Goal: Task Accomplishment & Management: Complete application form

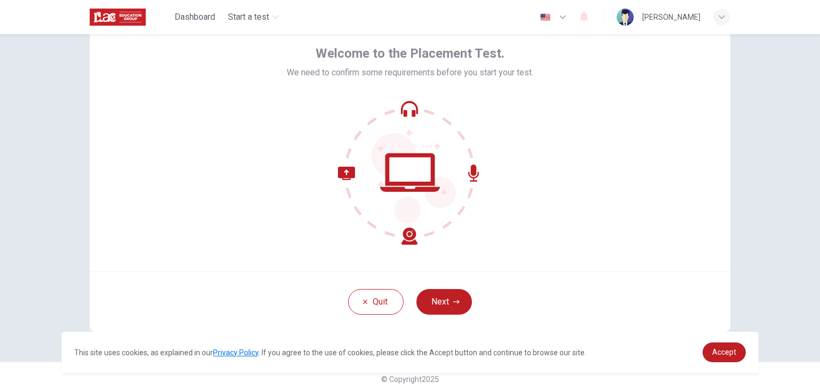
scroll to position [55, 0]
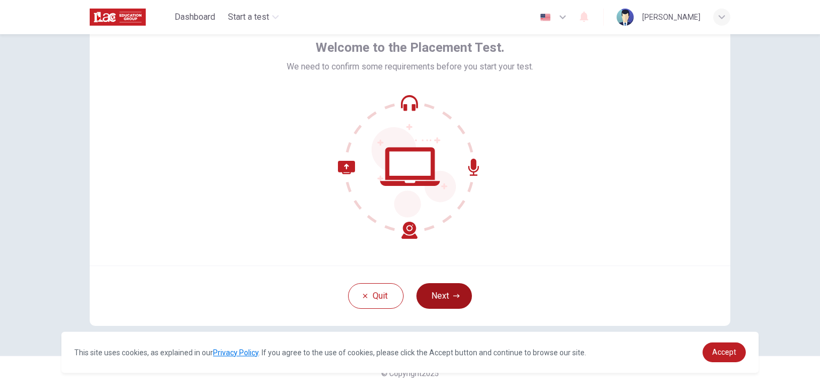
click at [450, 295] on button "Next" at bounding box center [445, 296] width 56 height 26
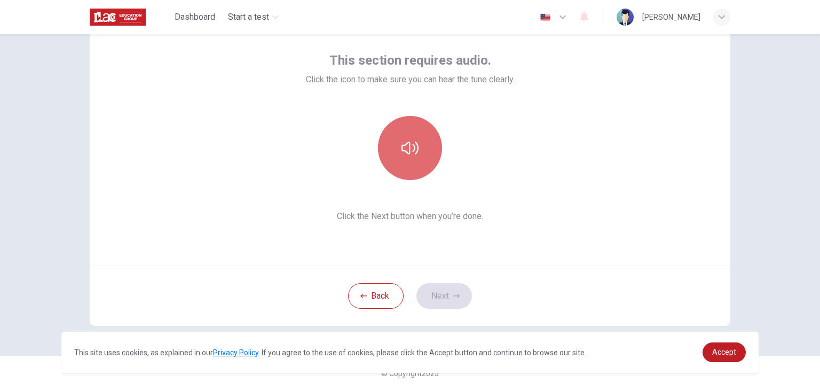
click at [416, 147] on button "button" at bounding box center [410, 148] width 64 height 64
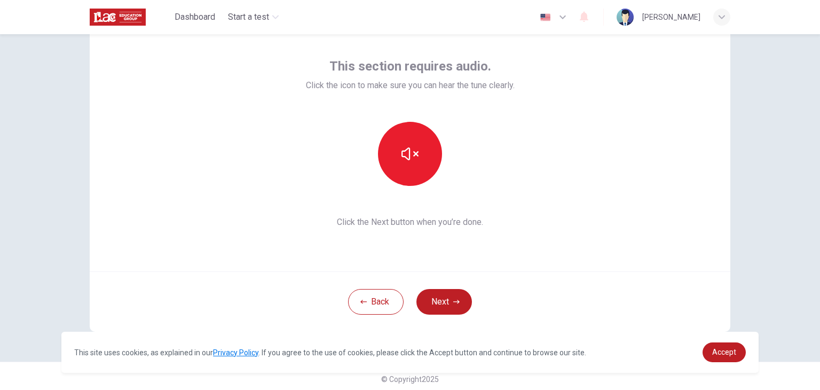
scroll to position [53, 0]
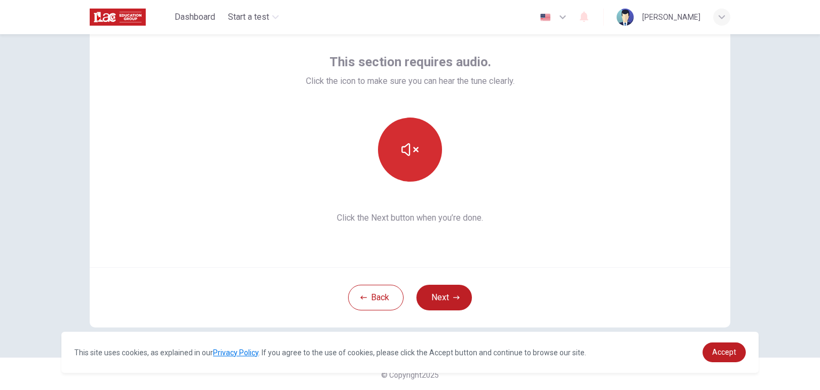
click at [423, 163] on button "button" at bounding box center [410, 149] width 64 height 64
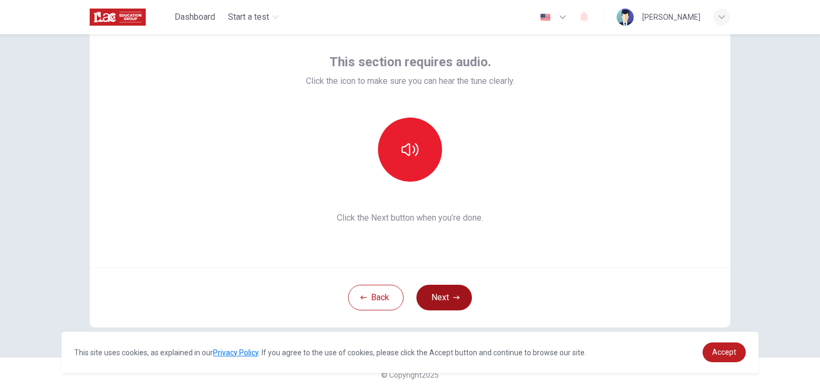
click at [455, 302] on button "Next" at bounding box center [445, 298] width 56 height 26
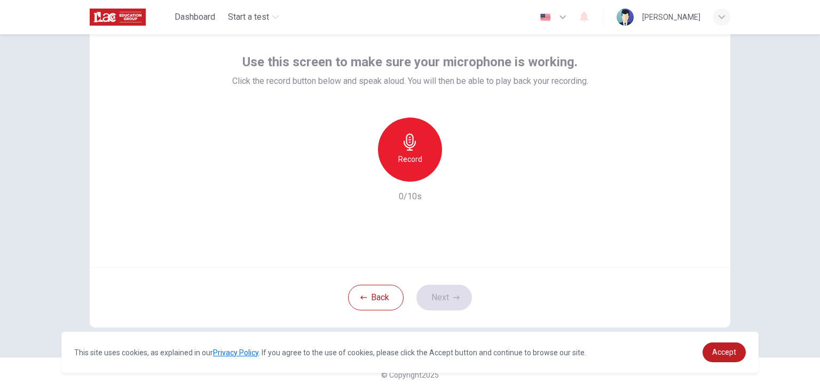
click at [419, 148] on div "Record" at bounding box center [410, 149] width 64 height 64
click at [408, 156] on h6 "Stop" at bounding box center [410, 159] width 16 height 13
click at [454, 171] on icon "button" at bounding box center [459, 173] width 11 height 11
click at [360, 174] on icon "button" at bounding box center [361, 173] width 6 height 6
click at [380, 289] on button "Back" at bounding box center [376, 298] width 56 height 26
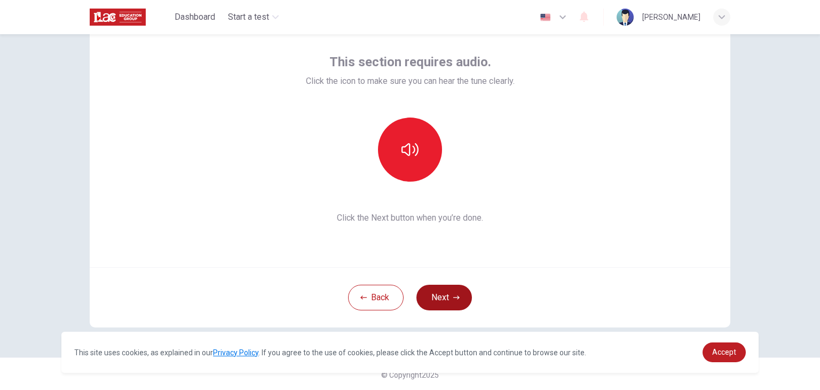
click at [440, 297] on button "Next" at bounding box center [445, 298] width 56 height 26
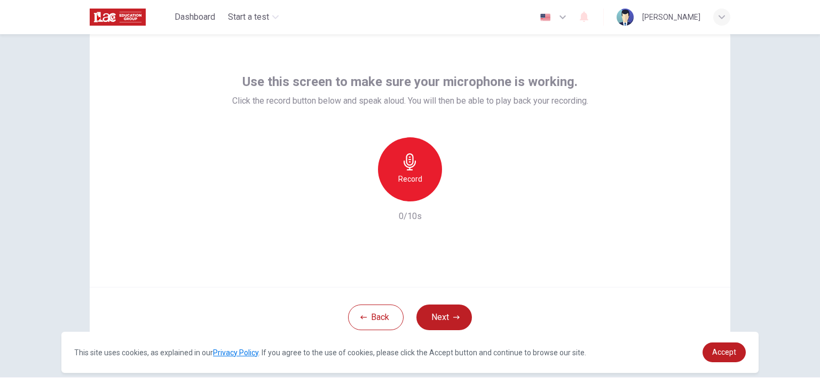
scroll to position [0, 0]
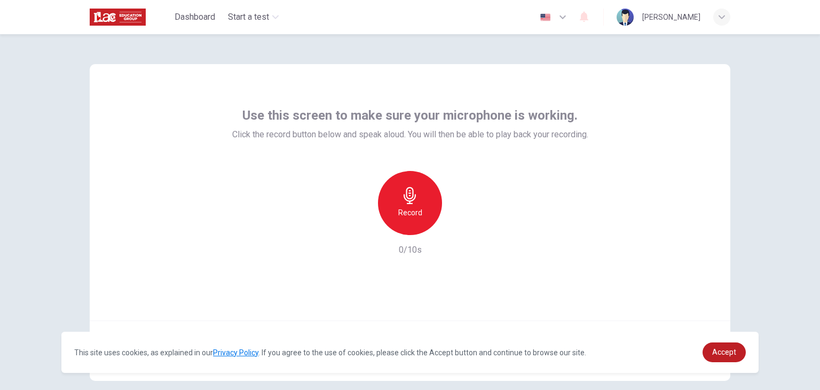
click at [414, 201] on icon "button" at bounding box center [410, 195] width 17 height 17
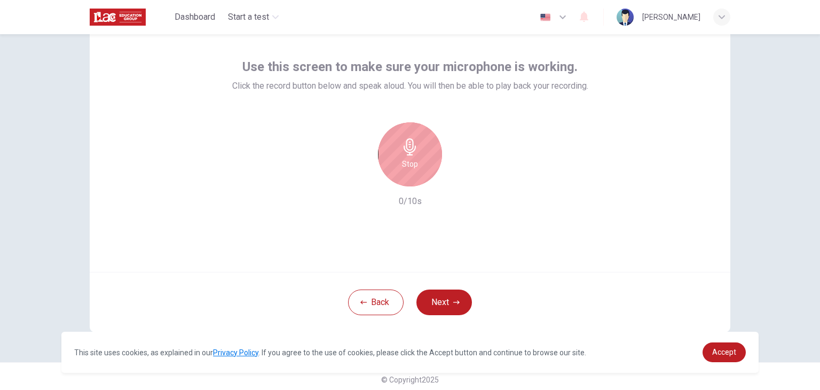
scroll to position [55, 0]
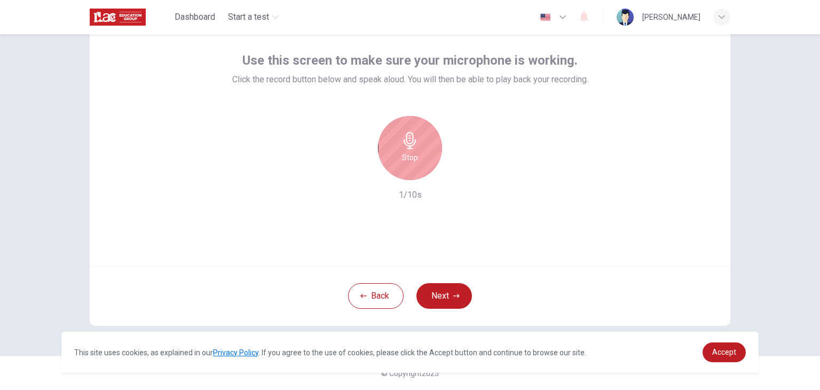
click at [405, 149] on div "Stop" at bounding box center [410, 148] width 64 height 64
click at [454, 168] on icon "button" at bounding box center [459, 171] width 11 height 11
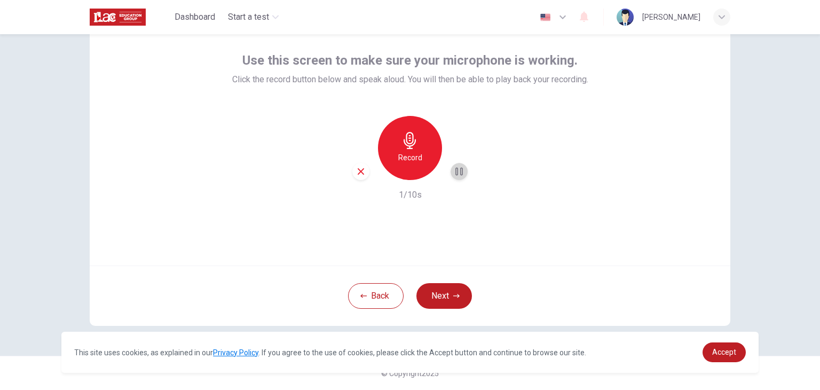
click at [459, 169] on icon "button" at bounding box center [459, 171] width 11 height 11
click at [519, 240] on div "Use this screen to make sure your microphone is working. Click the record butto…" at bounding box center [410, 137] width 641 height 256
click at [444, 291] on button "Next" at bounding box center [445, 296] width 56 height 26
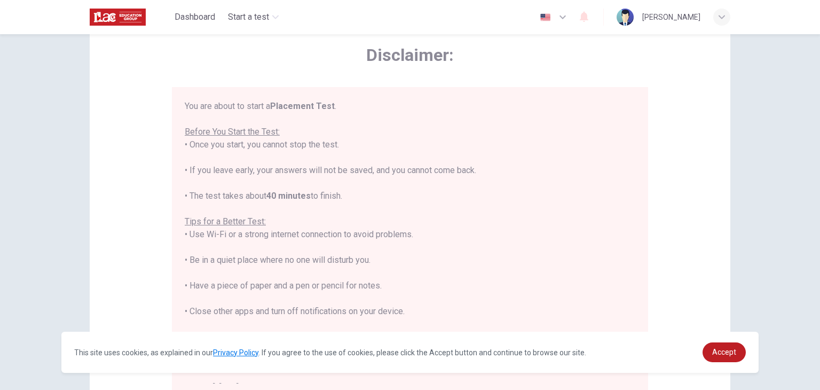
scroll to position [53, 0]
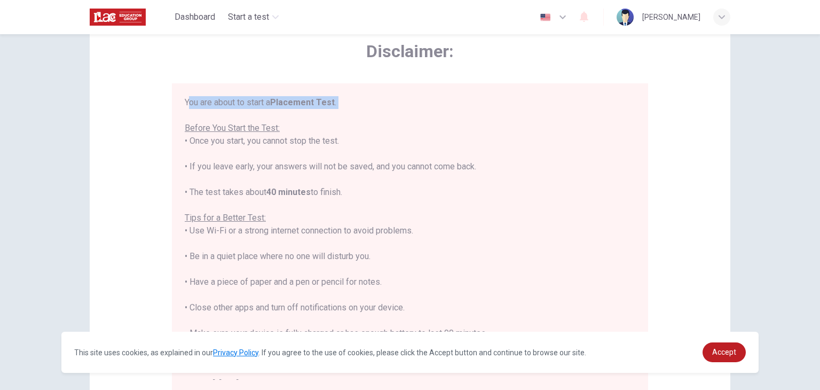
click at [327, 116] on div "You are about to start a Placement Test . Before You Start the Test: • Once you…" at bounding box center [410, 243] width 451 height 295
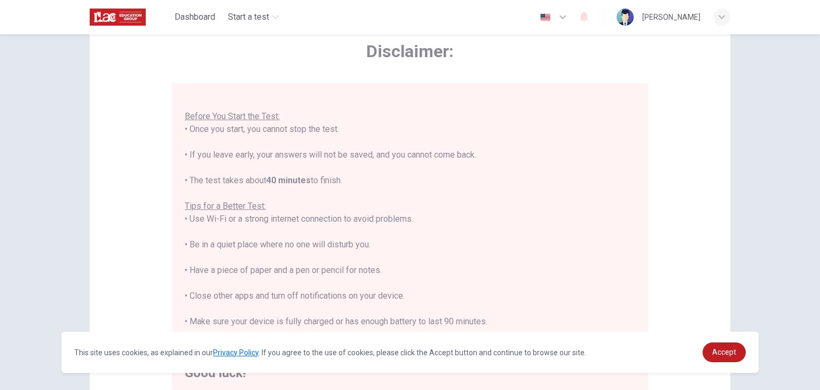
scroll to position [12, 0]
click at [718, 352] on span "Accept" at bounding box center [724, 352] width 24 height 9
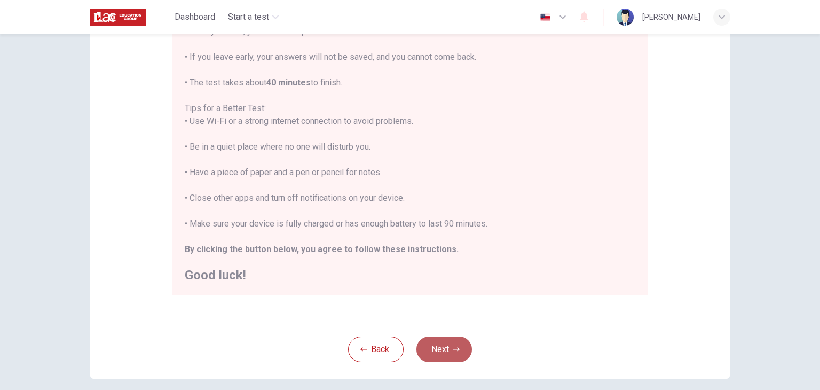
click at [424, 344] on button "Next" at bounding box center [445, 349] width 56 height 26
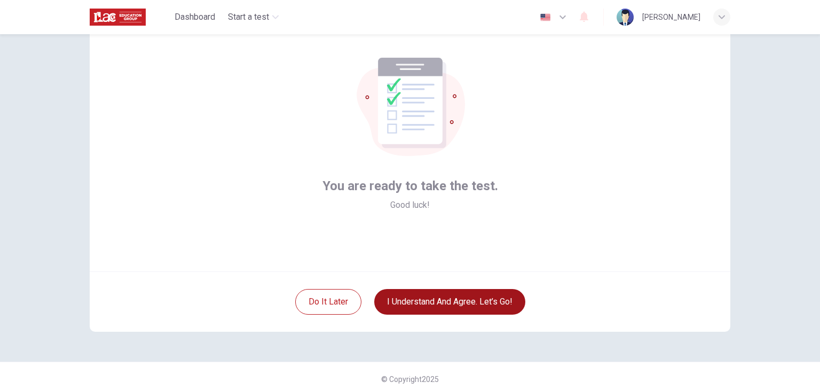
scroll to position [53, 0]
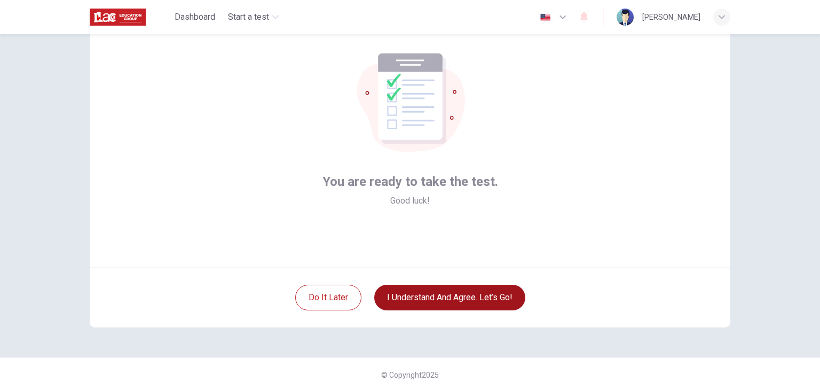
click at [457, 300] on button "I understand and agree. Let’s go!" at bounding box center [449, 298] width 151 height 26
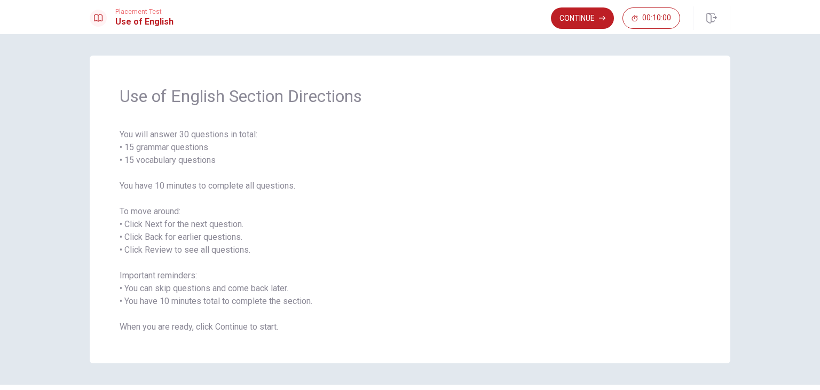
drag, startPoint x: 127, startPoint y: 136, endPoint x: 278, endPoint y: 142, distance: 150.7
click at [278, 142] on span "You will answer 30 questions in total: • 15 grammar questions • 15 vocabulary q…" at bounding box center [410, 230] width 581 height 205
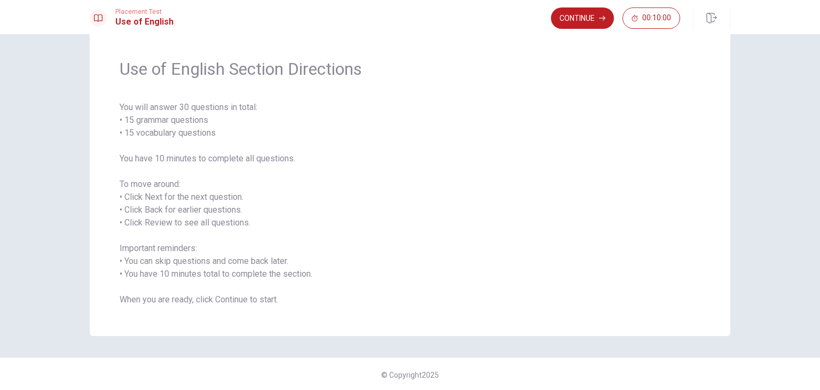
scroll to position [29, 0]
click at [573, 18] on button "Continue" at bounding box center [582, 17] width 63 height 21
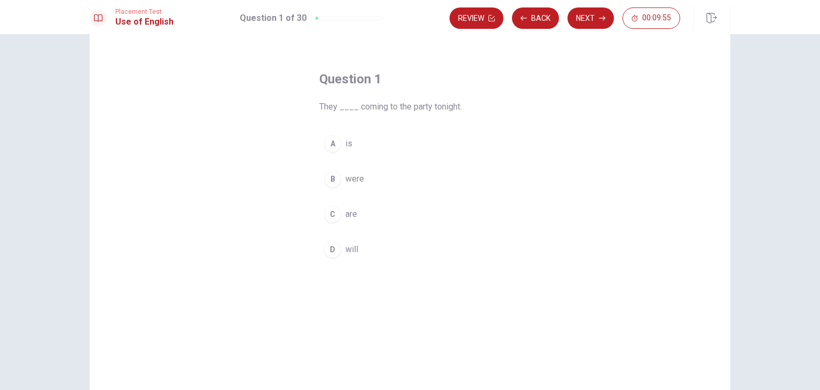
click at [340, 211] on button "C are" at bounding box center [410, 214] width 182 height 27
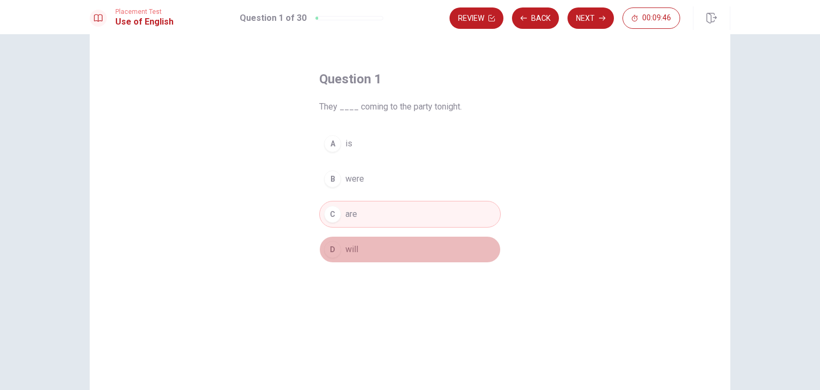
click at [340, 250] on button "D will" at bounding box center [410, 249] width 182 height 27
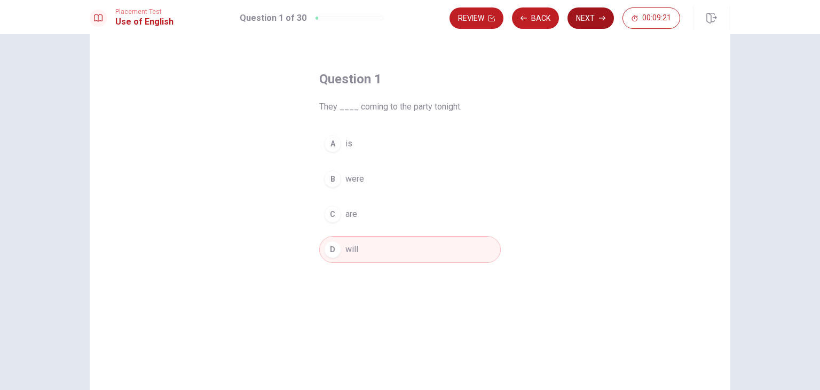
click at [592, 17] on button "Next" at bounding box center [591, 17] width 46 height 21
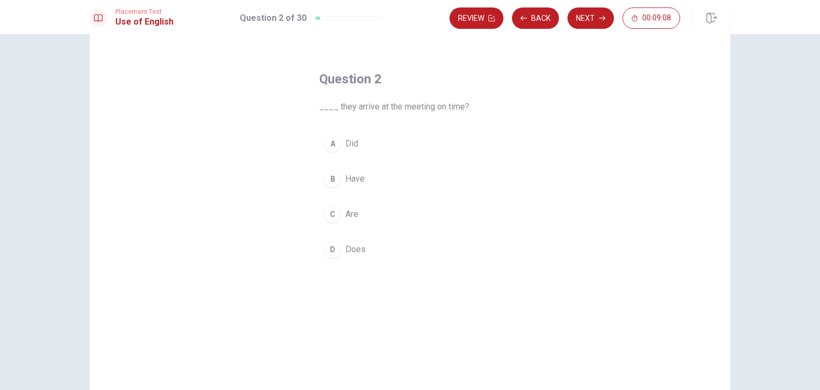
click at [359, 149] on button "A Did" at bounding box center [410, 143] width 182 height 27
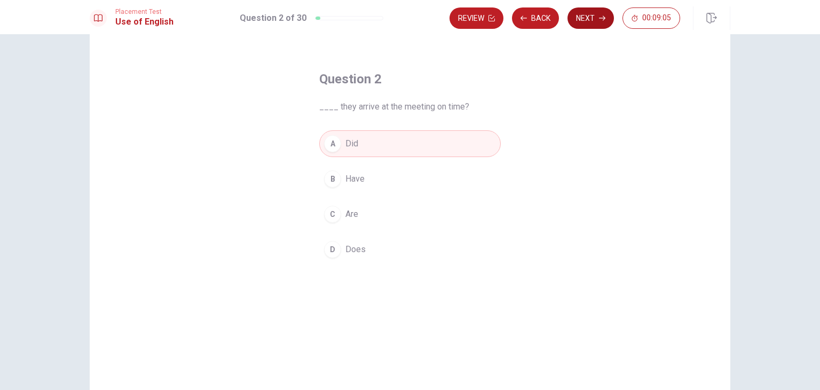
click at [601, 25] on button "Next" at bounding box center [591, 17] width 46 height 21
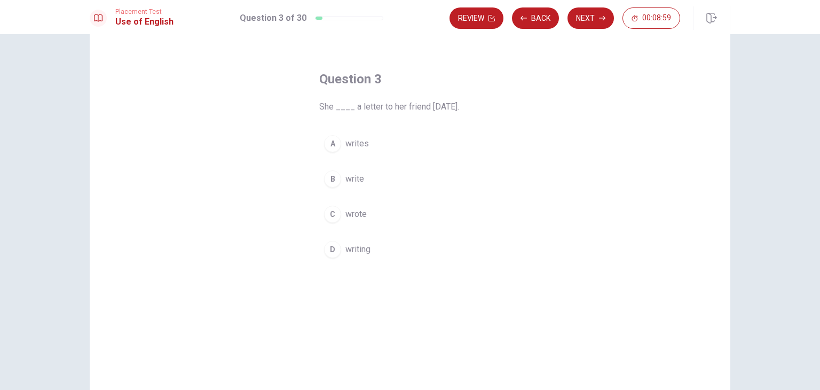
click at [357, 215] on span "wrote" at bounding box center [355, 214] width 21 height 13
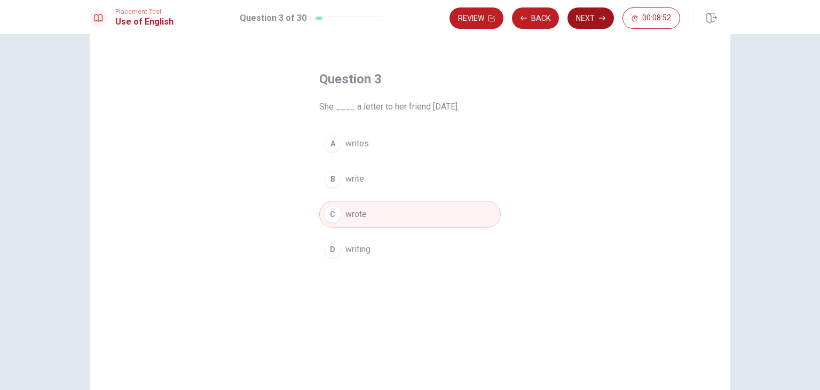
click at [583, 21] on button "Next" at bounding box center [591, 17] width 46 height 21
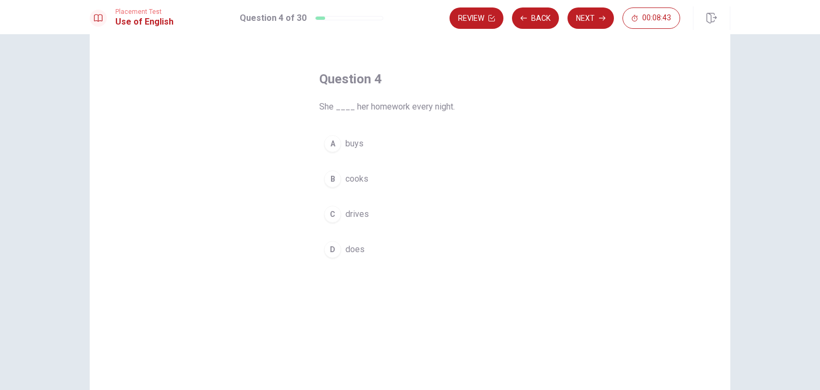
click at [345, 256] on button "D does" at bounding box center [410, 249] width 182 height 27
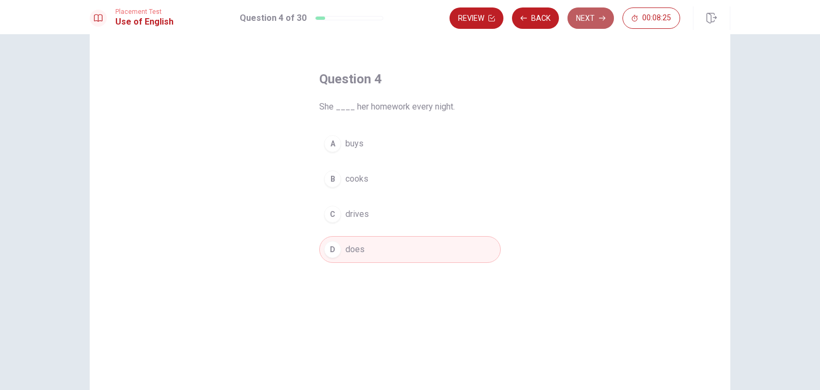
click at [589, 22] on button "Next" at bounding box center [591, 17] width 46 height 21
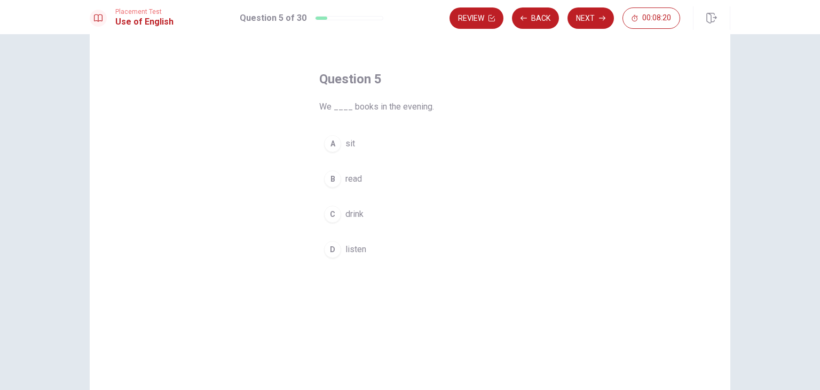
click at [352, 175] on span "read" at bounding box center [353, 178] width 17 height 13
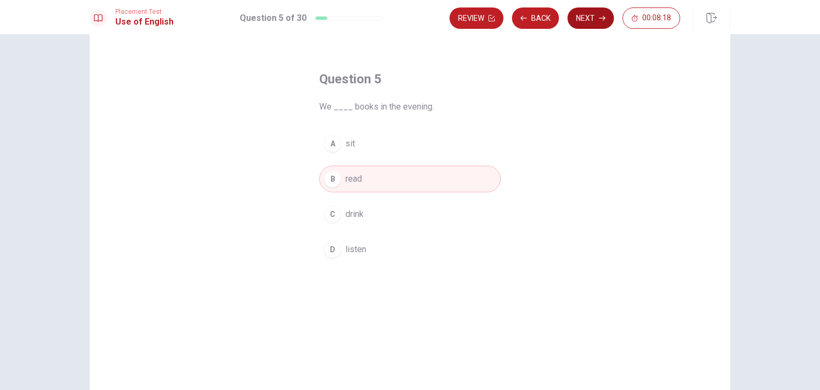
click at [592, 21] on button "Next" at bounding box center [591, 17] width 46 height 21
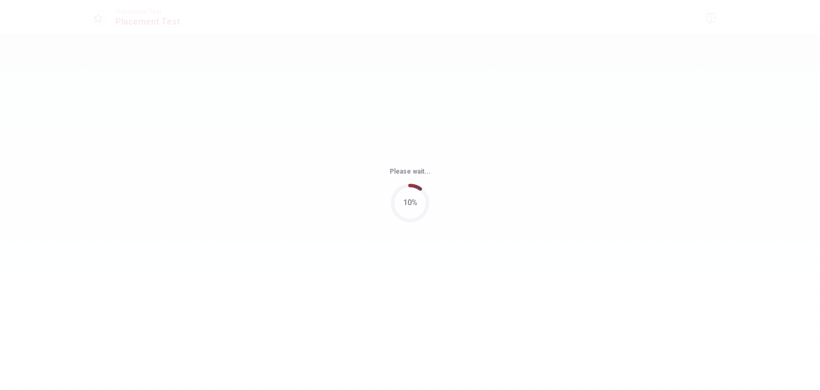
scroll to position [0, 0]
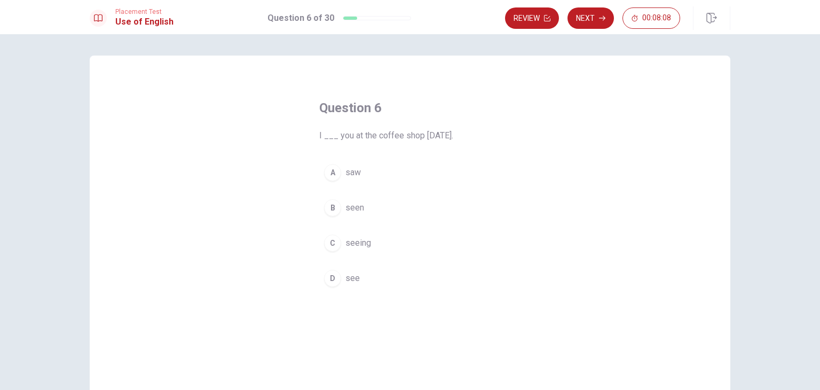
click at [340, 172] on button "A saw" at bounding box center [410, 172] width 182 height 27
click at [587, 20] on button "Next" at bounding box center [591, 17] width 46 height 21
click at [373, 178] on span "were walking" at bounding box center [369, 172] width 49 height 13
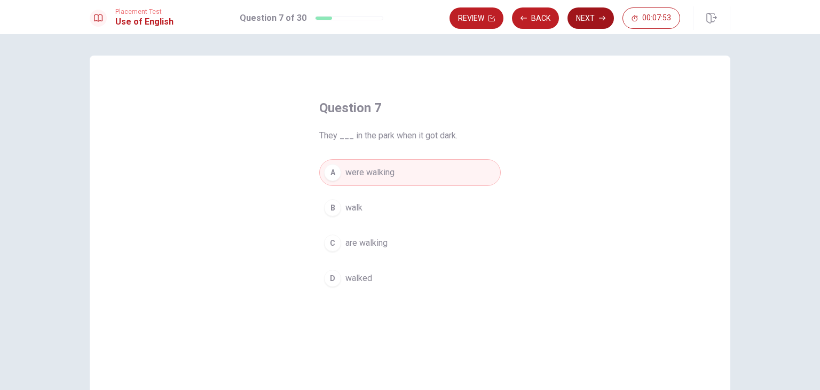
click at [601, 27] on button "Next" at bounding box center [591, 17] width 46 height 21
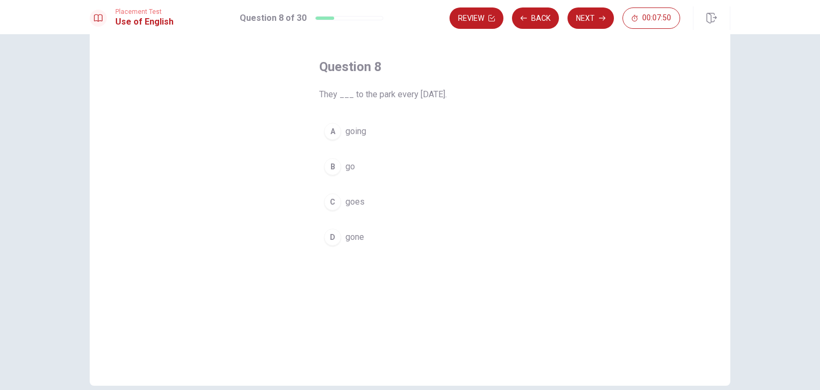
scroll to position [53, 0]
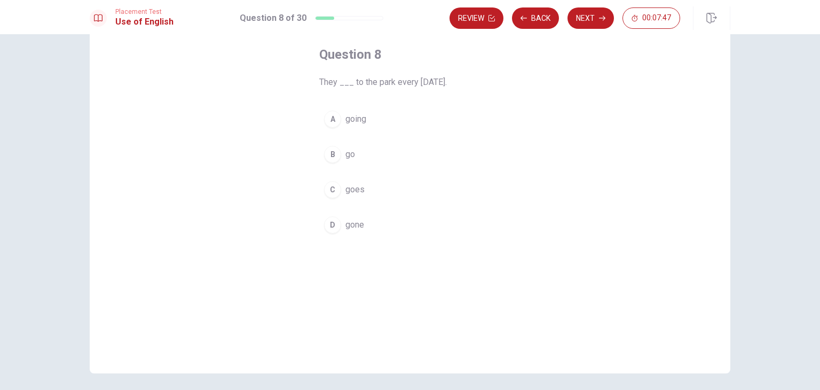
click at [346, 161] on button "B go" at bounding box center [410, 154] width 182 height 27
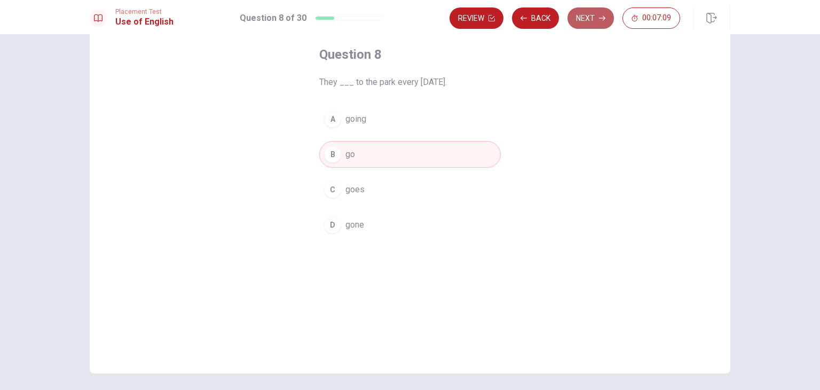
click at [601, 21] on button "Next" at bounding box center [591, 17] width 46 height 21
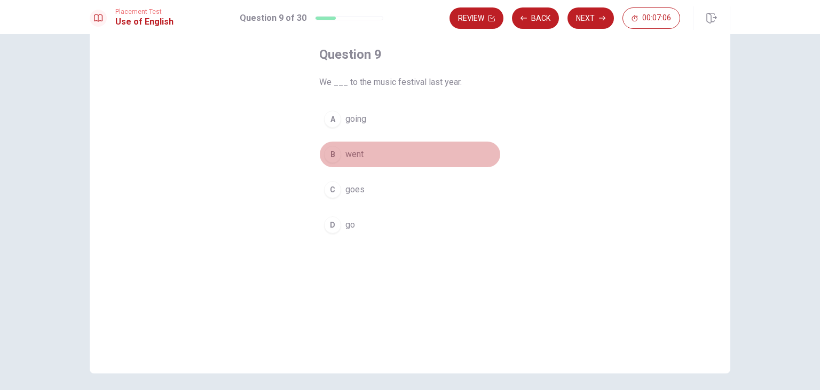
click at [345, 150] on span "went" at bounding box center [354, 154] width 18 height 13
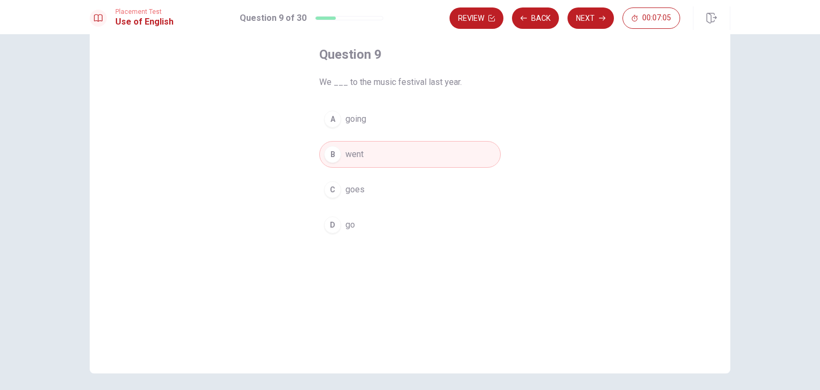
click at [598, 19] on button "Next" at bounding box center [591, 17] width 46 height 21
click at [346, 230] on span "leg" at bounding box center [351, 224] width 12 height 13
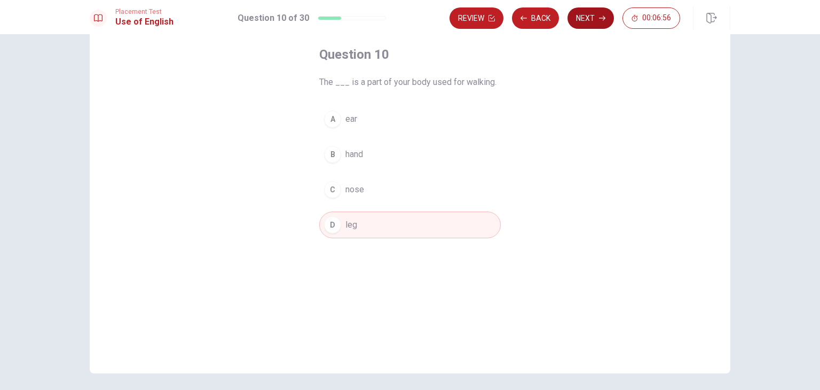
click at [596, 23] on button "Next" at bounding box center [591, 17] width 46 height 21
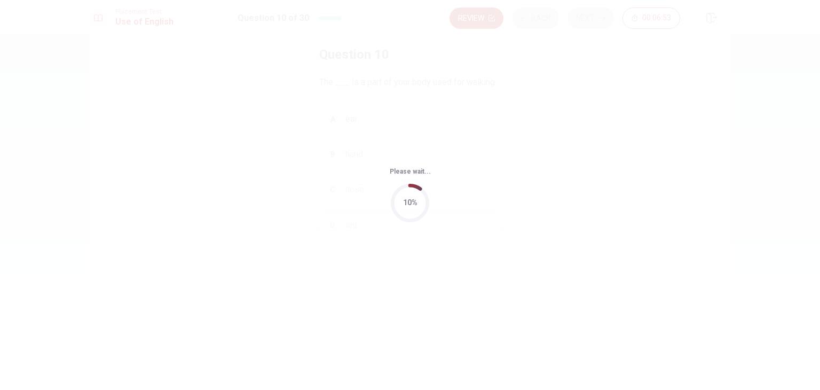
scroll to position [0, 0]
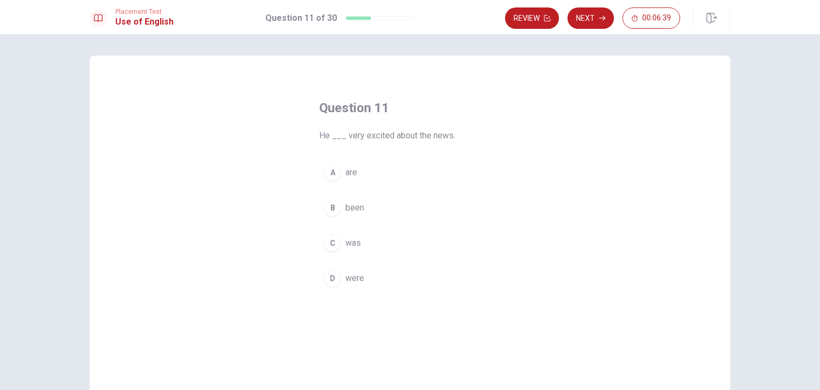
click at [341, 246] on button "C was" at bounding box center [410, 243] width 182 height 27
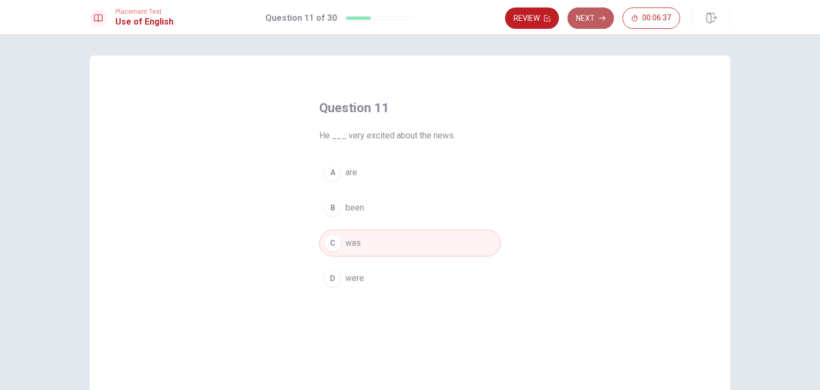
click at [591, 21] on button "Next" at bounding box center [591, 17] width 46 height 21
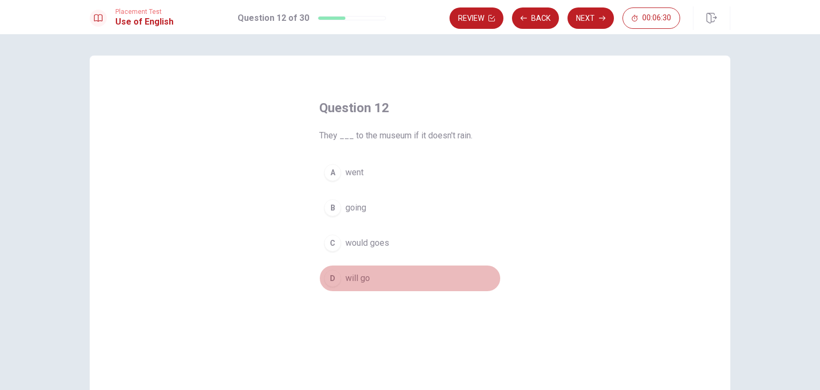
drag, startPoint x: 359, startPoint y: 279, endPoint x: 383, endPoint y: 253, distance: 35.5
click at [359, 279] on span "will go" at bounding box center [357, 278] width 25 height 13
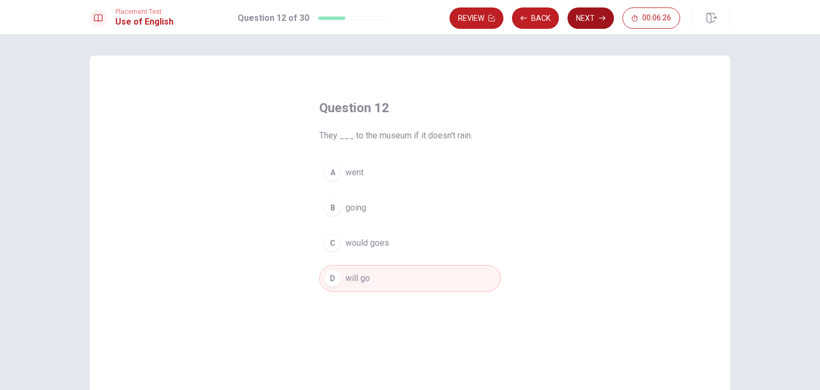
click at [599, 22] on button "Next" at bounding box center [591, 17] width 46 height 21
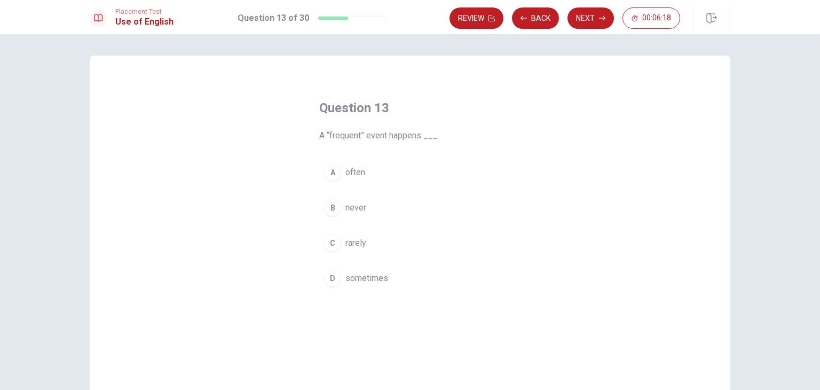
click at [369, 279] on span "sometimes" at bounding box center [366, 278] width 43 height 13
click at [359, 176] on span "often" at bounding box center [355, 172] width 20 height 13
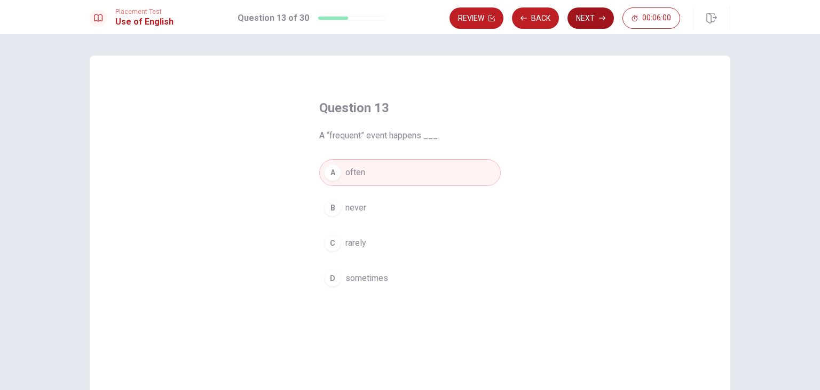
click at [602, 15] on icon "button" at bounding box center [602, 18] width 6 height 6
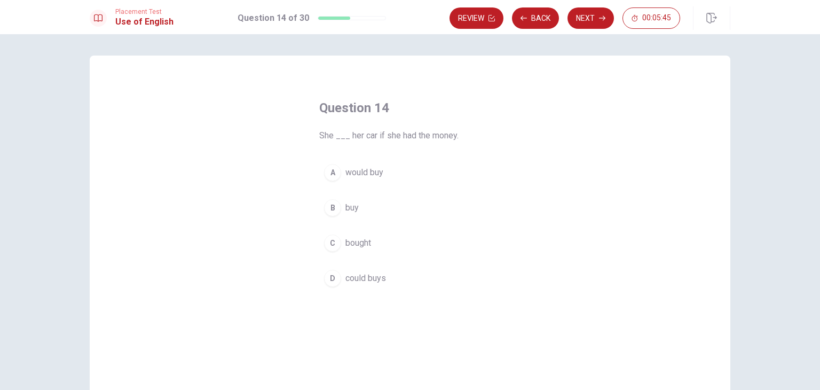
click at [360, 174] on span "would buy" at bounding box center [364, 172] width 38 height 13
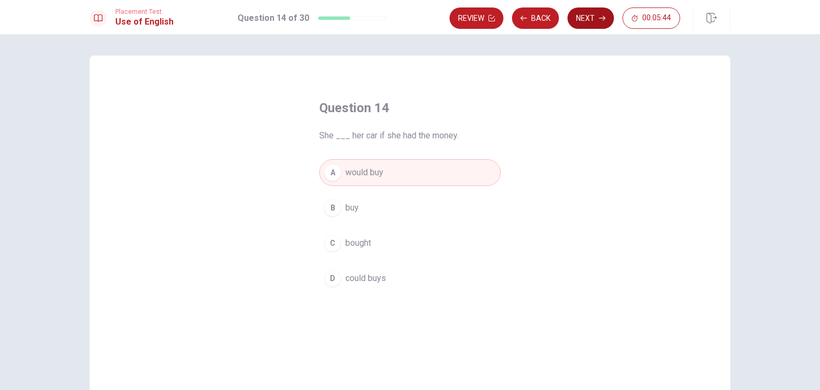
click at [585, 18] on button "Next" at bounding box center [591, 17] width 46 height 21
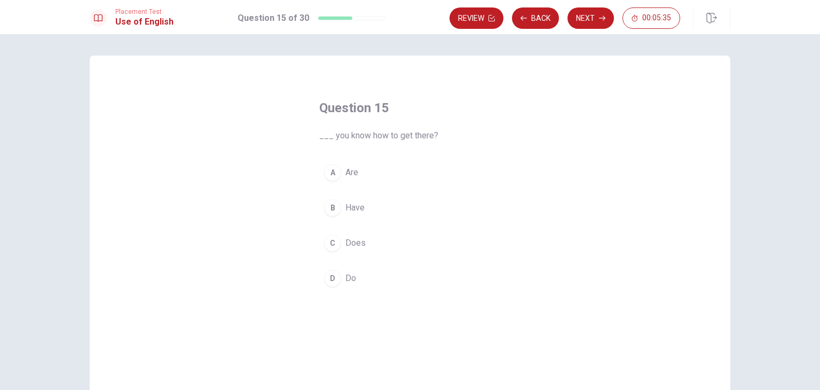
click at [355, 282] on button "D Do" at bounding box center [410, 278] width 182 height 27
click at [610, 15] on button "Next" at bounding box center [591, 17] width 46 height 21
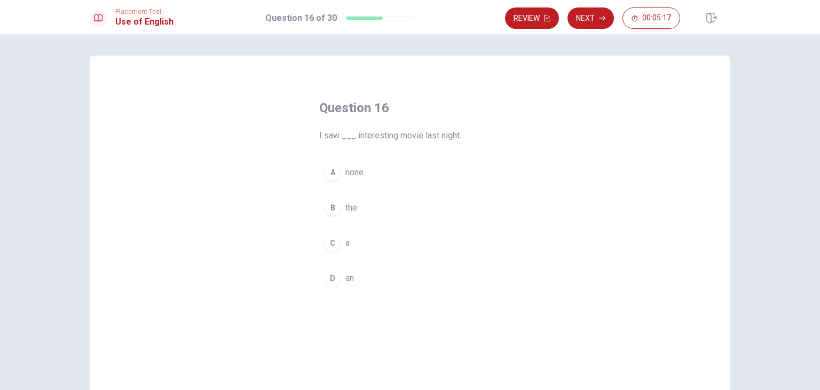
click at [337, 277] on div "D" at bounding box center [332, 278] width 17 height 17
drag, startPoint x: 595, startPoint y: 24, endPoint x: 587, endPoint y: 29, distance: 9.8
click at [595, 23] on button "Next" at bounding box center [591, 17] width 46 height 21
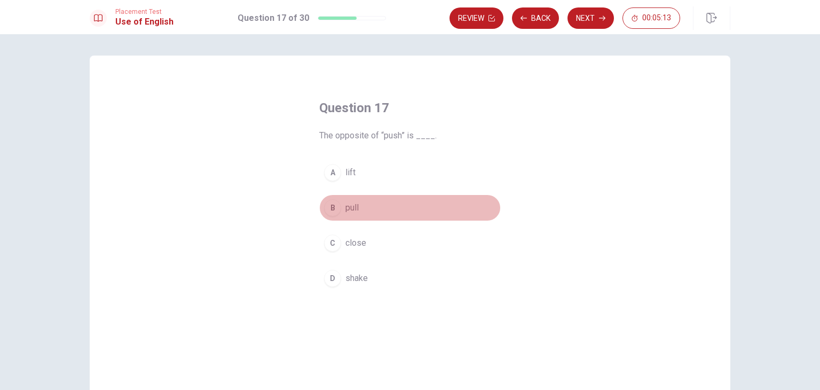
click at [346, 207] on span "pull" at bounding box center [351, 207] width 13 height 13
drag, startPoint x: 602, startPoint y: 13, endPoint x: 581, endPoint y: 30, distance: 26.9
click at [602, 13] on button "Next" at bounding box center [591, 17] width 46 height 21
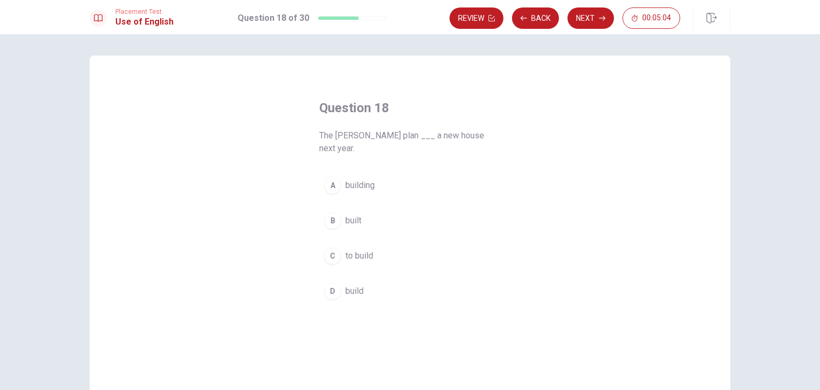
click at [350, 214] on span "built" at bounding box center [353, 220] width 16 height 13
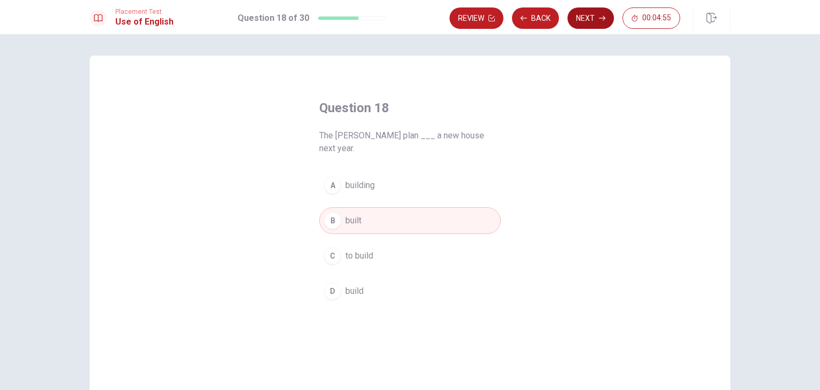
click at [587, 26] on button "Next" at bounding box center [591, 17] width 46 height 21
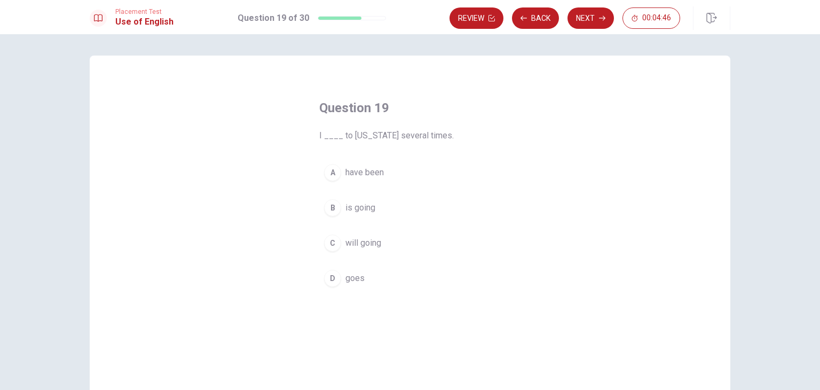
click at [365, 173] on span "have been" at bounding box center [364, 172] width 38 height 13
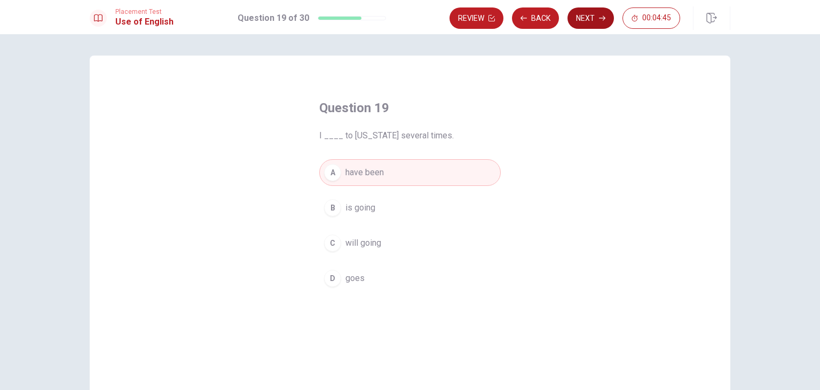
click at [585, 18] on button "Next" at bounding box center [591, 17] width 46 height 21
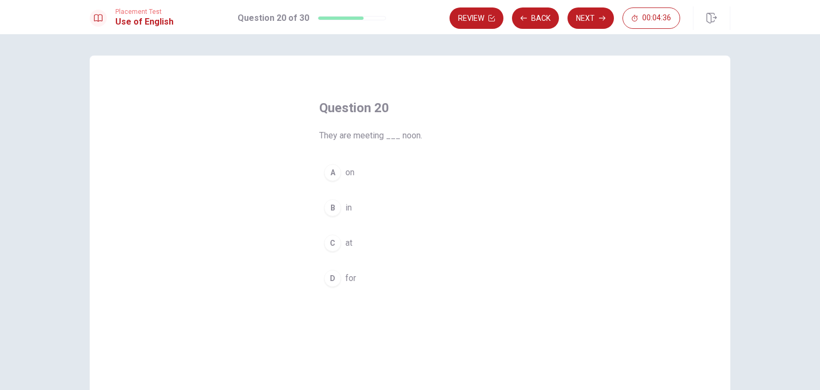
click at [340, 244] on button "C at" at bounding box center [410, 243] width 182 height 27
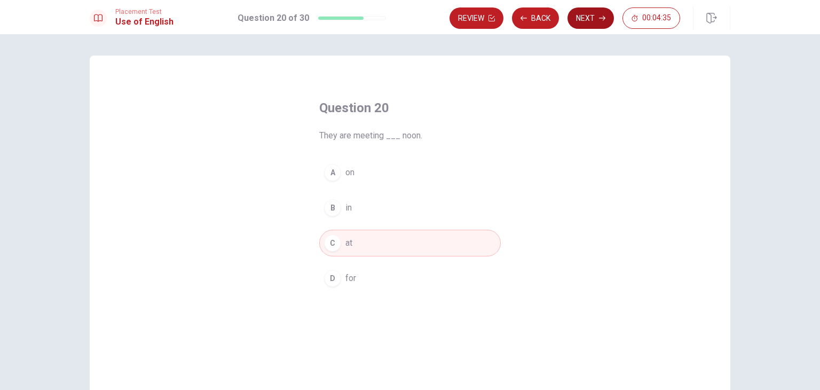
click at [590, 19] on button "Next" at bounding box center [591, 17] width 46 height 21
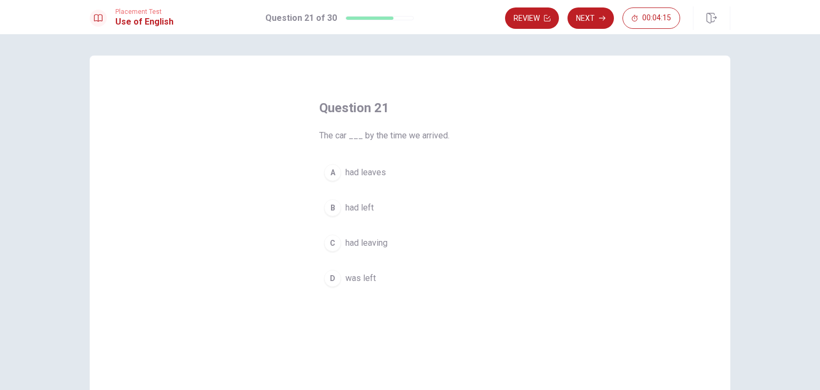
click at [356, 209] on span "had left" at bounding box center [359, 207] width 28 height 13
click at [597, 15] on button "Next" at bounding box center [591, 17] width 46 height 21
click at [335, 199] on button "B knew" at bounding box center [410, 207] width 182 height 27
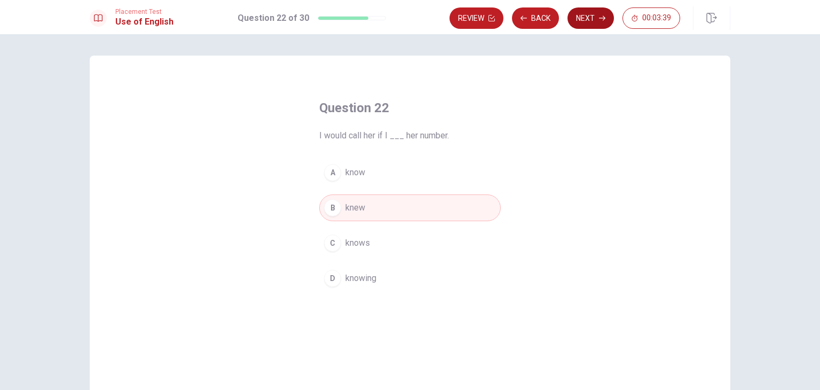
click at [602, 18] on icon "button" at bounding box center [602, 18] width 6 height 6
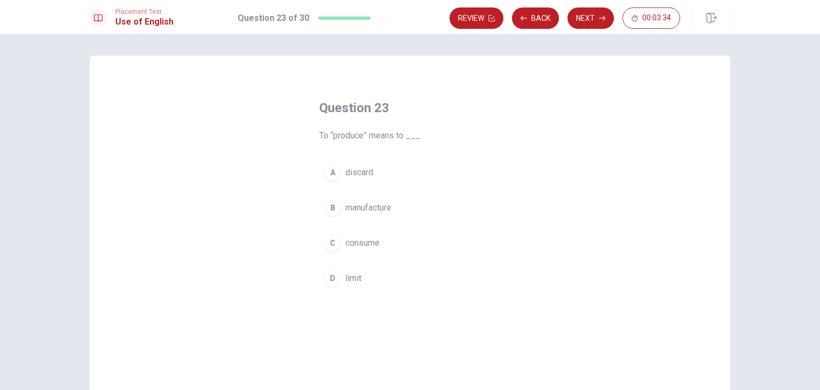
click at [377, 211] on span "manufacture" at bounding box center [368, 207] width 46 height 13
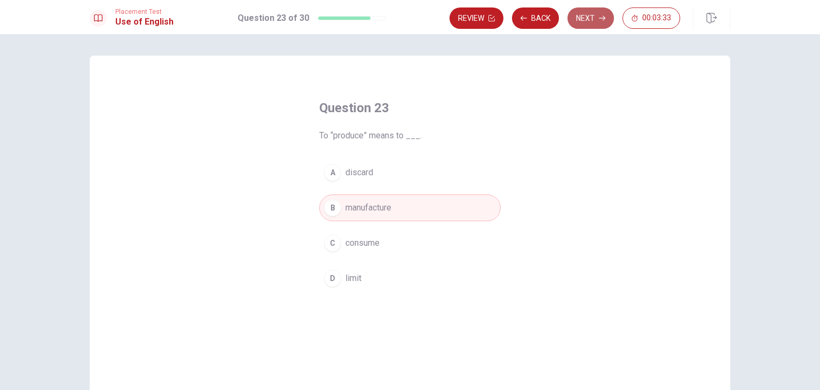
click at [590, 22] on button "Next" at bounding box center [591, 17] width 46 height 21
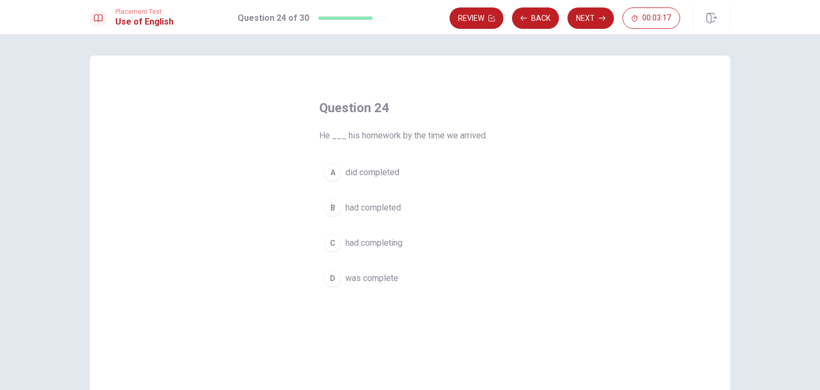
click at [376, 210] on span "had completed" at bounding box center [373, 207] width 56 height 13
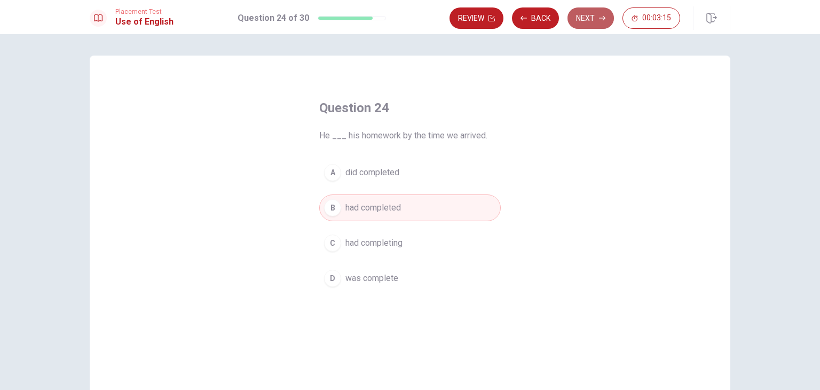
click at [594, 17] on button "Next" at bounding box center [591, 17] width 46 height 21
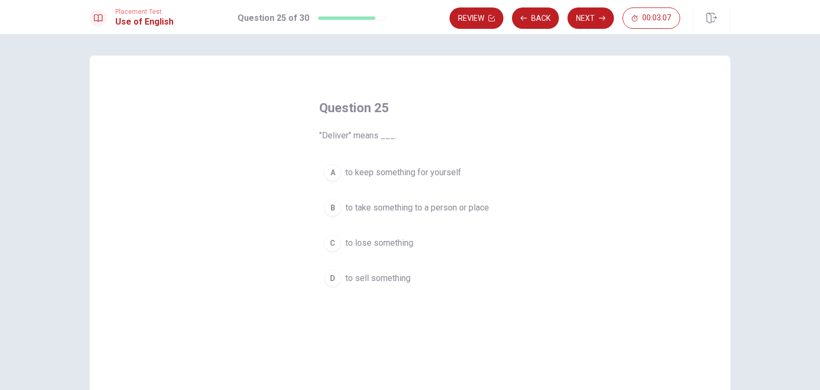
click at [397, 212] on span "to take something to a person or place" at bounding box center [417, 207] width 144 height 13
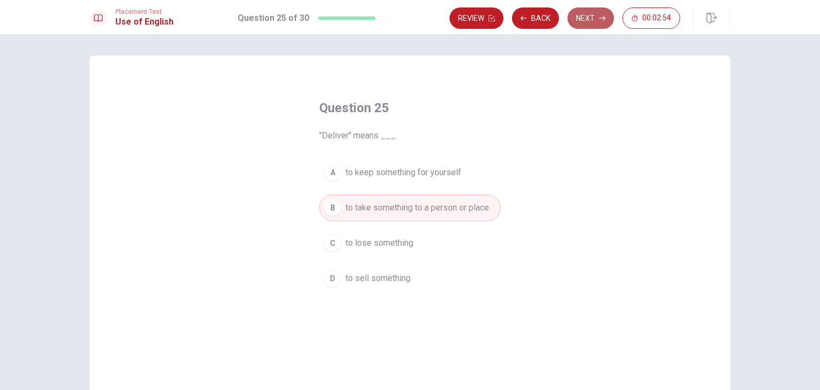
click at [596, 20] on button "Next" at bounding box center [591, 17] width 46 height 21
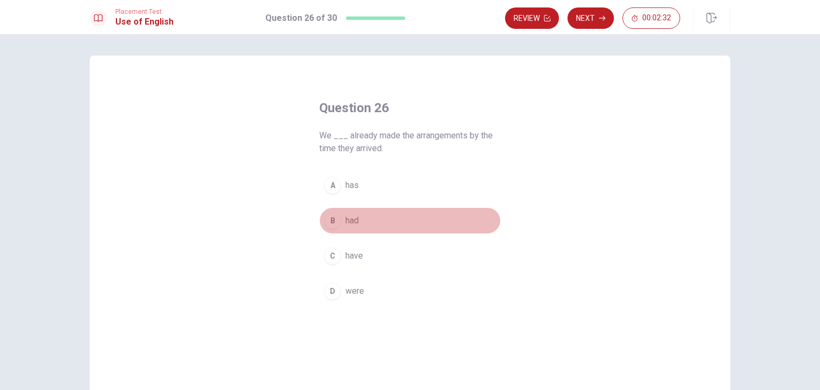
click at [355, 221] on span "had" at bounding box center [351, 220] width 13 height 13
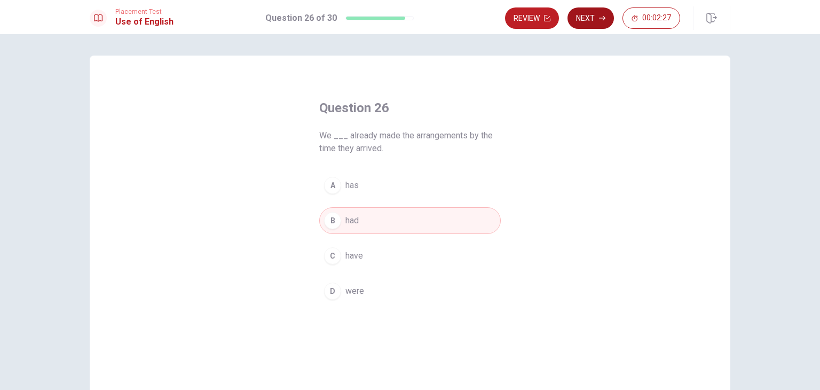
click at [600, 21] on icon "button" at bounding box center [602, 18] width 6 height 6
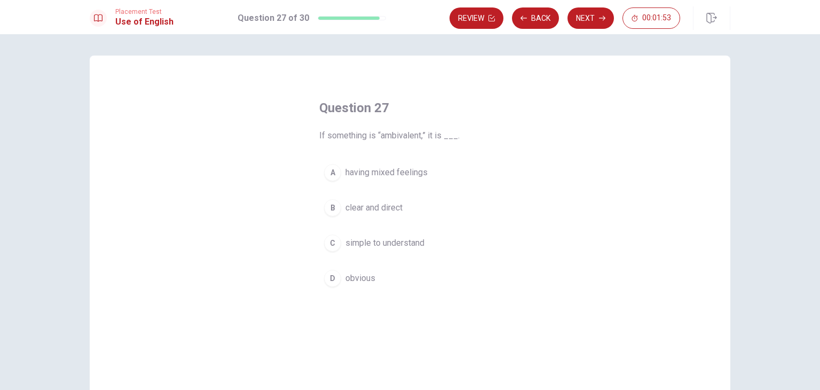
click at [362, 173] on span "having mixed feelings" at bounding box center [386, 172] width 82 height 13
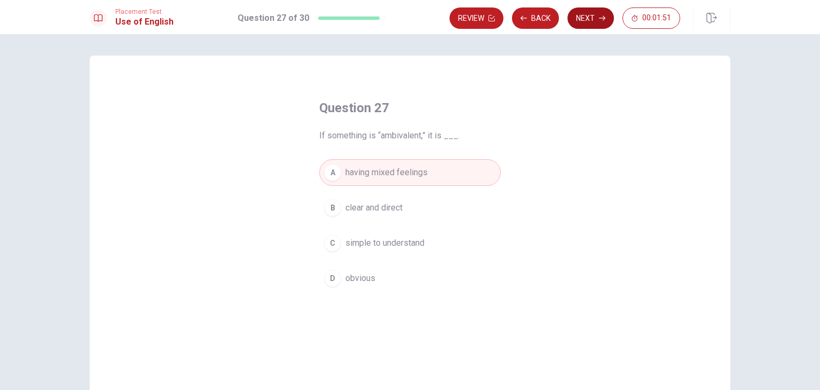
click at [600, 26] on button "Next" at bounding box center [591, 17] width 46 height 21
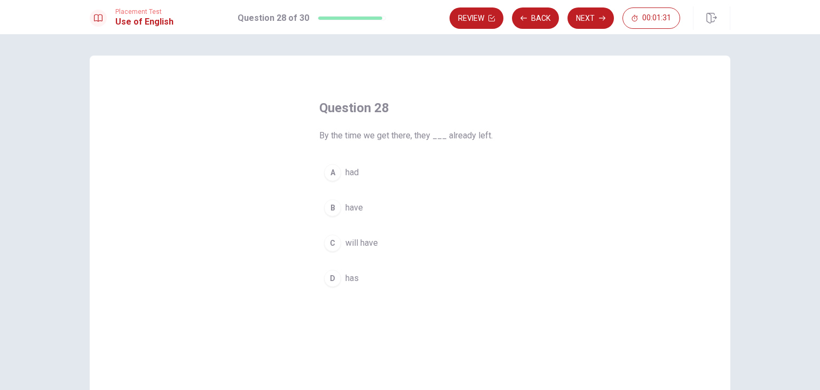
click at [355, 208] on span "have" at bounding box center [354, 207] width 18 height 13
click at [598, 22] on button "Next" at bounding box center [591, 17] width 46 height 21
click at [536, 23] on button "Back" at bounding box center [535, 17] width 47 height 21
click at [349, 174] on span "had" at bounding box center [351, 172] width 13 height 13
click at [378, 208] on button "B have" at bounding box center [410, 207] width 182 height 27
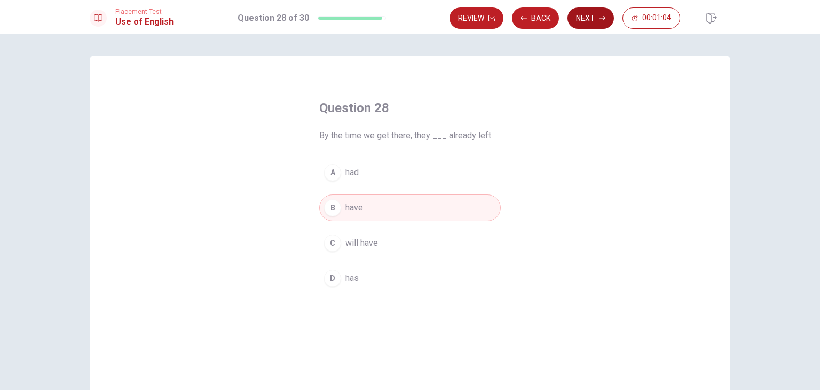
click at [597, 23] on button "Next" at bounding box center [591, 17] width 46 height 21
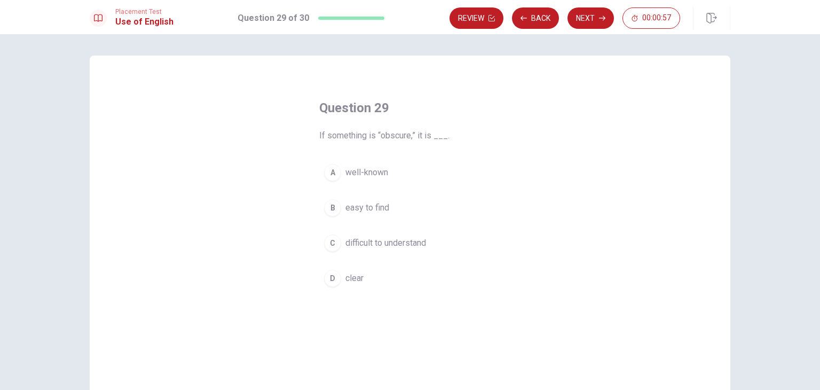
click at [391, 242] on span "difficult to understand" at bounding box center [385, 243] width 81 height 13
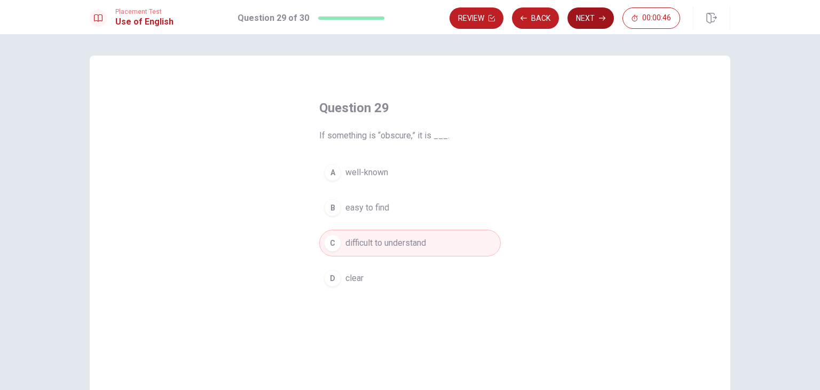
click at [598, 18] on button "Next" at bounding box center [591, 17] width 46 height 21
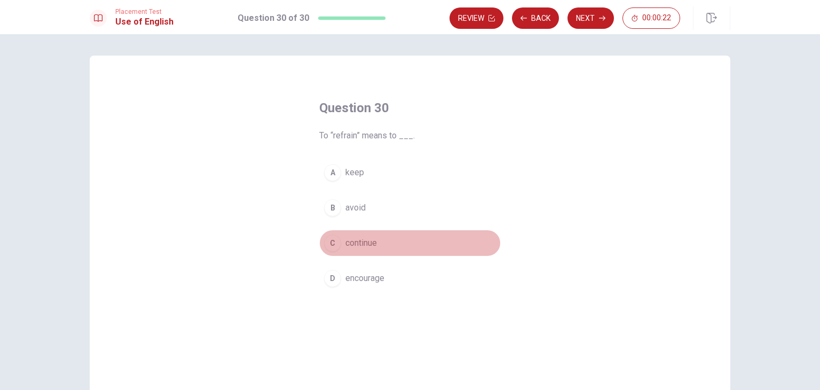
click at [368, 239] on span "continue" at bounding box center [361, 243] width 32 height 13
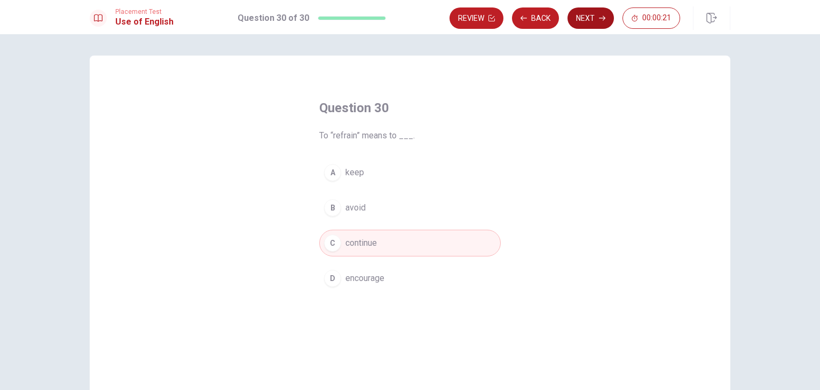
click at [591, 20] on button "Next" at bounding box center [591, 17] width 46 height 21
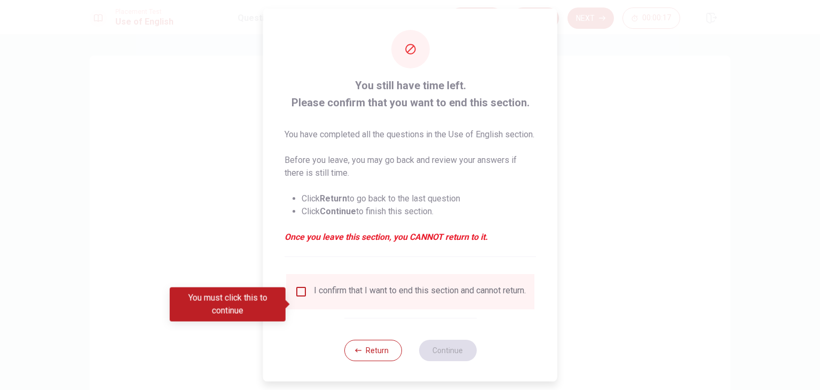
click at [411, 141] on p "You have completed all the questions in the Use of English section." at bounding box center [411, 134] width 252 height 13
click at [302, 298] on input "You must click this to continue" at bounding box center [301, 291] width 13 height 13
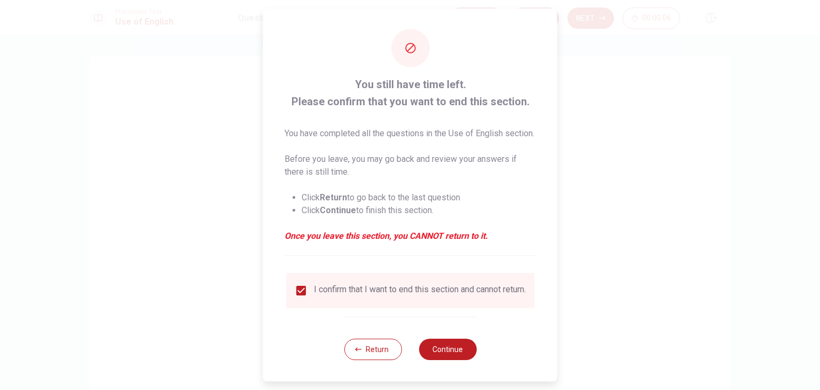
scroll to position [21, 0]
click at [445, 345] on button "Continue" at bounding box center [448, 349] width 58 height 21
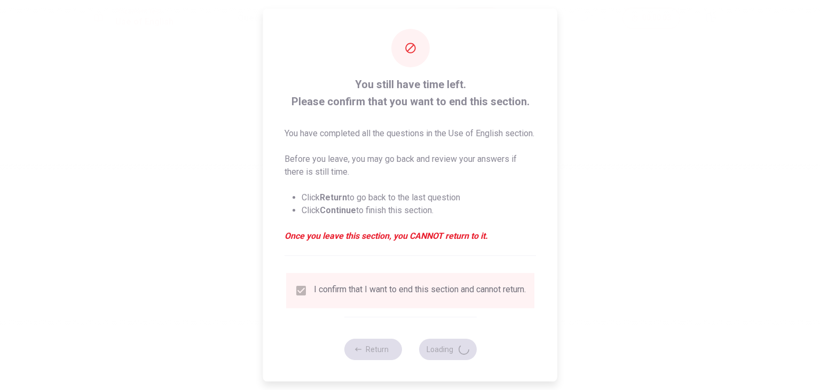
scroll to position [0, 0]
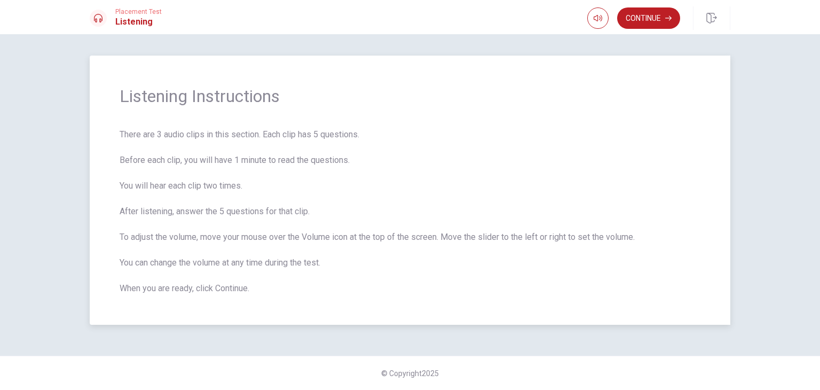
drag, startPoint x: 119, startPoint y: 136, endPoint x: 249, endPoint y: 144, distance: 130.0
click at [249, 144] on div "Listening Instructions There are 3 audio clips in this section. Each clip has 5…" at bounding box center [410, 190] width 641 height 269
click at [653, 10] on button "Continue" at bounding box center [648, 17] width 63 height 21
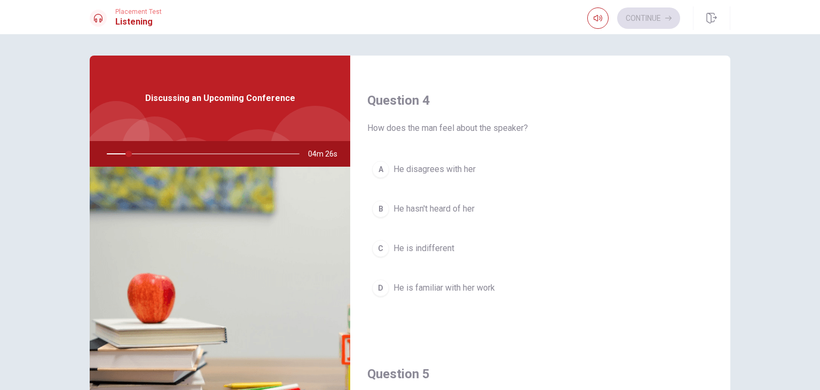
scroll to position [801, 0]
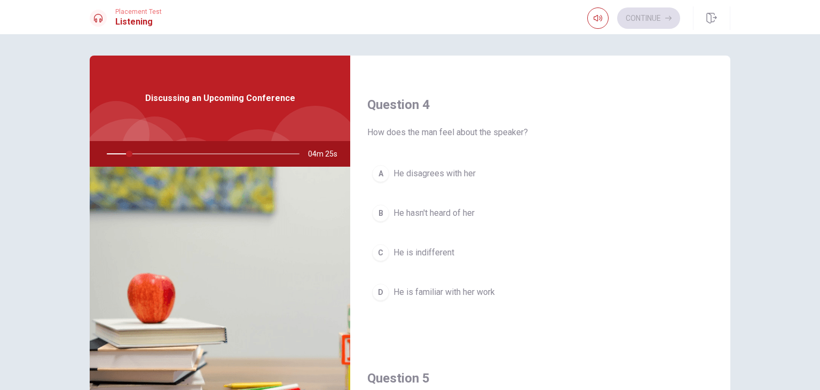
drag, startPoint x: 378, startPoint y: 128, endPoint x: 557, endPoint y: 138, distance: 179.1
click at [557, 138] on div "Question 4 How does the man feel about the speaker? A He disagrees with her B H…" at bounding box center [540, 211] width 380 height 273
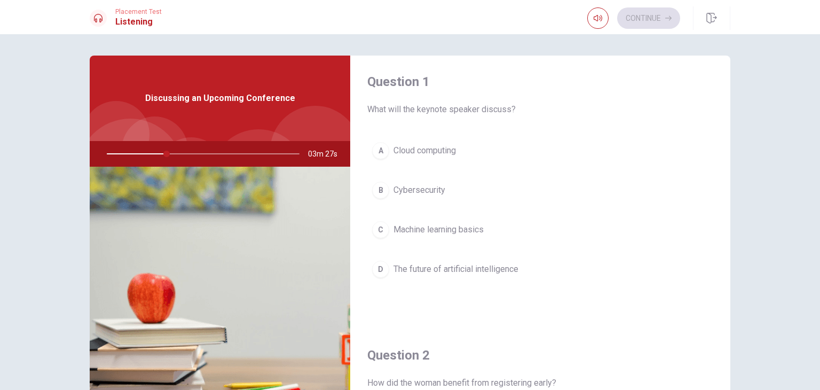
scroll to position [0, 0]
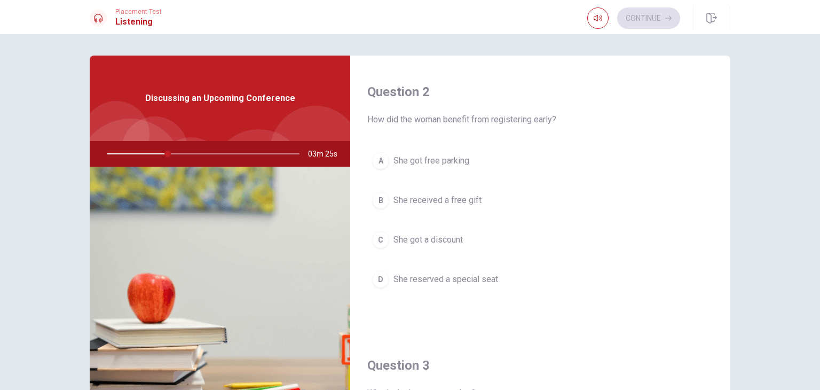
click at [451, 236] on span "She got a discount" at bounding box center [428, 239] width 69 height 13
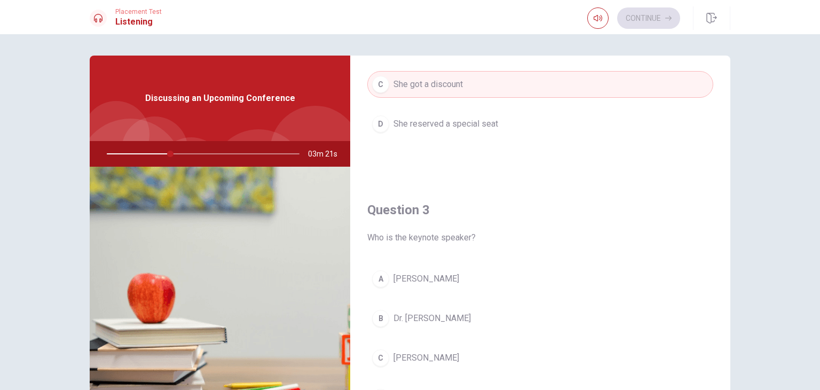
scroll to position [534, 0]
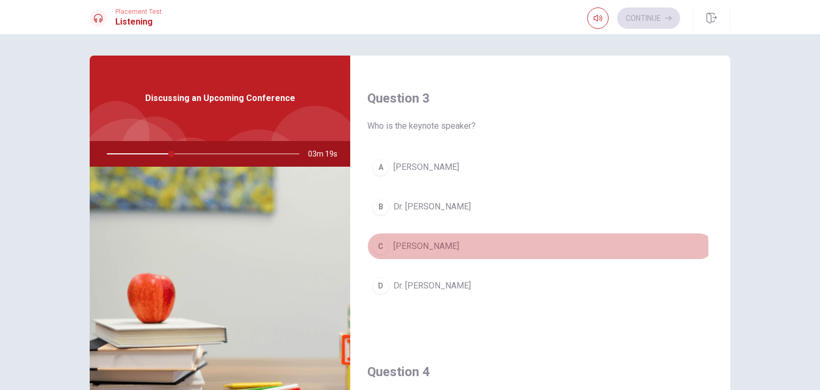
drag, startPoint x: 438, startPoint y: 246, endPoint x: 448, endPoint y: 201, distance: 46.4
click at [438, 246] on span "[PERSON_NAME]" at bounding box center [427, 246] width 66 height 13
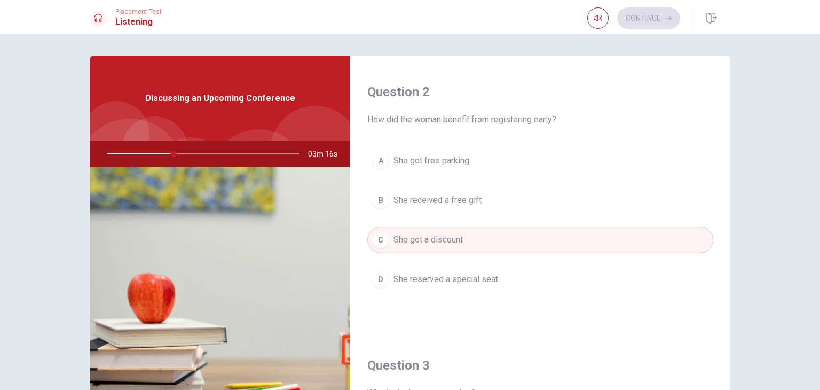
scroll to position [0, 0]
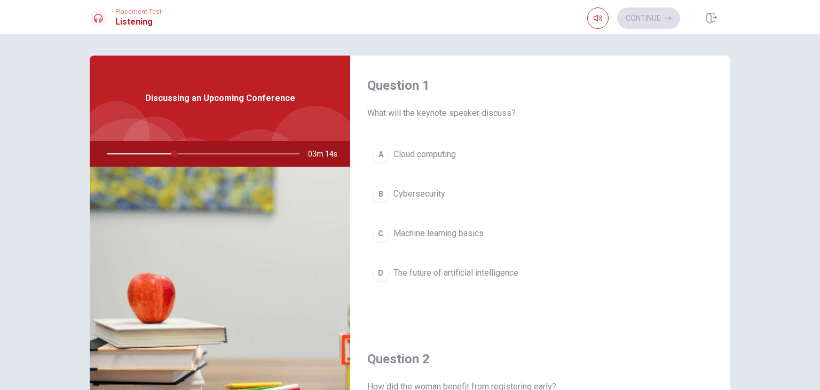
click at [443, 191] on button "B Cybersecurity" at bounding box center [540, 193] width 346 height 27
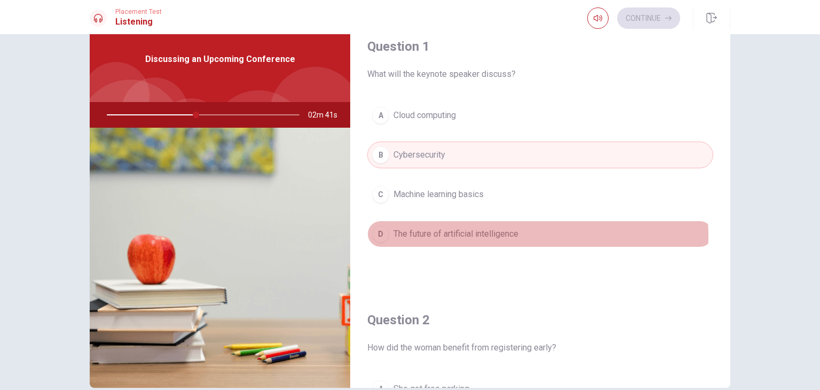
click at [498, 234] on span "The future of artificial intelligence" at bounding box center [456, 233] width 125 height 13
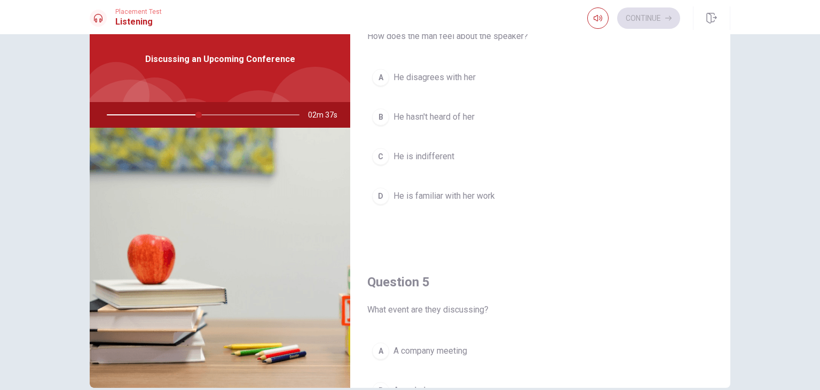
scroll to position [854, 0]
click at [467, 199] on span "He is familiar with her work" at bounding box center [444, 199] width 101 height 13
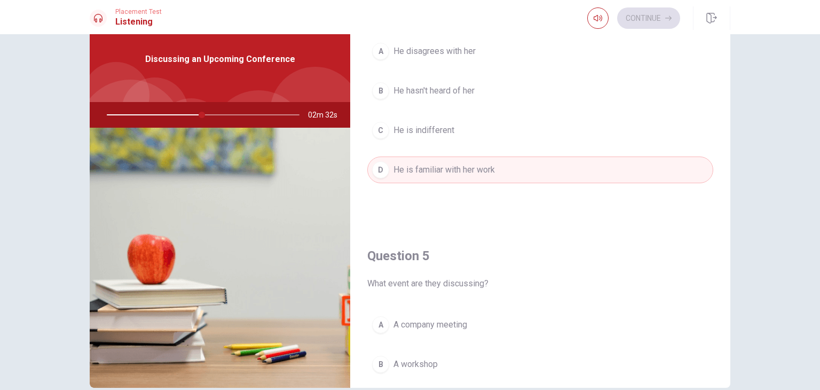
scroll to position [991, 0]
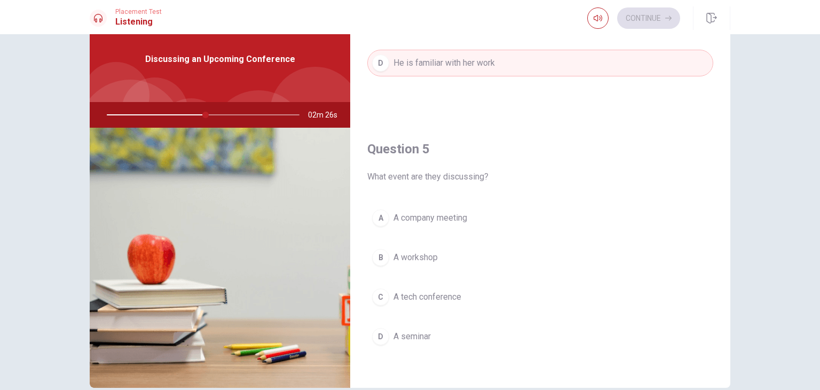
click at [446, 215] on span "A company meeting" at bounding box center [431, 217] width 74 height 13
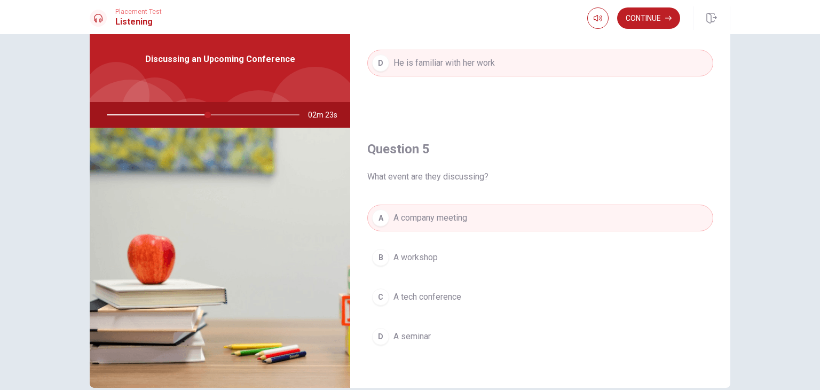
click at [453, 295] on span "A tech conference" at bounding box center [428, 296] width 68 height 13
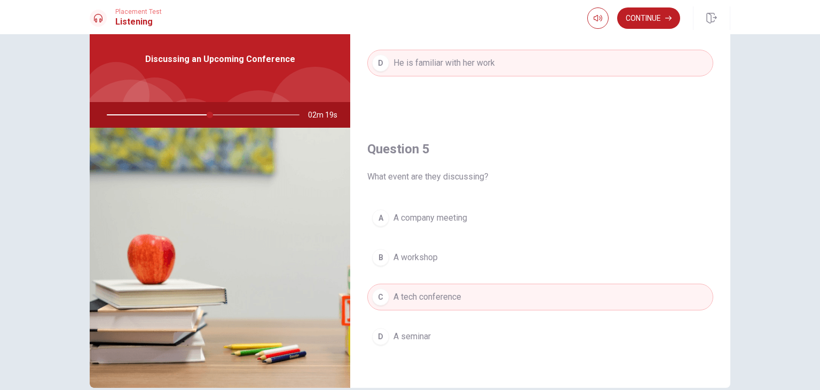
drag, startPoint x: 205, startPoint y: 113, endPoint x: 181, endPoint y: 116, distance: 24.2
click at [181, 116] on div at bounding box center [201, 115] width 214 height 26
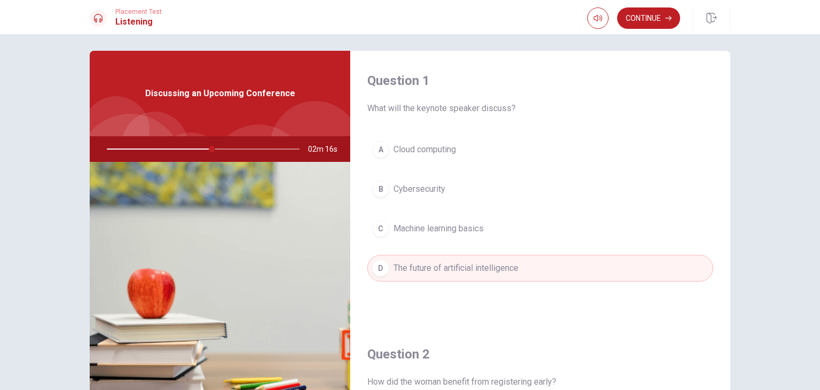
scroll to position [0, 0]
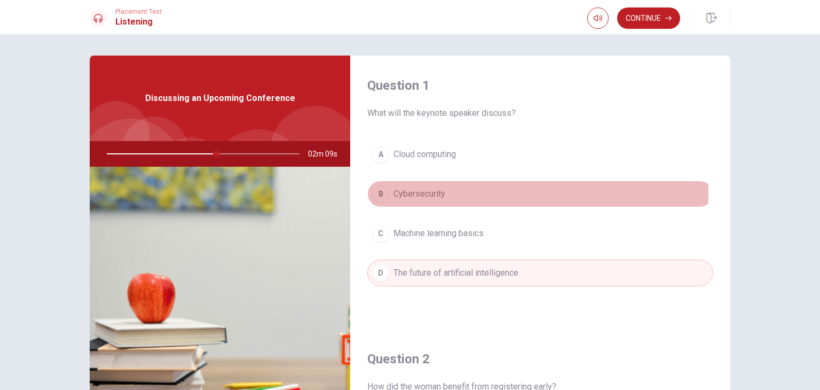
click at [419, 193] on span "Cybersecurity" at bounding box center [420, 193] width 52 height 13
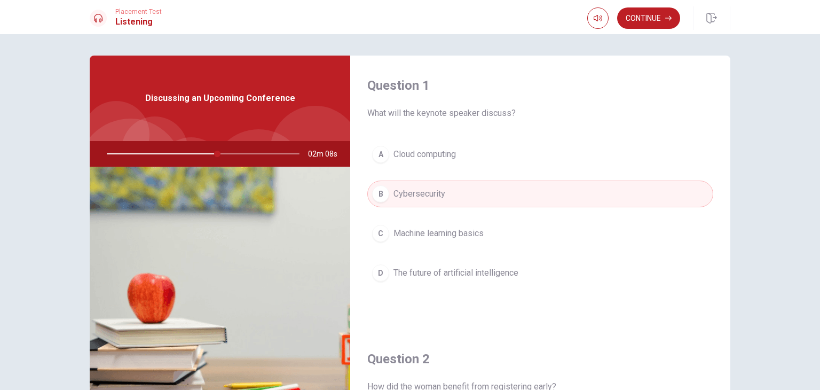
click at [476, 277] on span "The future of artificial intelligence" at bounding box center [456, 272] width 125 height 13
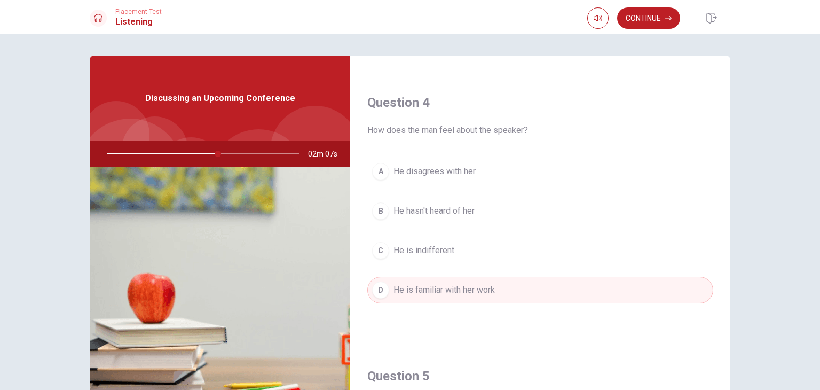
scroll to position [991, 0]
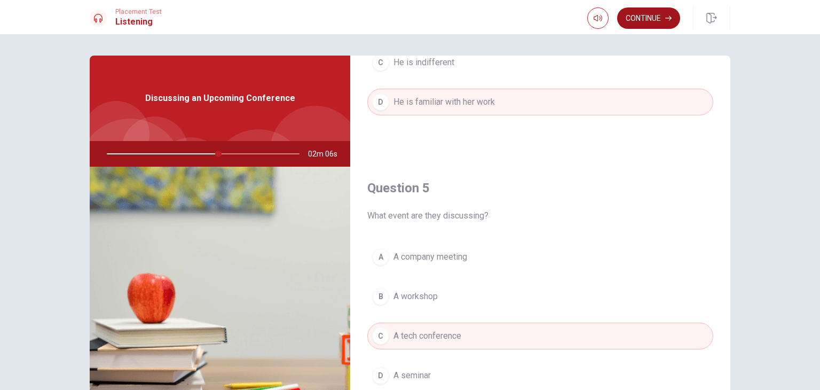
click at [649, 18] on button "Continue" at bounding box center [648, 17] width 63 height 21
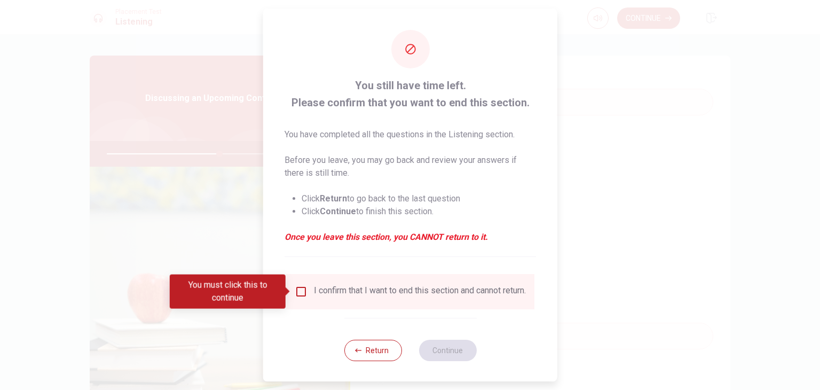
click at [368, 358] on button "Return" at bounding box center [373, 350] width 58 height 21
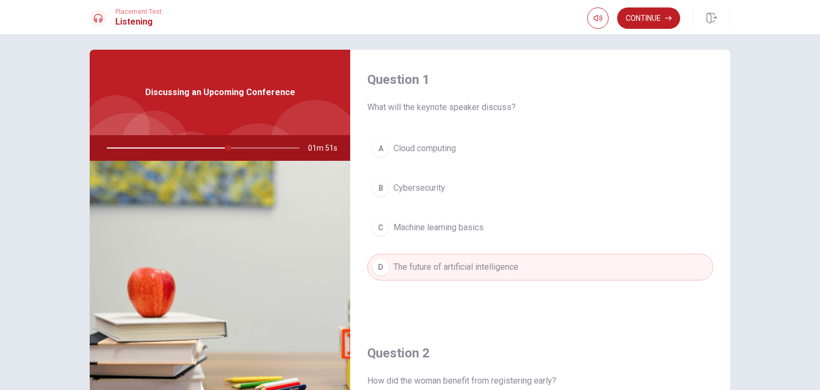
scroll to position [0, 0]
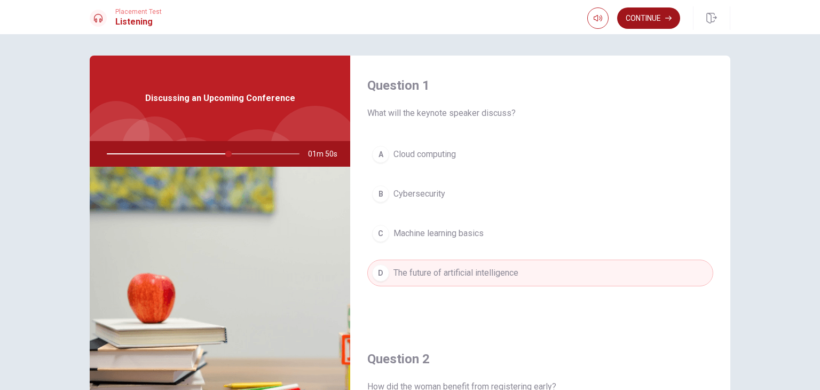
click at [643, 17] on button "Continue" at bounding box center [648, 17] width 63 height 21
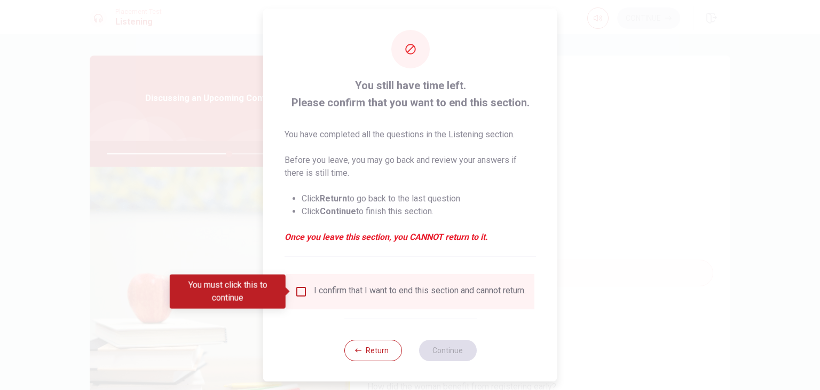
click at [299, 290] on input "You must click this to continue" at bounding box center [301, 291] width 13 height 13
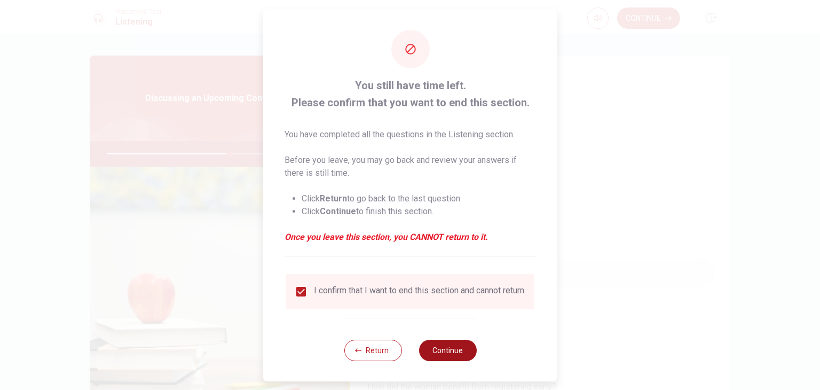
click at [434, 357] on button "Continue" at bounding box center [448, 350] width 58 height 21
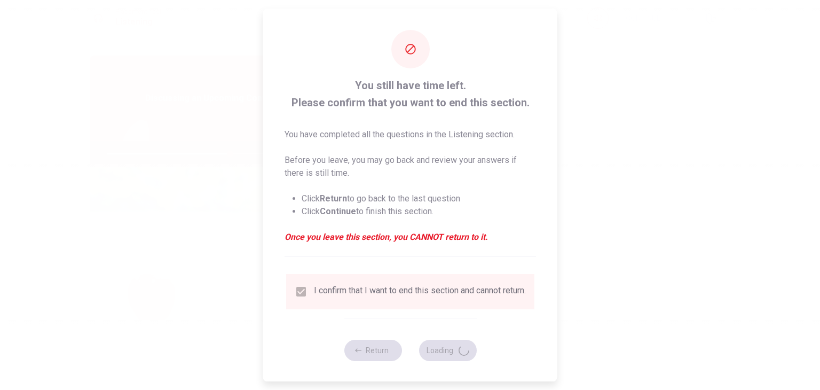
type input "64"
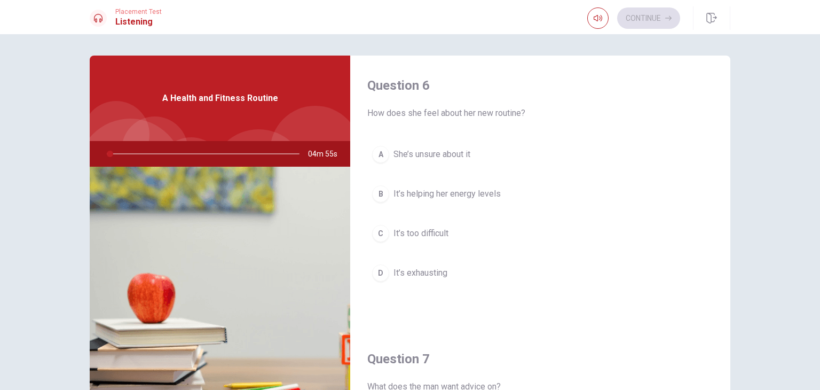
drag, startPoint x: 365, startPoint y: 115, endPoint x: 501, endPoint y: 117, distance: 136.2
click at [501, 117] on span "How does she feel about her new routine?" at bounding box center [540, 113] width 346 height 13
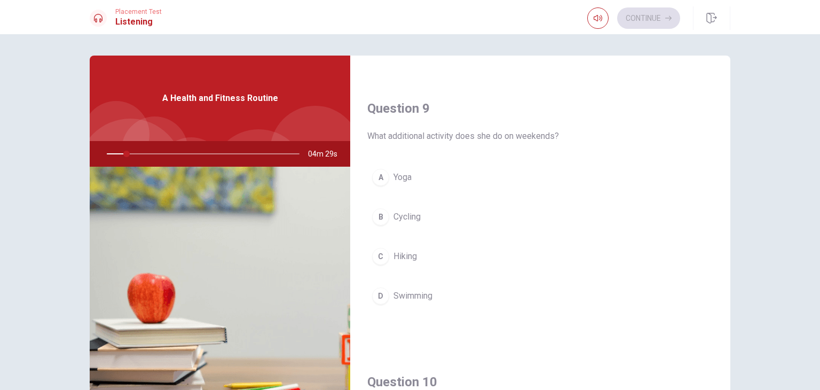
scroll to position [801, 0]
drag, startPoint x: 364, startPoint y: 128, endPoint x: 485, endPoint y: 128, distance: 120.7
click at [485, 128] on span "What additional activity does she do on weekends?" at bounding box center [540, 132] width 346 height 13
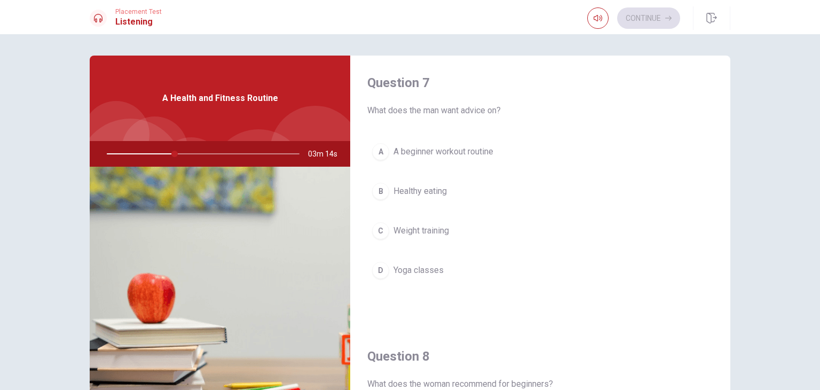
scroll to position [267, 0]
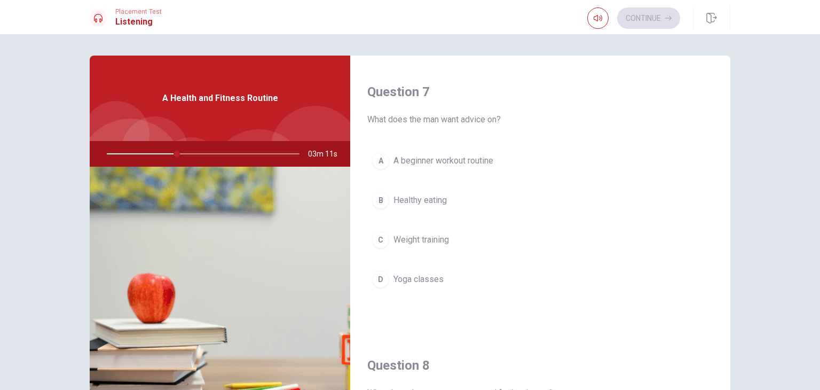
click at [428, 160] on span "A beginner workout routine" at bounding box center [444, 160] width 100 height 13
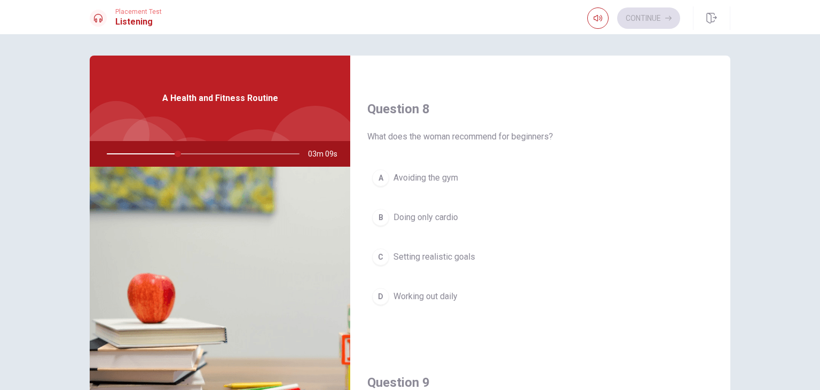
scroll to position [0, 0]
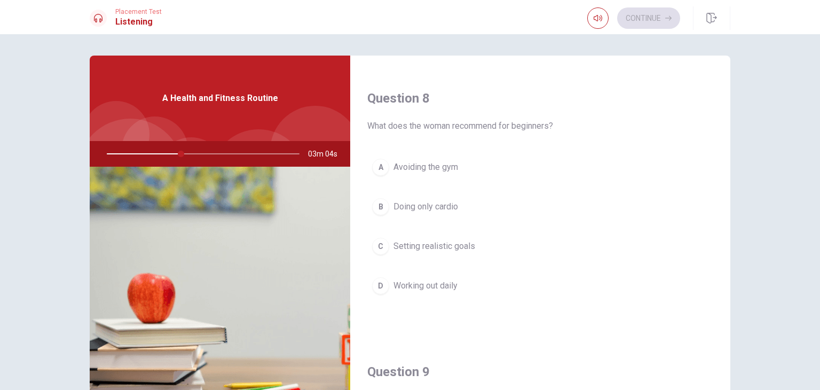
click at [423, 248] on span "Setting realistic goals" at bounding box center [435, 246] width 82 height 13
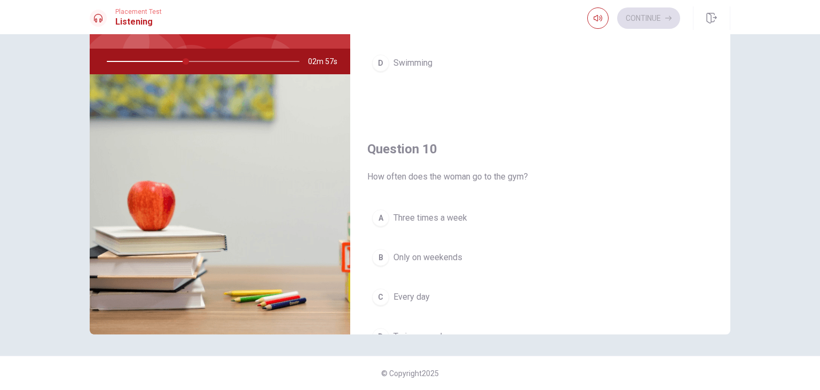
click at [399, 213] on span "Three times a week" at bounding box center [431, 217] width 74 height 13
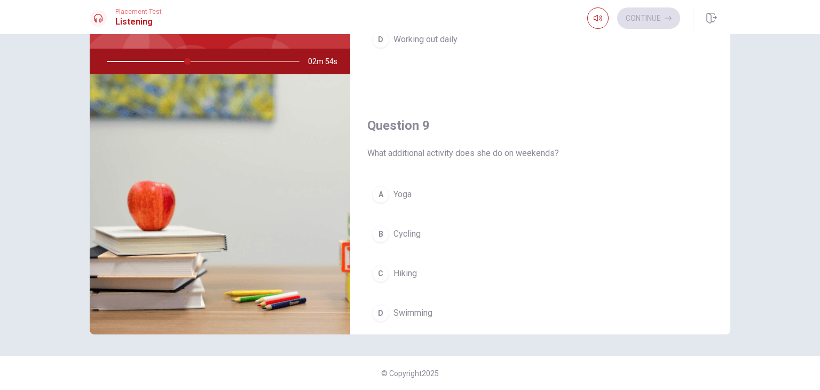
scroll to position [724, 0]
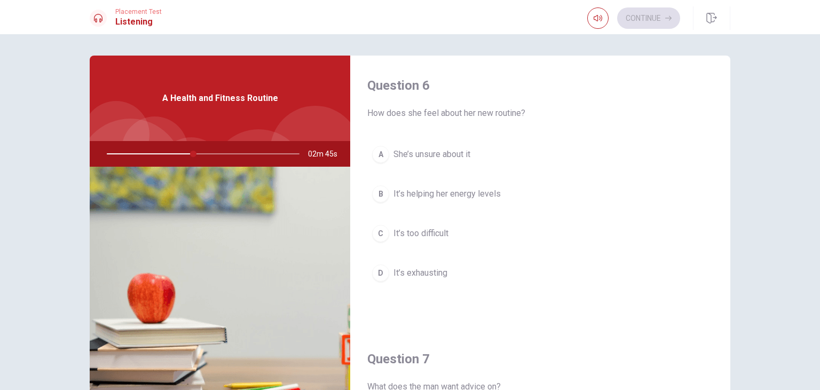
click at [442, 192] on span "It’s helping her energy levels" at bounding box center [447, 193] width 107 height 13
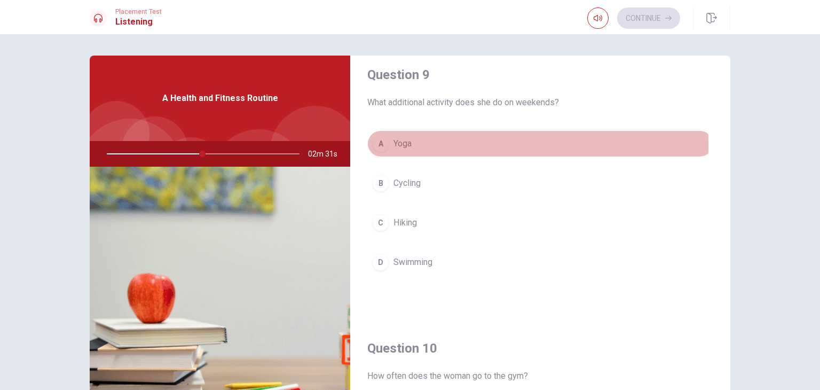
click at [400, 142] on span "Yoga" at bounding box center [403, 143] width 18 height 13
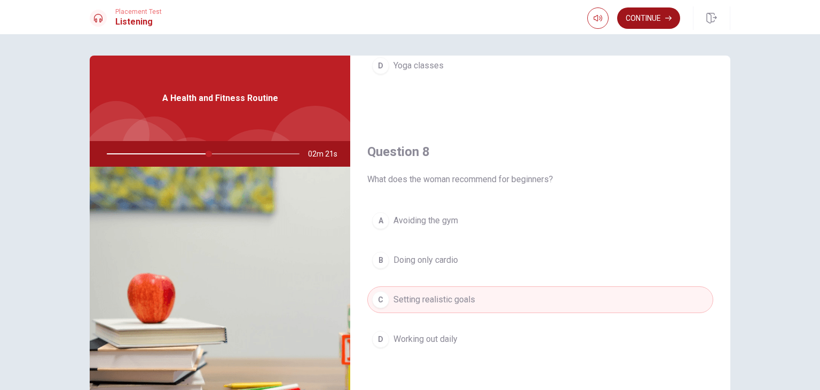
click at [660, 19] on button "Continue" at bounding box center [648, 17] width 63 height 21
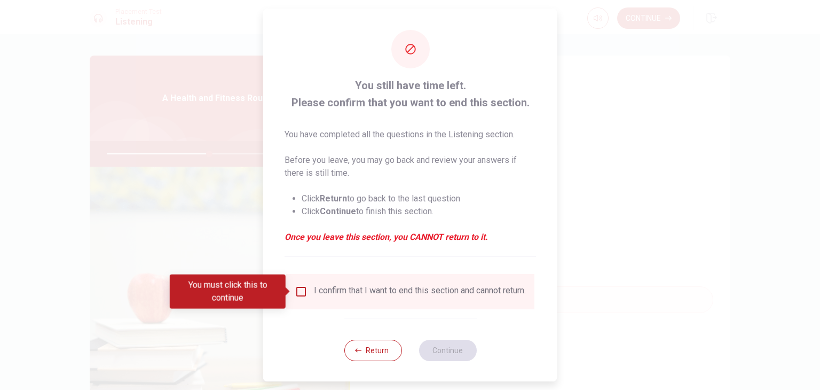
click at [303, 295] on input "You must click this to continue" at bounding box center [301, 291] width 13 height 13
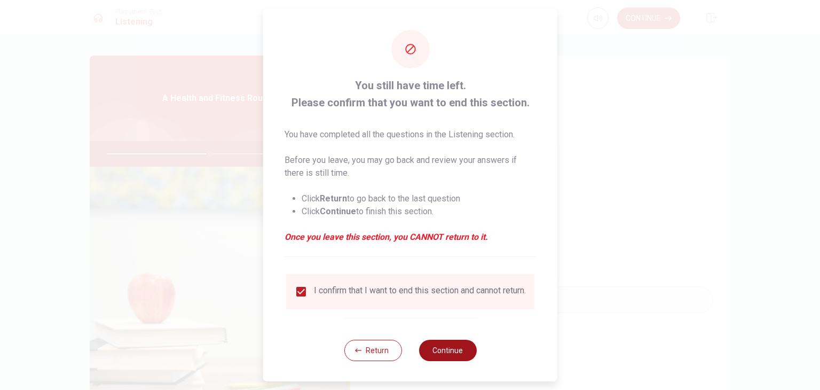
click at [433, 357] on button "Continue" at bounding box center [448, 350] width 58 height 21
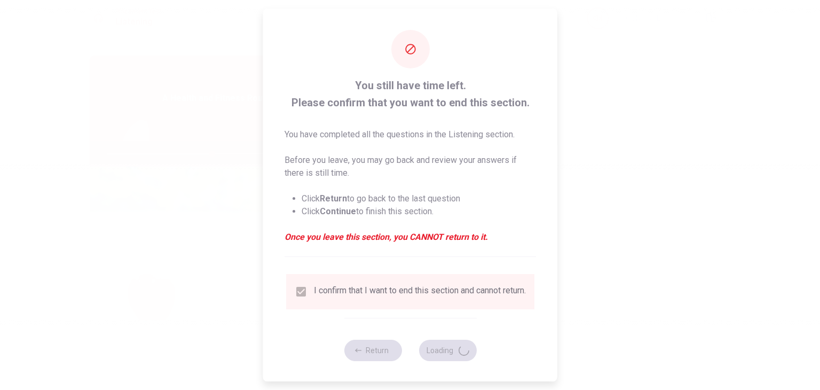
type input "55"
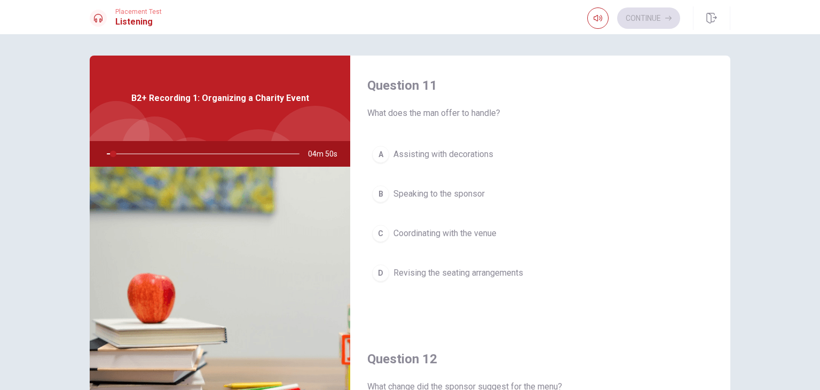
drag, startPoint x: 421, startPoint y: 115, endPoint x: 494, endPoint y: 118, distance: 73.2
click at [494, 118] on span "What does the man offer to handle?" at bounding box center [540, 113] width 346 height 13
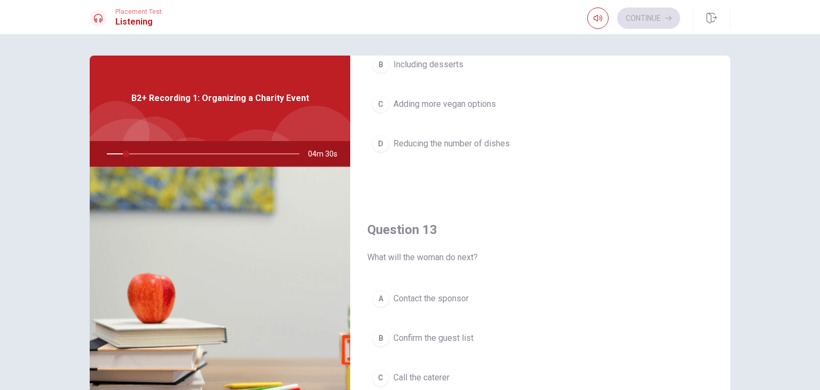
scroll to position [481, 0]
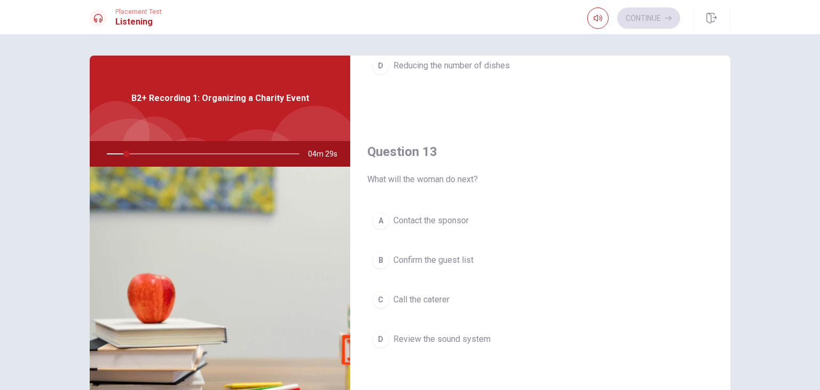
drag, startPoint x: 365, startPoint y: 178, endPoint x: 448, endPoint y: 191, distance: 83.8
click at [448, 191] on div "Question 13 What will the woman do next? A Contact the sponsor B Confirm the gu…" at bounding box center [540, 258] width 380 height 273
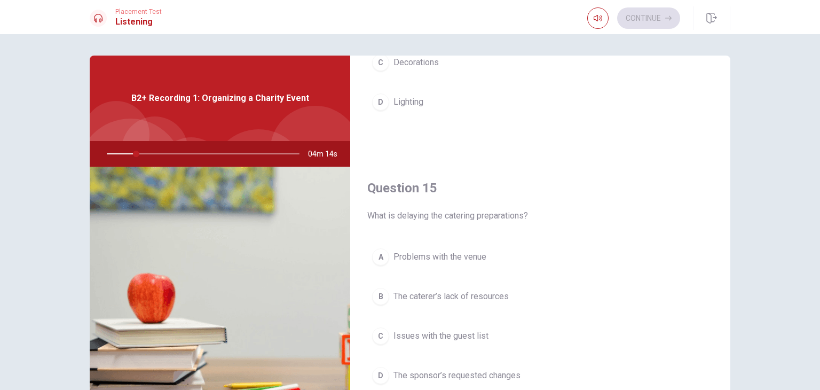
scroll to position [991, 0]
drag, startPoint x: 412, startPoint y: 224, endPoint x: 459, endPoint y: 228, distance: 47.2
click at [459, 228] on div "Question 15 What is delaying the catering preparations? A Problems with the ven…" at bounding box center [540, 294] width 380 height 273
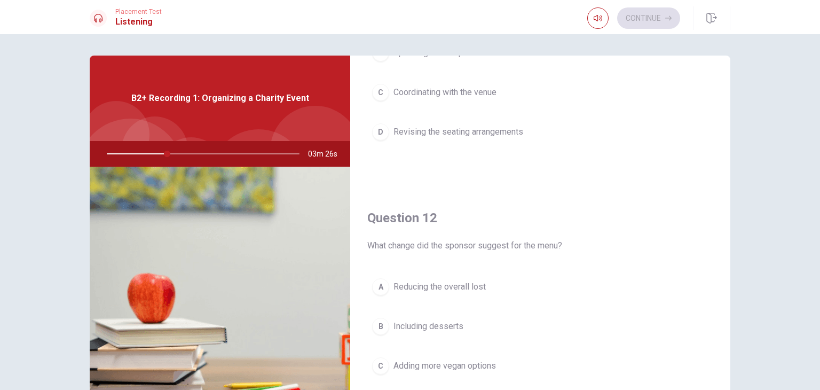
scroll to position [107, 0]
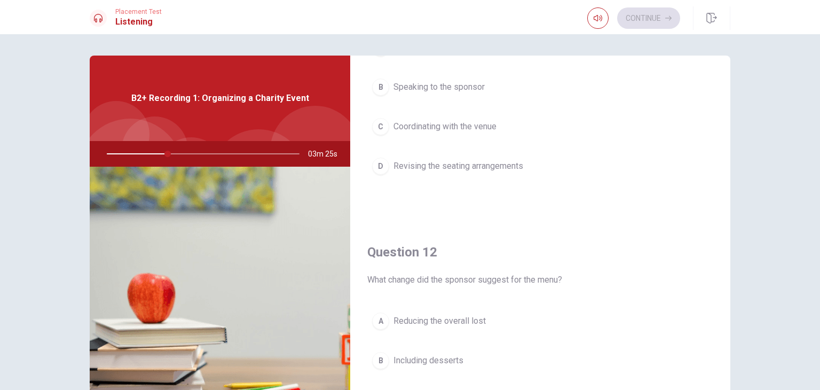
click at [450, 90] on span "Speaking to the sponsor" at bounding box center [439, 87] width 91 height 13
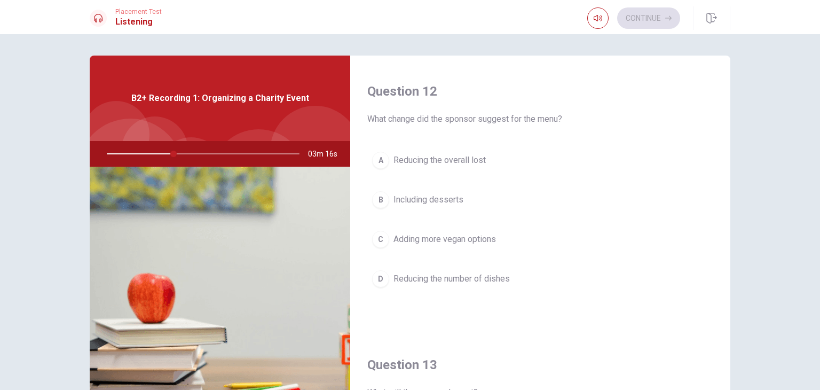
scroll to position [267, 0]
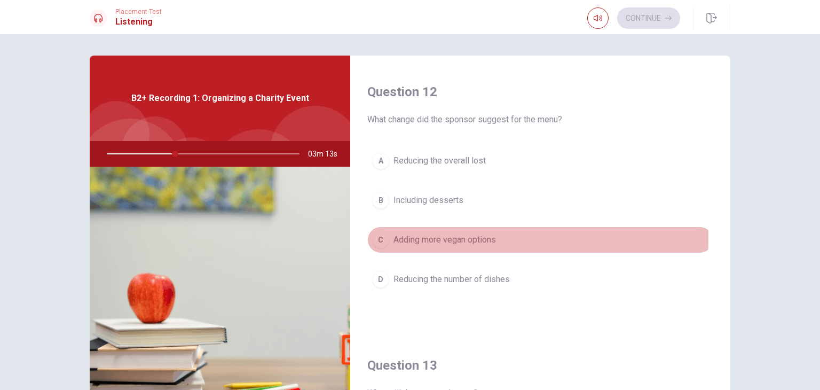
click at [394, 235] on span "Adding more vegan options" at bounding box center [445, 239] width 103 height 13
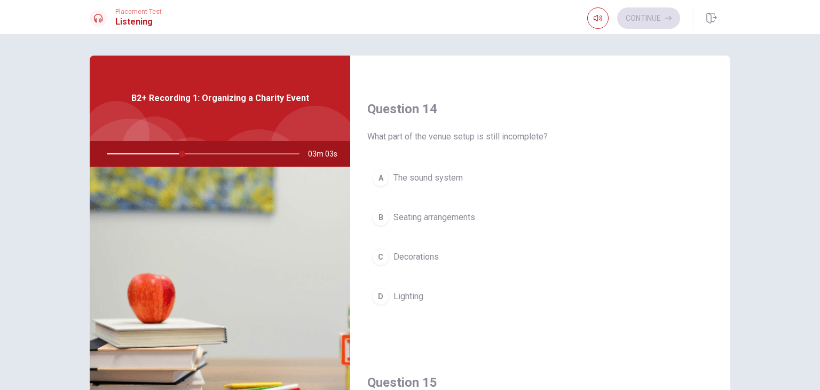
scroll to position [801, 0]
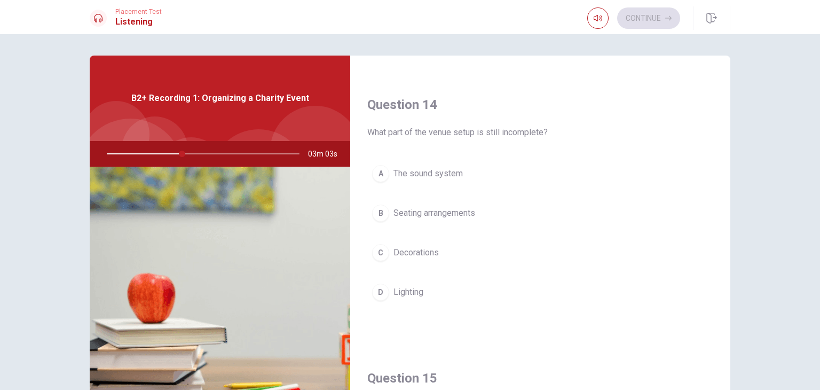
click at [402, 247] on span "Decorations" at bounding box center [416, 252] width 45 height 13
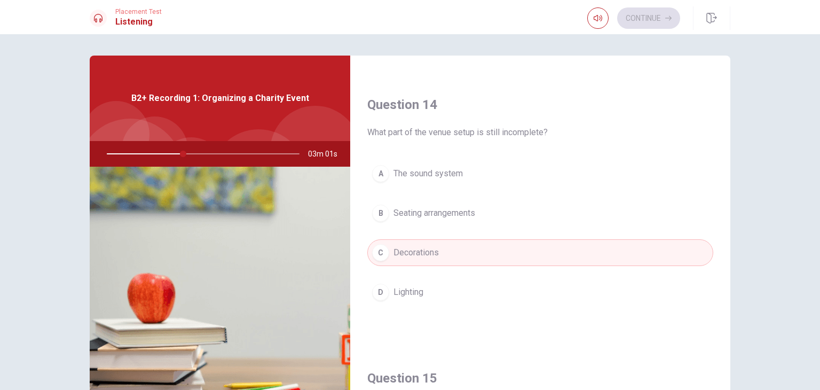
drag, startPoint x: 446, startPoint y: 214, endPoint x: 445, endPoint y: 205, distance: 9.7
click at [446, 214] on span "Seating arrangements" at bounding box center [435, 213] width 82 height 13
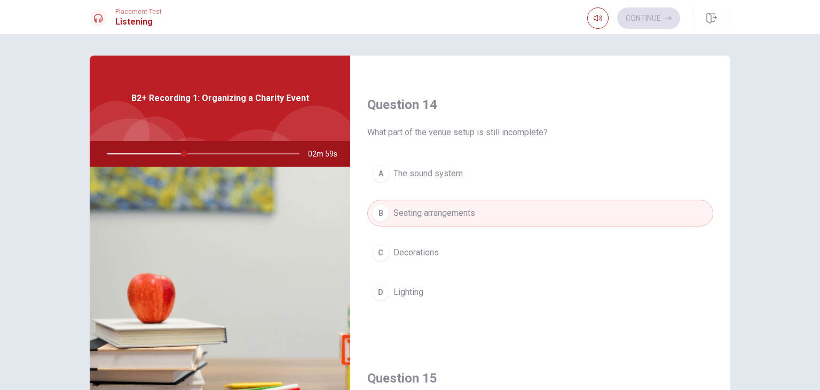
click at [422, 180] on button "A The sound system" at bounding box center [540, 173] width 346 height 27
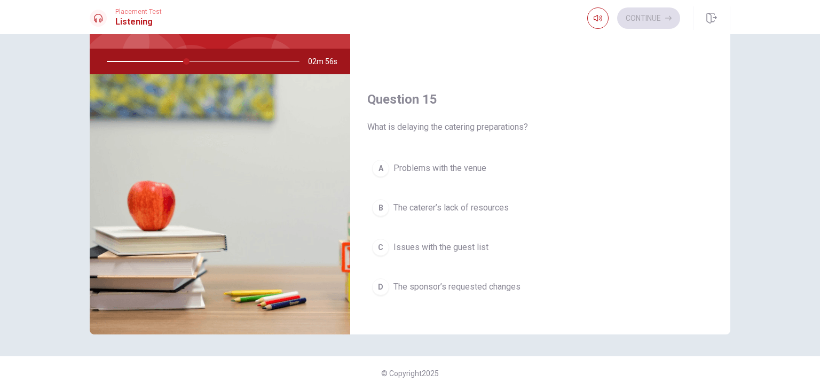
scroll to position [991, 0]
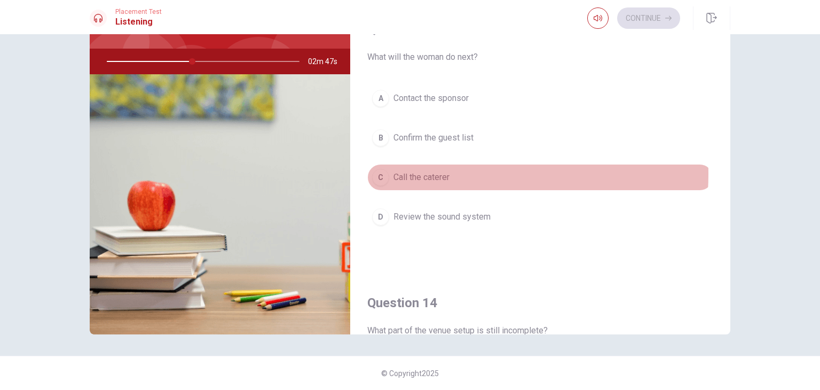
click at [441, 171] on span "Call the caterer" at bounding box center [422, 177] width 56 height 13
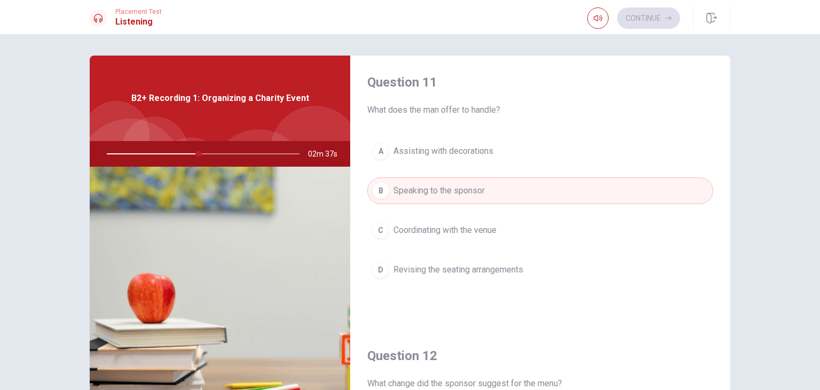
scroll to position [0, 0]
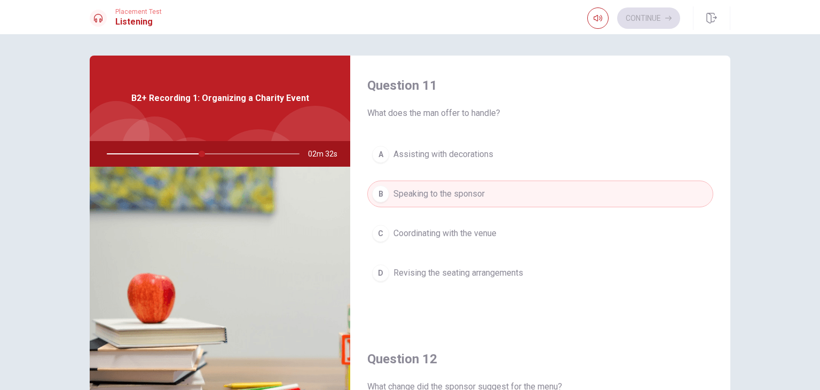
click at [453, 158] on span "Assisting with decorations" at bounding box center [444, 154] width 100 height 13
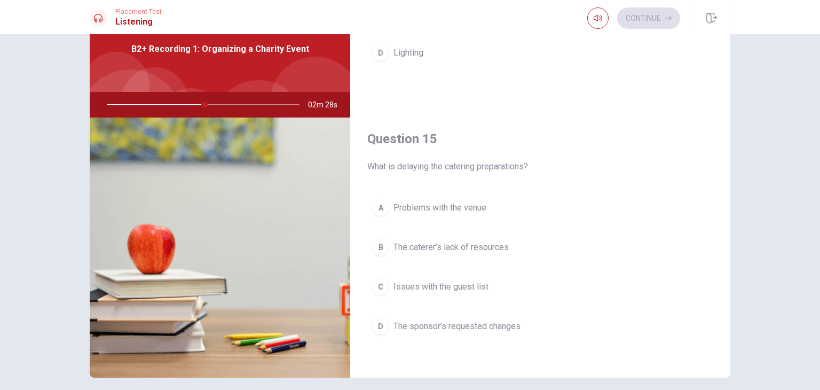
scroll to position [53, 0]
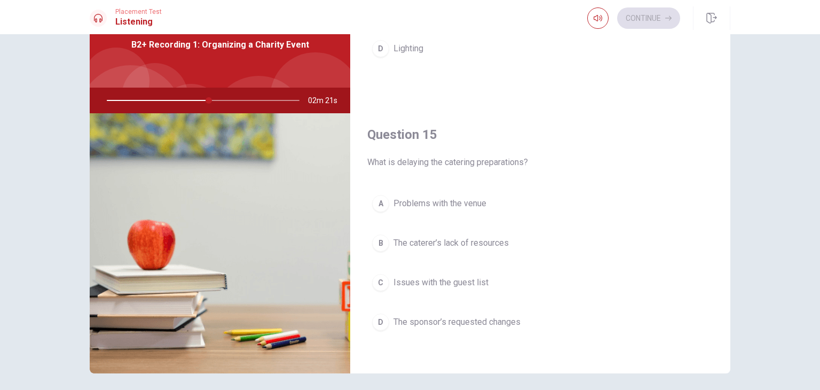
click at [444, 317] on span "The sponsor’s requested changes" at bounding box center [457, 322] width 127 height 13
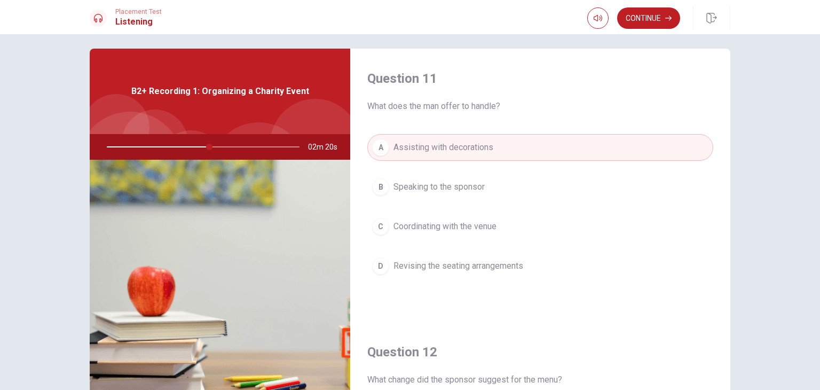
scroll to position [0, 0]
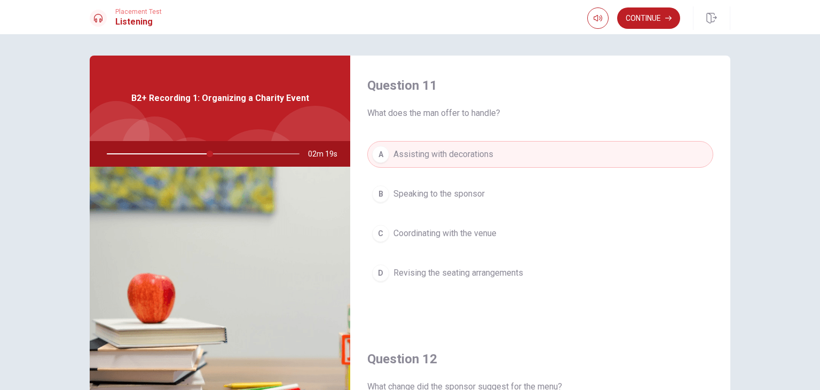
drag, startPoint x: 370, startPoint y: 111, endPoint x: 442, endPoint y: 115, distance: 72.7
click at [442, 115] on span "What does the man offer to handle?" at bounding box center [540, 113] width 346 height 13
click at [443, 115] on span "What does the man offer to handle?" at bounding box center [540, 113] width 346 height 13
click at [483, 231] on span "Coordinating with the venue" at bounding box center [445, 233] width 103 height 13
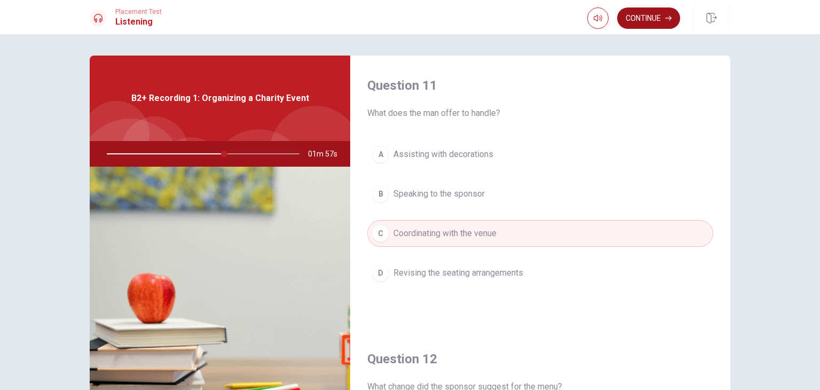
click at [647, 26] on button "Continue" at bounding box center [648, 17] width 63 height 21
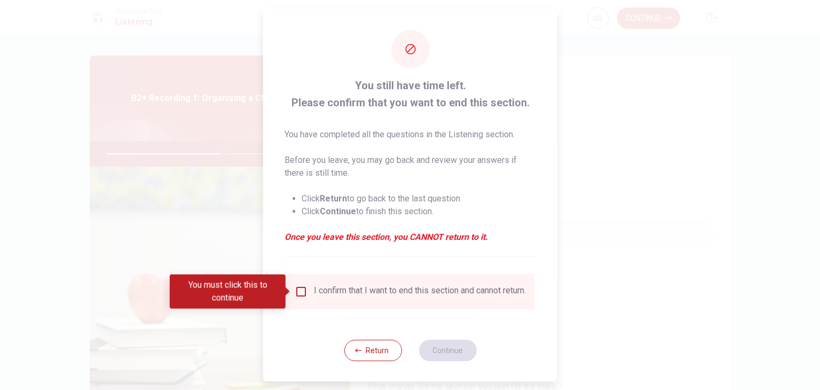
click at [307, 291] on div "I confirm that I want to end this section and cannot return." at bounding box center [410, 291] width 231 height 13
click at [301, 295] on input "You must click this to continue" at bounding box center [301, 291] width 13 height 13
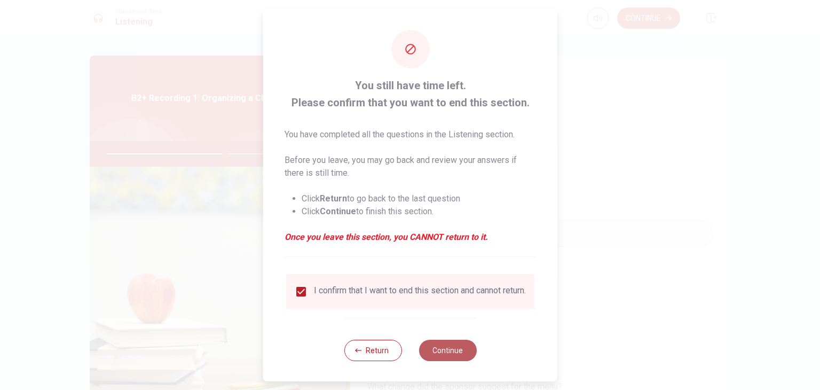
click at [445, 356] on button "Continue" at bounding box center [448, 350] width 58 height 21
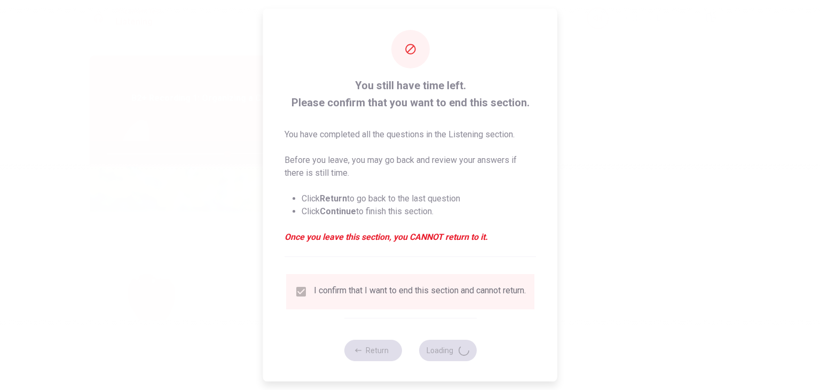
type input "63"
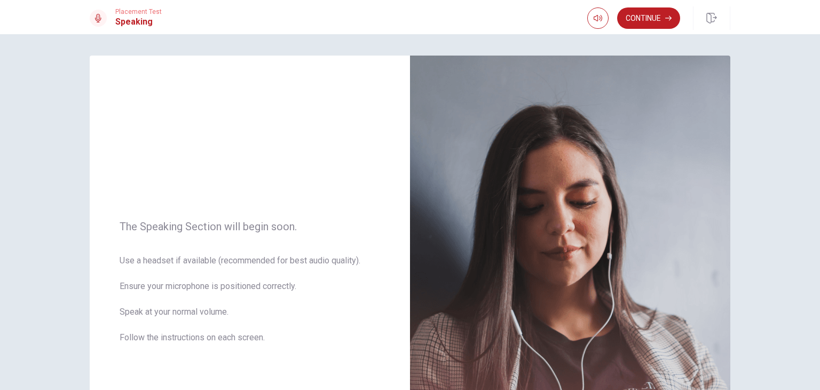
click at [648, 20] on button "Continue" at bounding box center [648, 17] width 63 height 21
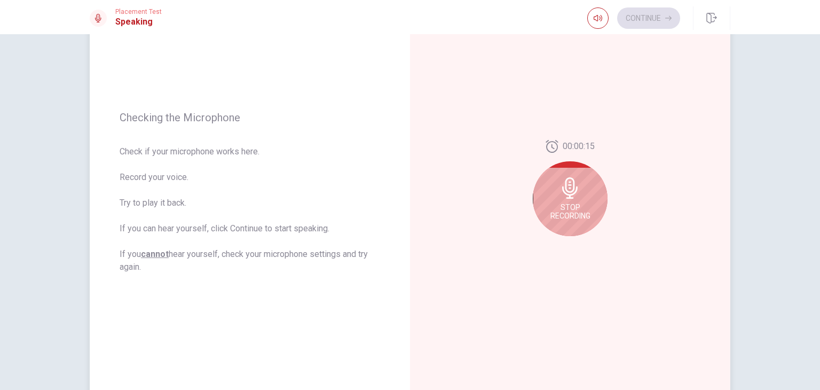
scroll to position [107, 0]
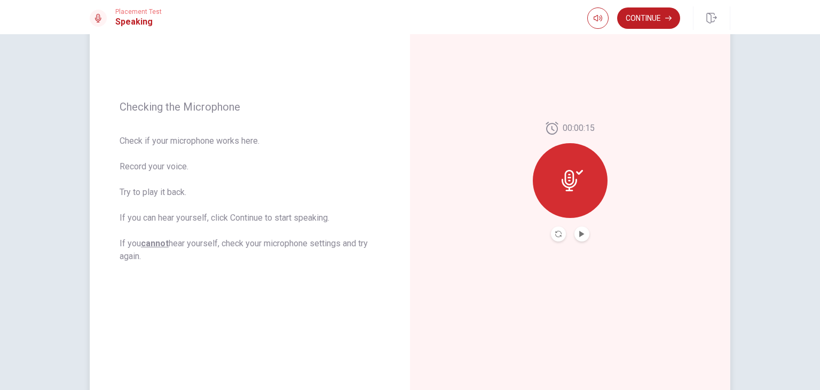
click at [575, 237] on button "Play Audio" at bounding box center [582, 233] width 15 height 15
click at [557, 235] on icon "Record Again" at bounding box center [558, 234] width 6 height 6
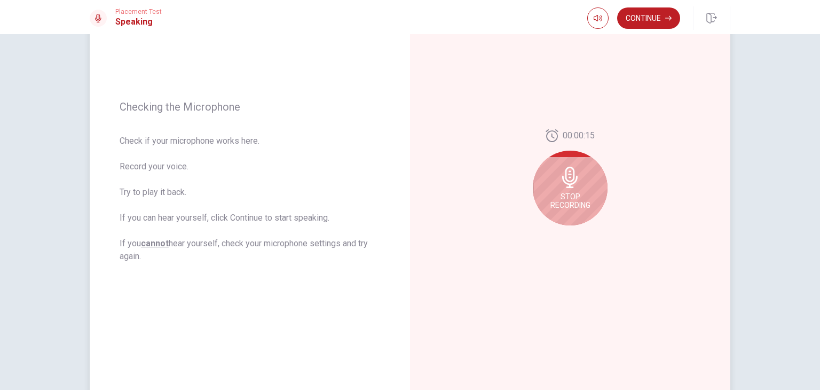
click at [578, 186] on icon at bounding box center [570, 177] width 21 height 21
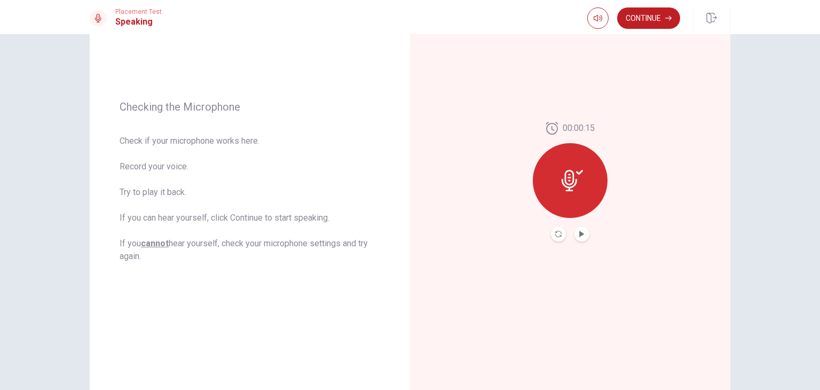
click at [561, 232] on button "Record Again" at bounding box center [558, 233] width 15 height 15
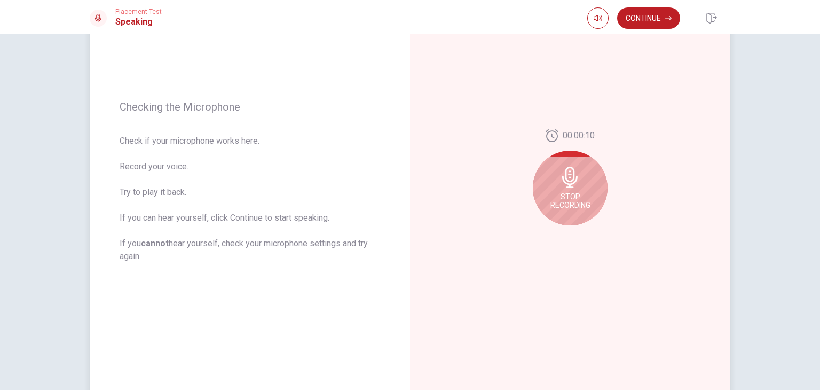
click at [569, 189] on div "Stop Recording" at bounding box center [570, 188] width 75 height 75
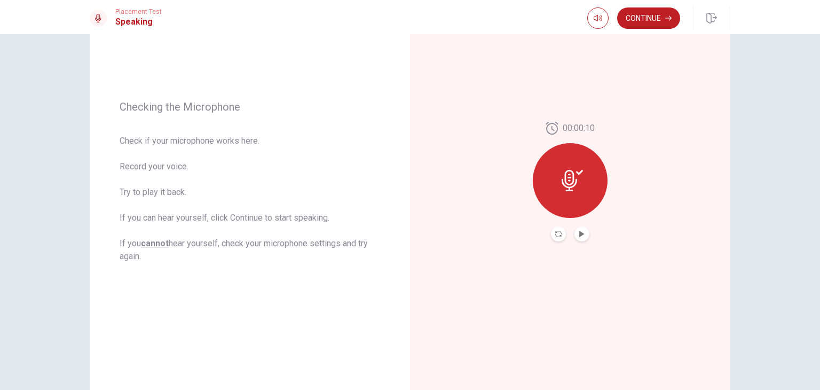
click at [583, 237] on button "Play Audio" at bounding box center [582, 233] width 15 height 15
click at [582, 233] on icon "Pause Audio" at bounding box center [581, 234] width 5 height 6
click at [651, 17] on button "Continue" at bounding box center [648, 17] width 63 height 21
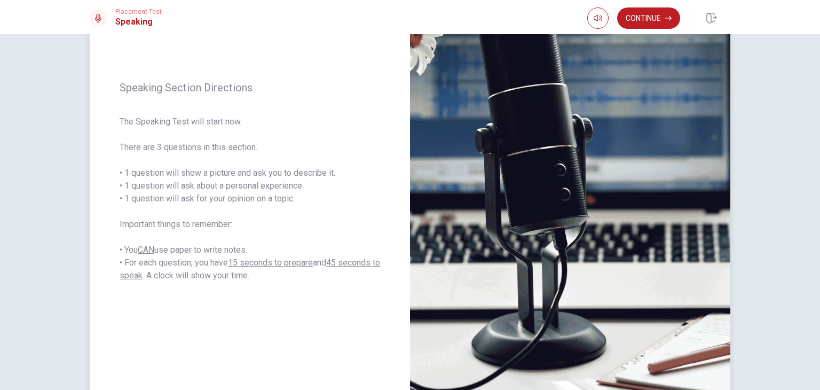
drag, startPoint x: 209, startPoint y: 186, endPoint x: 283, endPoint y: 190, distance: 74.3
click at [283, 190] on span "The Speaking Test will start now. There are 3 questions in this section. • 1 qu…" at bounding box center [250, 198] width 261 height 167
drag, startPoint x: 224, startPoint y: 199, endPoint x: 273, endPoint y: 202, distance: 49.2
click at [273, 202] on span "The Speaking Test will start now. There are 3 questions in this section. • 1 qu…" at bounding box center [250, 198] width 261 height 167
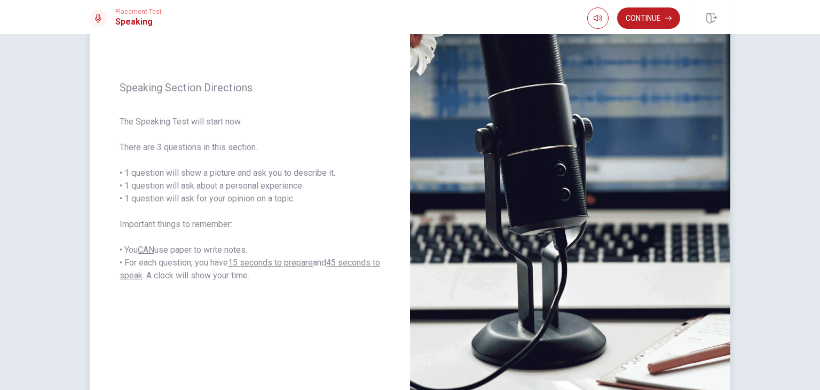
click at [273, 202] on span "The Speaking Test will start now. There are 3 questions in this section. • 1 qu…" at bounding box center [250, 198] width 261 height 167
drag, startPoint x: 130, startPoint y: 200, endPoint x: 164, endPoint y: 199, distance: 34.7
click at [180, 201] on div "Speaking Section Directions The Speaking Test will start now. There are 3 quest…" at bounding box center [250, 182] width 320 height 466
drag, startPoint x: 115, startPoint y: 198, endPoint x: 165, endPoint y: 200, distance: 49.7
click at [165, 200] on div "Speaking Section Directions The Speaking Test will start now. There are 3 quest…" at bounding box center [250, 182] width 320 height 466
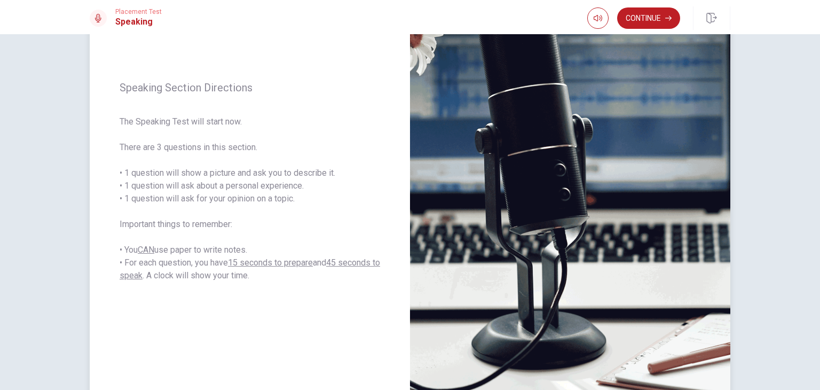
drag, startPoint x: 151, startPoint y: 263, endPoint x: 205, endPoint y: 264, distance: 53.9
click at [205, 264] on span "The Speaking Test will start now. There are 3 questions in this section. • 1 qu…" at bounding box center [250, 198] width 261 height 167
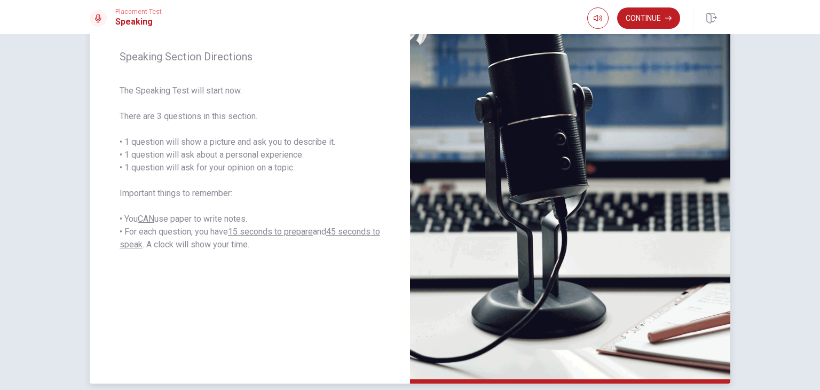
scroll to position [133, 0]
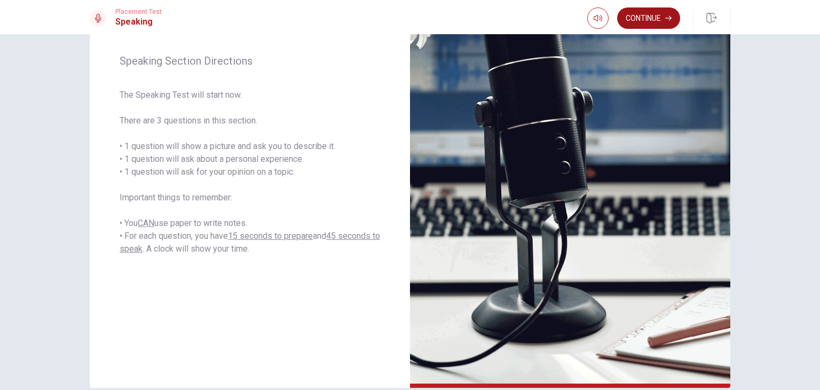
click at [648, 14] on button "Continue" at bounding box center [648, 17] width 63 height 21
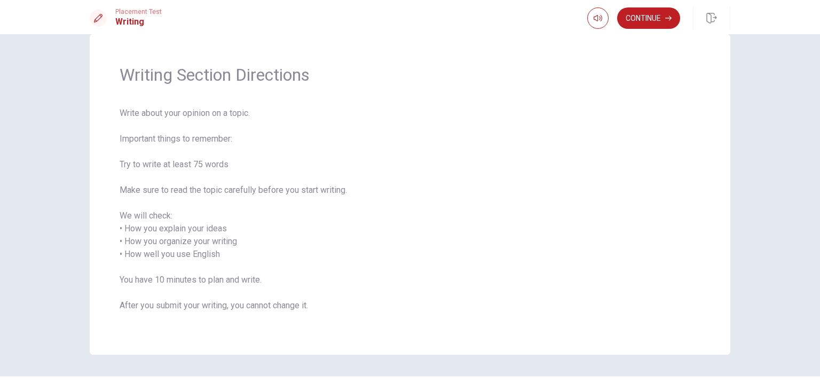
scroll to position [0, 0]
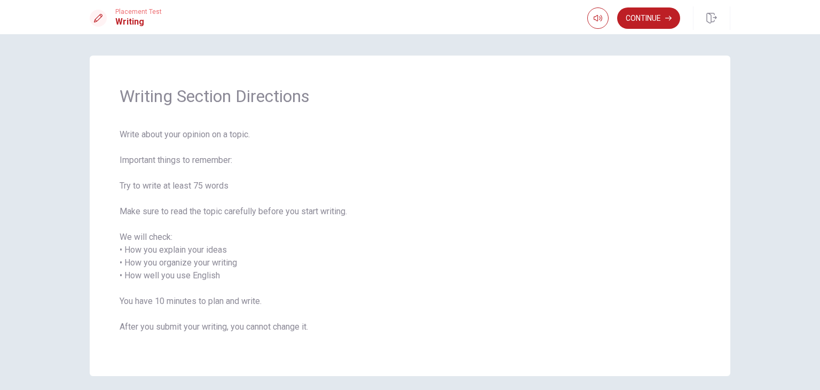
click at [190, 138] on span "Write about your opinion on a topic. Important things to remember: Try to write…" at bounding box center [410, 237] width 581 height 218
drag, startPoint x: 366, startPoint y: 108, endPoint x: 402, endPoint y: 113, distance: 36.6
click at [402, 113] on div "Writing Section Directions Write about your opinion on a topic. Important thing…" at bounding box center [410, 216] width 641 height 320
click at [357, 116] on div "Writing Section Directions Write about your opinion on a topic. Important thing…" at bounding box center [410, 216] width 641 height 320
click at [674, 20] on button "Continue" at bounding box center [648, 17] width 63 height 21
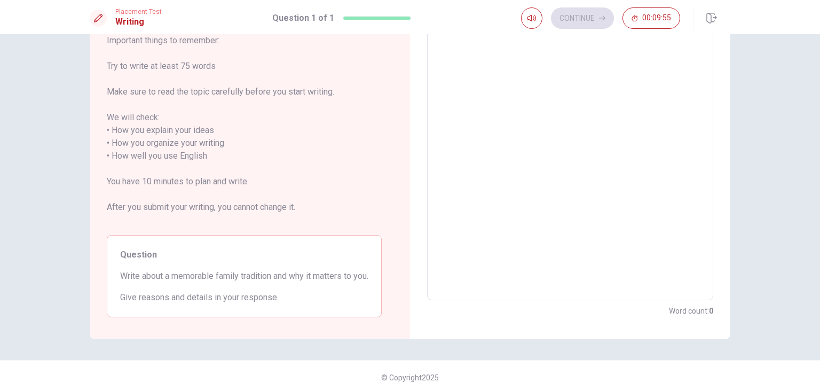
scroll to position [98, 0]
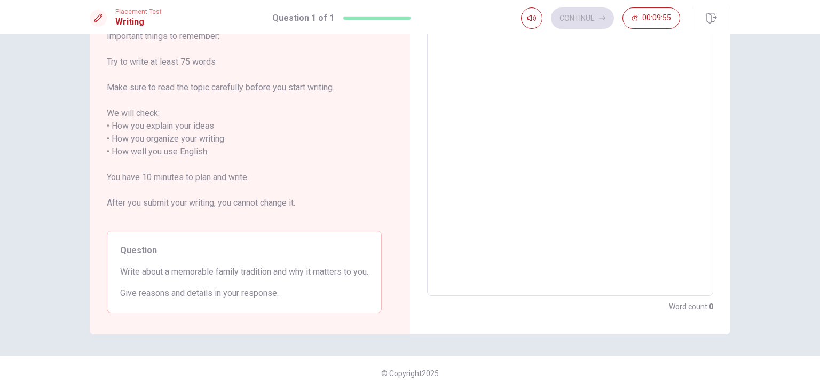
drag, startPoint x: 117, startPoint y: 272, endPoint x: 212, endPoint y: 287, distance: 96.1
click at [212, 287] on div "Question Write about a memorable family tradition and why it matters to you. Gi…" at bounding box center [244, 272] width 275 height 82
drag, startPoint x: 228, startPoint y: 273, endPoint x: 299, endPoint y: 276, distance: 70.5
click at [299, 276] on span "Write about a memorable family tradition and why it matters to you." at bounding box center [244, 271] width 248 height 13
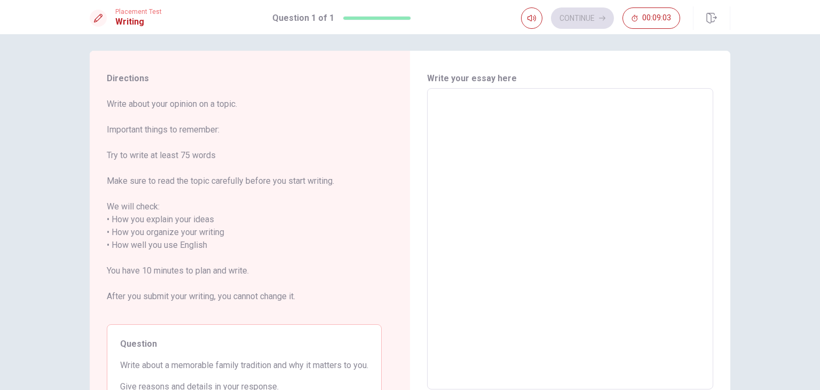
scroll to position [0, 0]
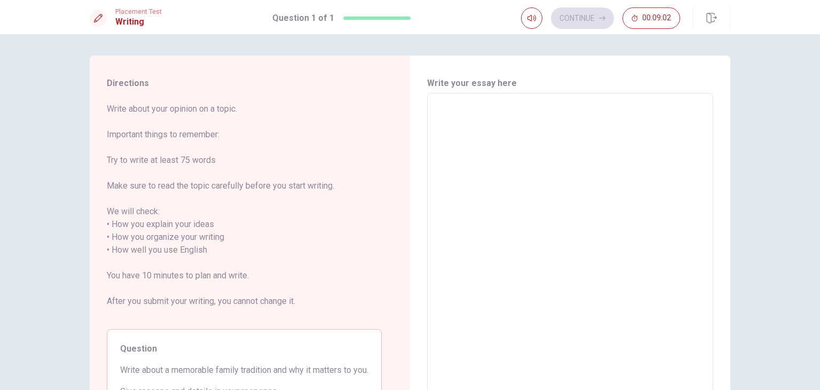
drag, startPoint x: 545, startPoint y: 153, endPoint x: 533, endPoint y: 148, distance: 12.9
click at [543, 153] on textarea at bounding box center [570, 244] width 271 height 284
type textarea "ㅒ"
type textarea "x"
type textarea "ㅒㅜ"
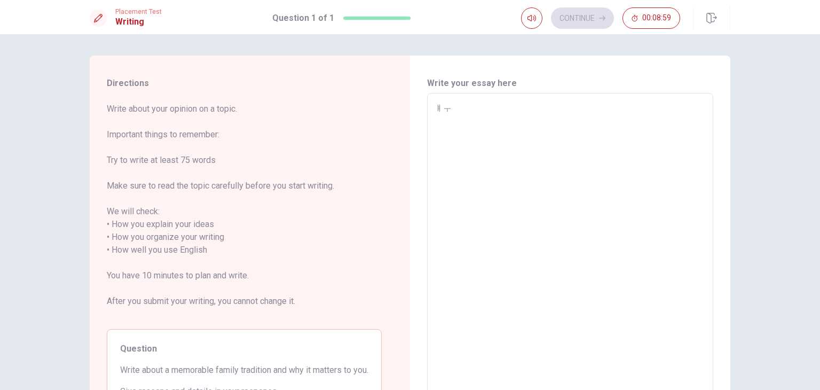
type textarea "x"
type textarea "ㅒㅜㄷ"
type textarea "x"
type textarea "ㅒㅜㄷ"
type textarea "x"
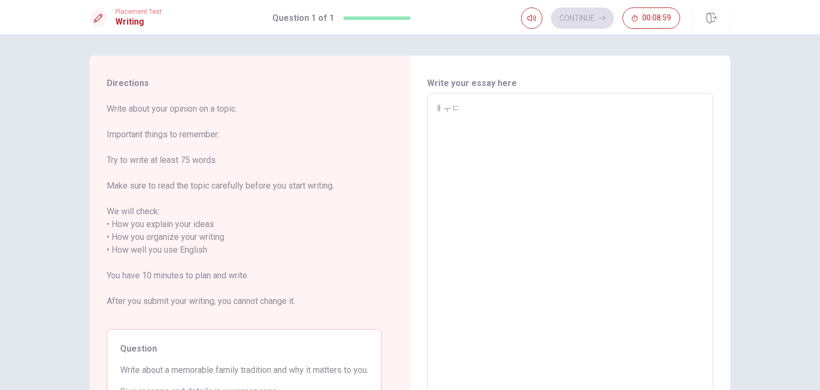
type textarea "ㅒㅜㄷ"
type textarea "x"
type textarea "ㅒㅜ"
type textarea "x"
type textarea "ㅒ"
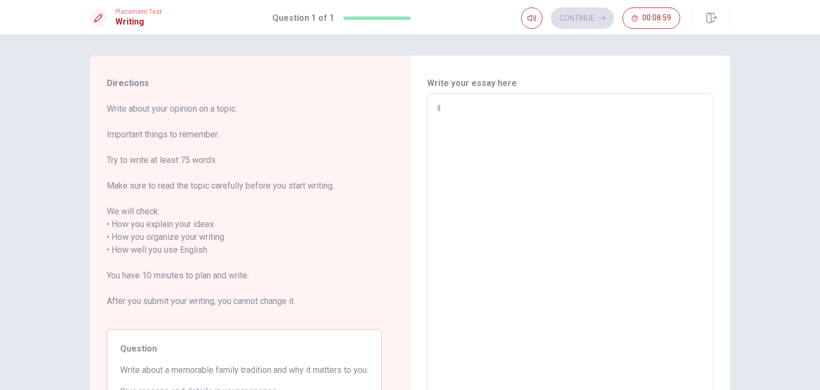
type textarea "x"
type textarea "o"
type textarea "x"
type textarea "on"
type textarea "x"
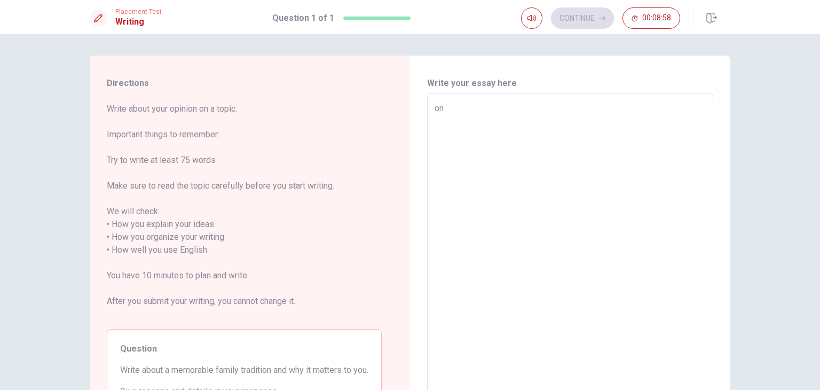
type textarea "onE"
type textarea "x"
type textarea "onE"
type textarea "x"
type textarea "onE"
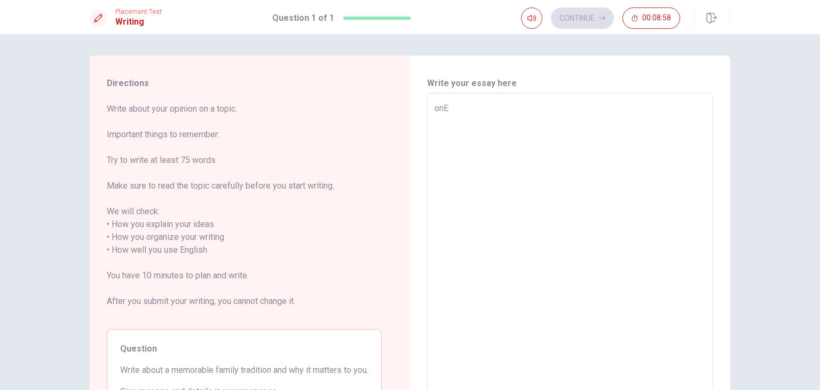
type textarea "x"
type textarea "on"
type textarea "x"
type textarea "o"
type textarea "x"
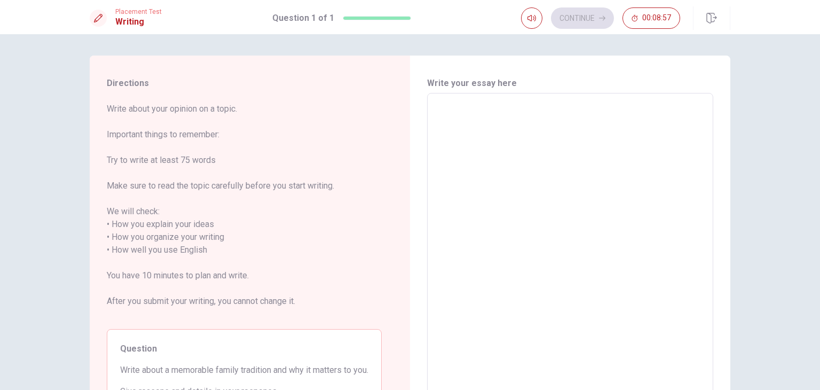
type textarea "O"
type textarea "x"
type textarea "On"
type textarea "x"
type textarea "One"
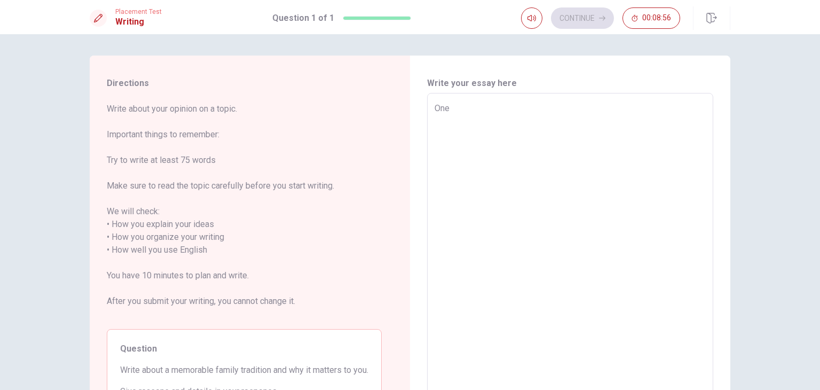
type textarea "x"
type textarea "One"
type textarea "x"
type textarea "One"
type textarea "x"
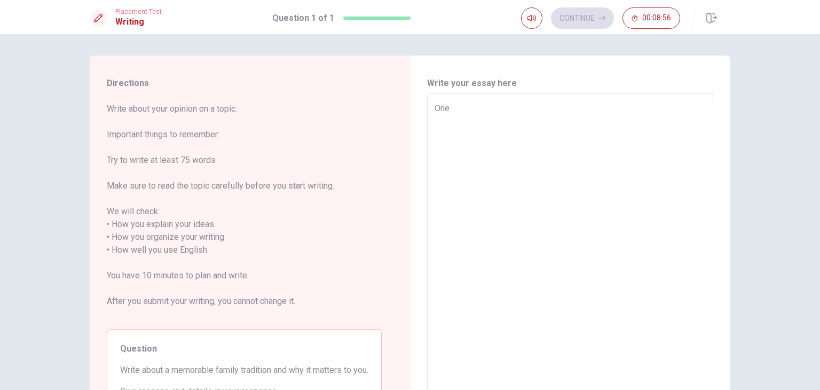
type textarea "On"
type textarea "x"
type textarea "O"
type textarea "x"
type textarea "M"
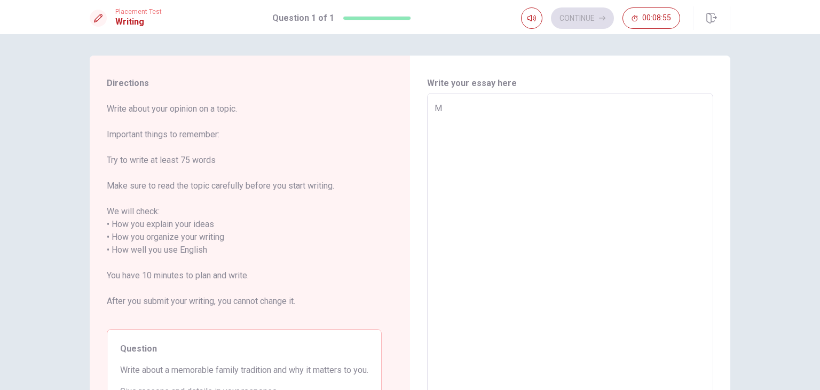
type textarea "x"
type textarea "Mu"
type textarea "x"
type textarea "Mu"
type textarea "x"
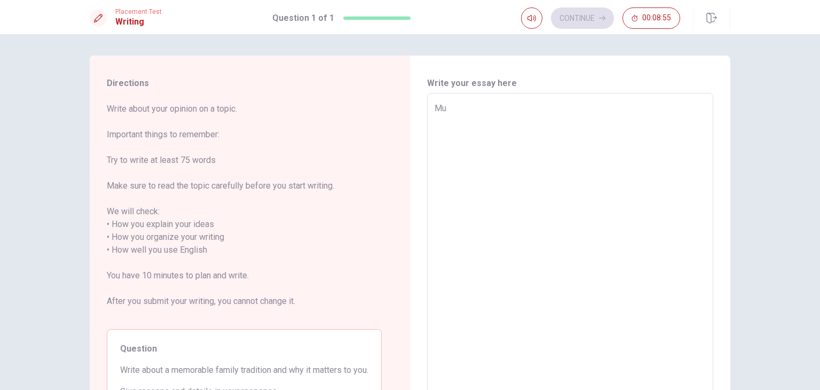
type textarea "Mu o"
type textarea "x"
type textarea "Mu on"
type textarea "x"
type textarea "Mu one"
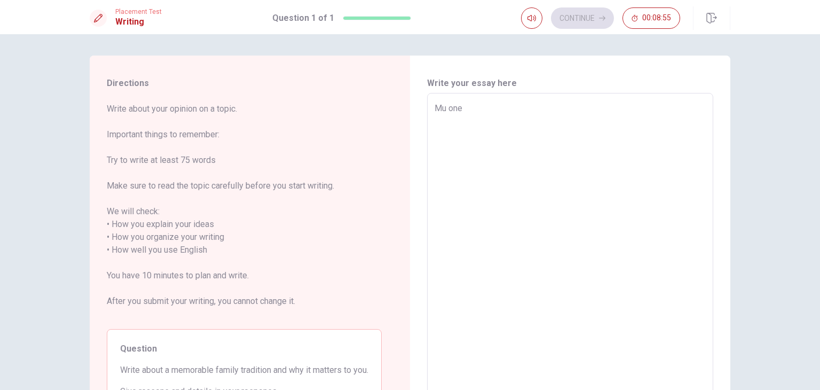
type textarea "x"
type textarea "Mu onew"
type textarea "x"
type textarea "Mu one"
type textarea "x"
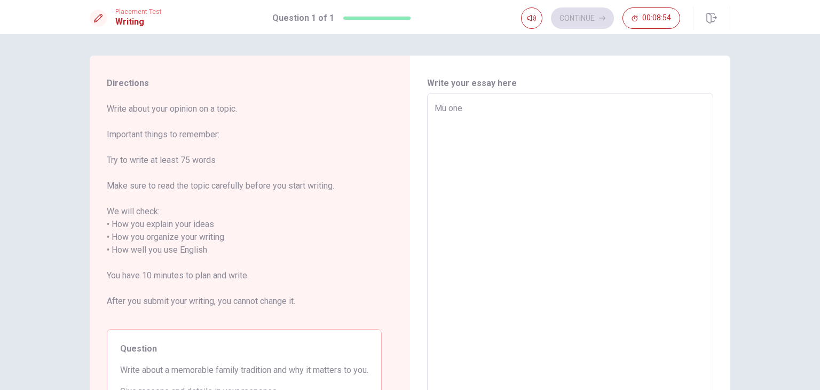
type textarea "Mu on"
type textarea "x"
type textarea "Mu o"
type textarea "x"
type textarea "Mu ow"
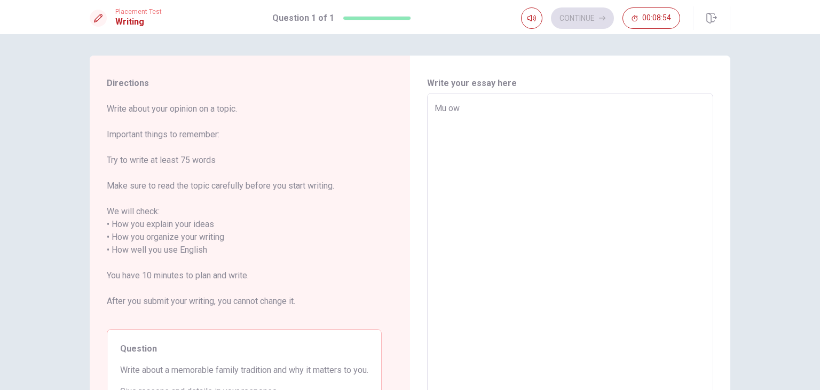
type textarea "x"
type textarea "Mu own"
type textarea "x"
type textarea "Mu own"
type textarea "x"
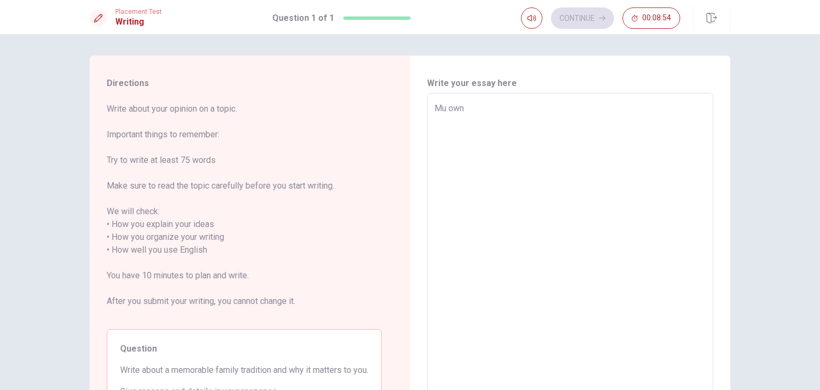
type textarea "Mu own"
type textarea "x"
type textarea "Mu ow"
type textarea "x"
type textarea "Mu o"
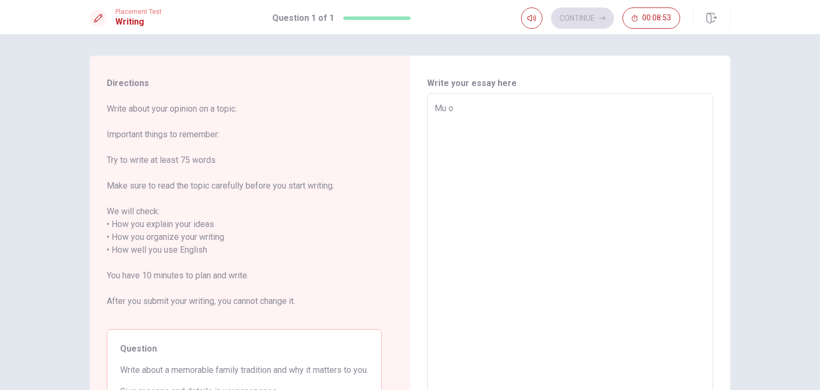
type textarea "x"
type textarea "Mu"
type textarea "x"
type textarea "Mu"
type textarea "x"
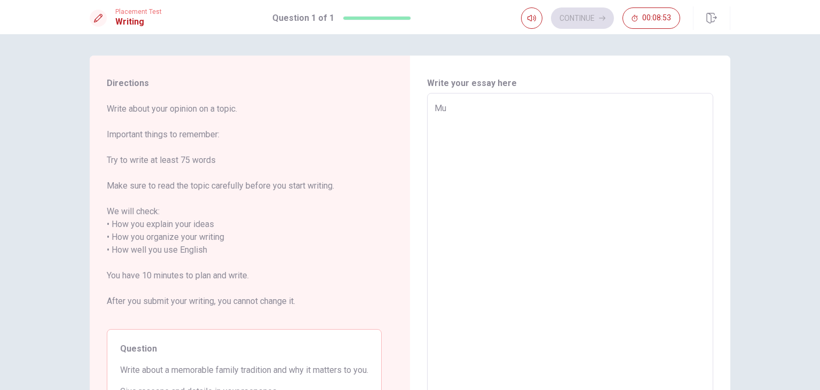
type textarea "M"
type textarea "x"
type textarea "My"
type textarea "x"
type textarea "My"
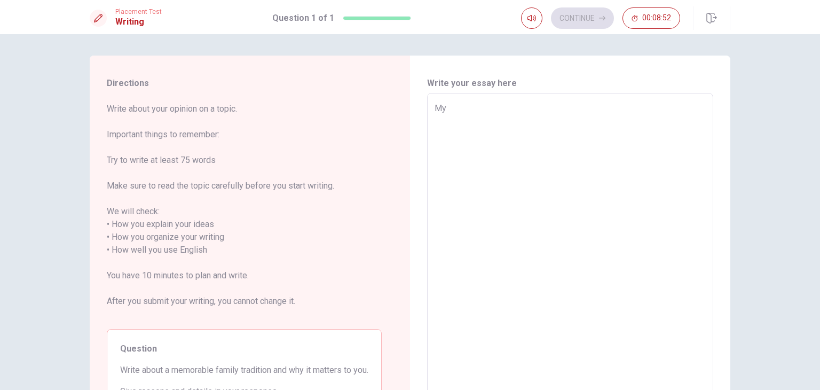
type textarea "x"
type textarea "My O"
type textarea "x"
type textarea "My Ow"
type textarea "x"
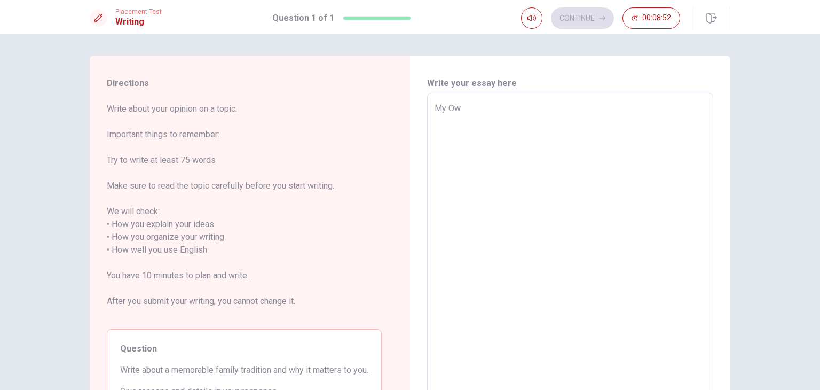
type textarea "My Own"
type textarea "x"
type textarea "My Own"
type textarea "x"
type textarea "My Own"
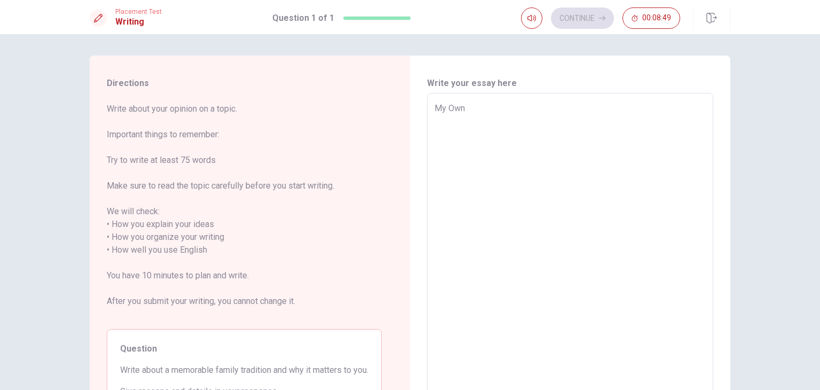
type textarea "x"
type textarea "My Ow"
type textarea "x"
type textarea "My O"
type textarea "x"
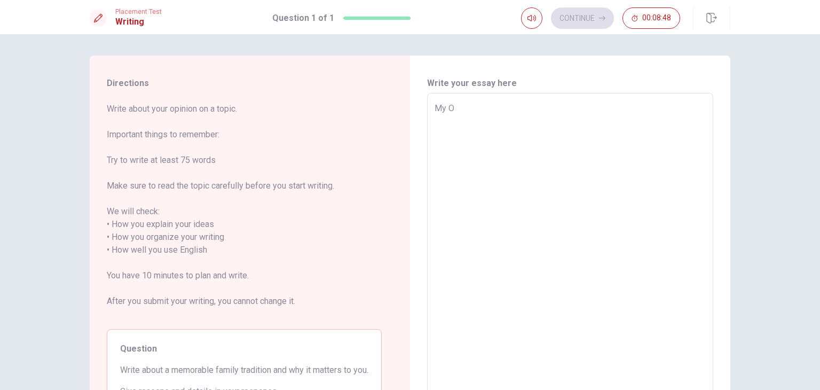
type textarea "My"
type textarea "x"
type textarea "My F"
type textarea "x"
type textarea "My"
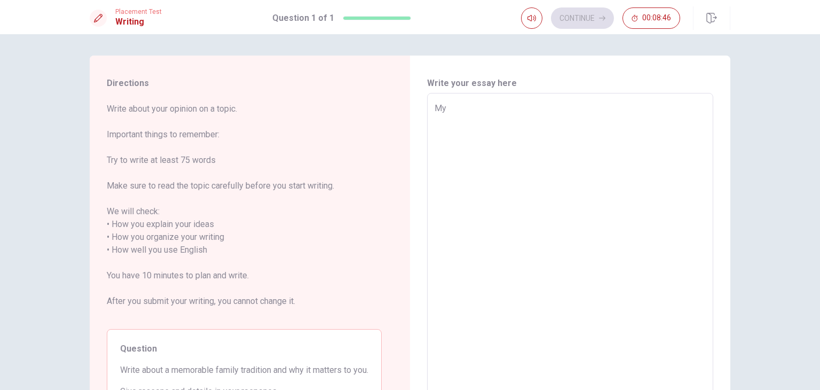
type textarea "x"
type textarea "My m"
type textarea "x"
type textarea "My me"
type textarea "x"
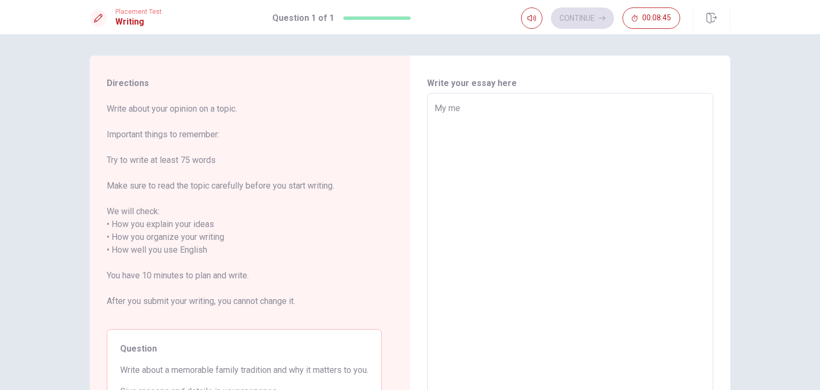
type textarea "My mem"
type textarea "x"
type textarea "My memo"
type textarea "x"
type textarea "My memor"
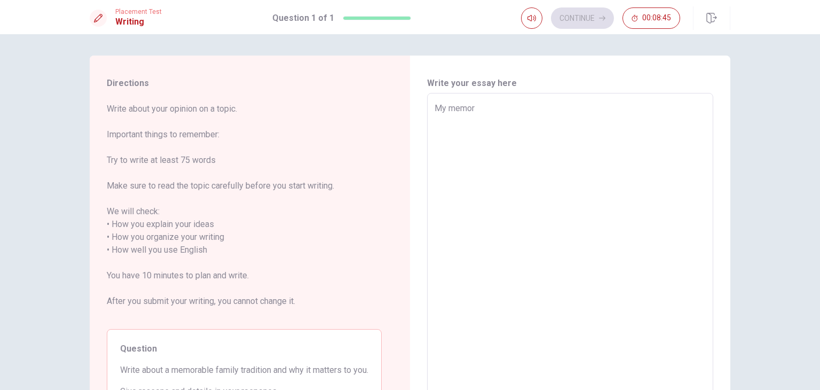
type textarea "x"
type textarea "My memora"
type textarea "x"
type textarea "My memorab"
type textarea "x"
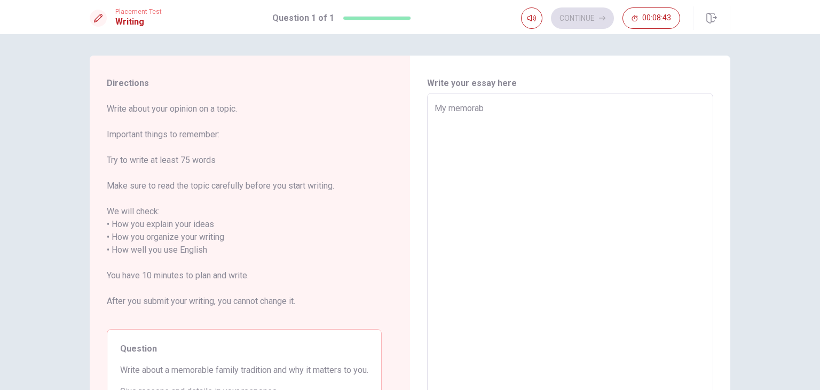
type textarea "My memorabl"
type textarea "x"
type textarea "My memorable"
type textarea "x"
type textarea "My memorable"
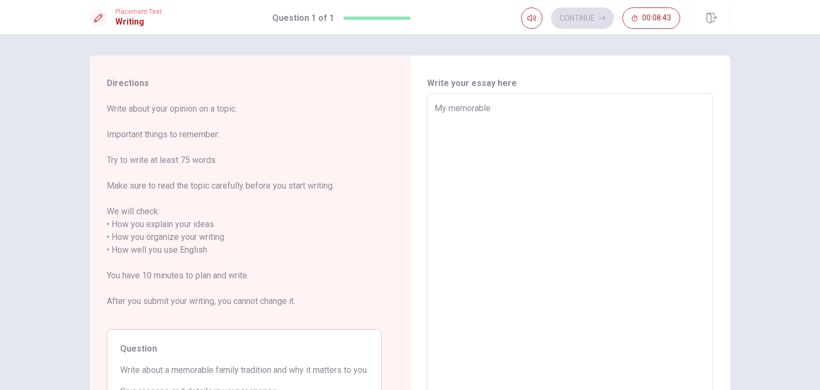
type textarea "x"
type textarea "My memorable f"
type textarea "x"
type textarea "My memorable fa"
type textarea "x"
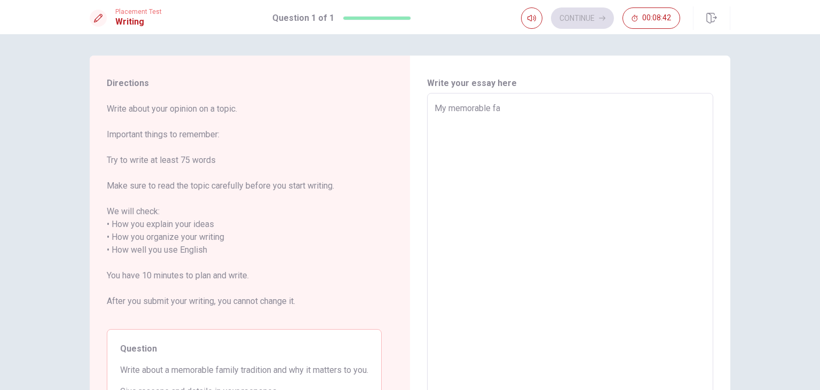
type textarea "My memorable fam"
type textarea "x"
type textarea "My memorable fami"
type textarea "x"
type textarea "My memorable famil"
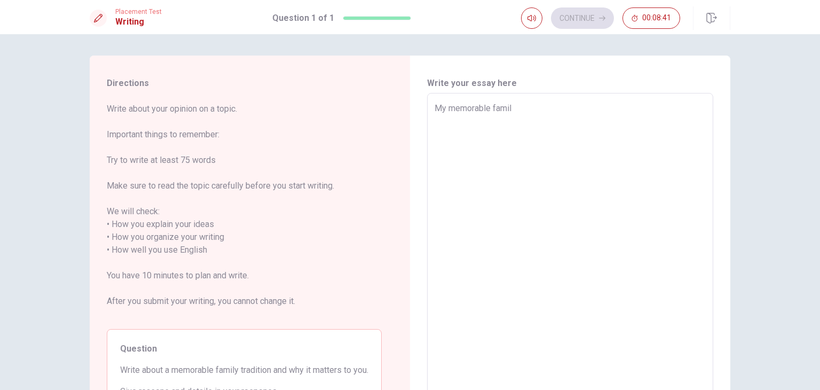
type textarea "x"
type textarea "My memorable family"
type textarea "x"
type textarea "My memorable family"
type textarea "x"
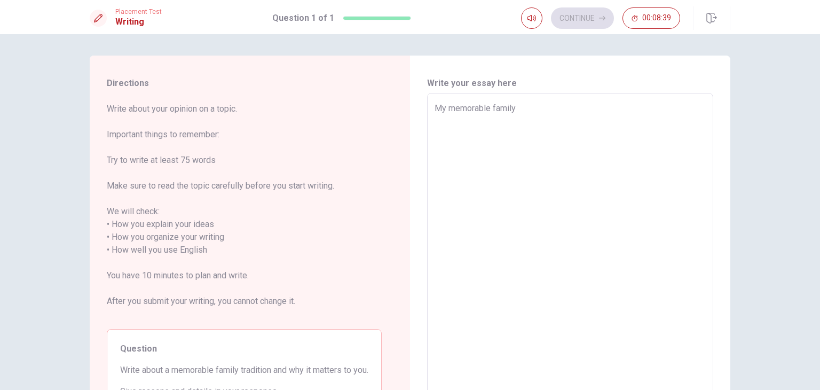
type textarea "My memorable family t"
type textarea "x"
type textarea "My memorable family tr"
type textarea "x"
type textarea "My memorable family tra"
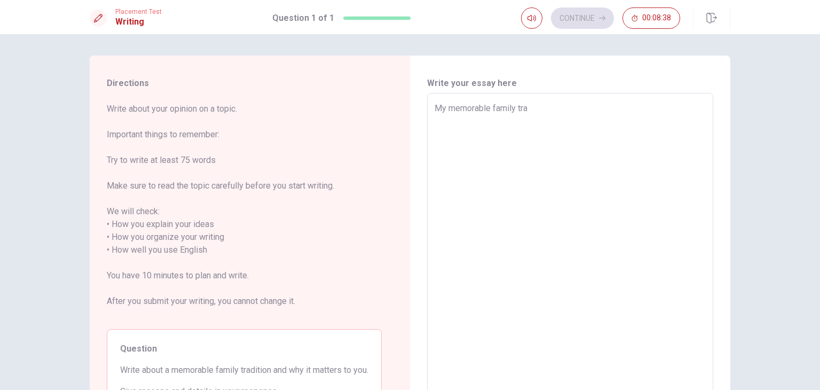
type textarea "x"
type textarea "My memorable family trad"
type textarea "x"
type textarea "My memorable family tradt"
type textarea "x"
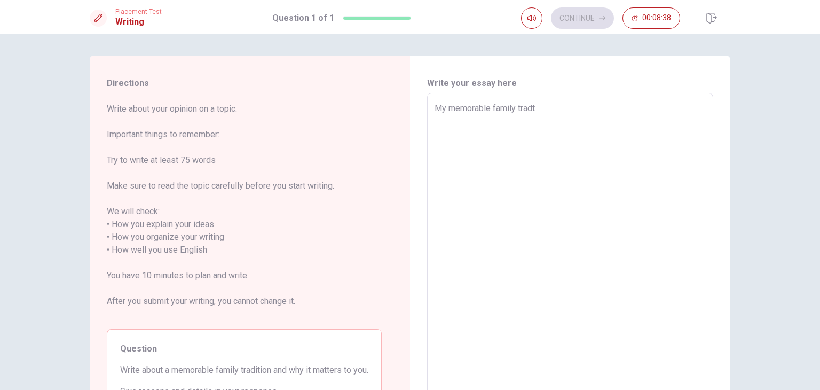
type textarea "My memorable family tradti"
type textarea "x"
type textarea "My memorable family tradtio"
type textarea "x"
type textarea "My memorable family tradtiom"
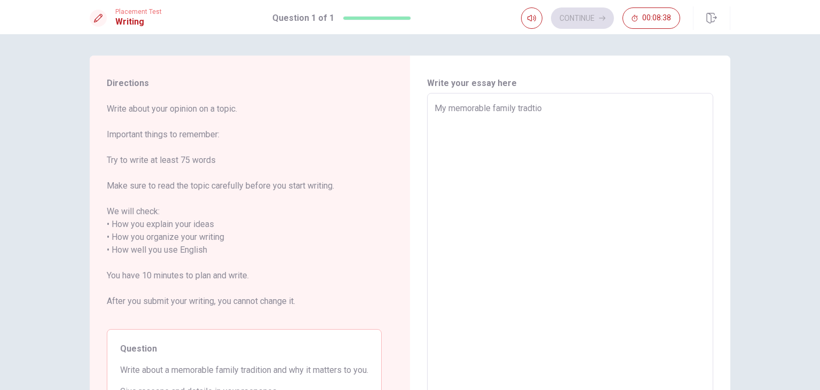
type textarea "x"
type textarea "My memorable family tradtiomn"
type textarea "x"
type textarea "My memorable family tradtiomn"
type textarea "x"
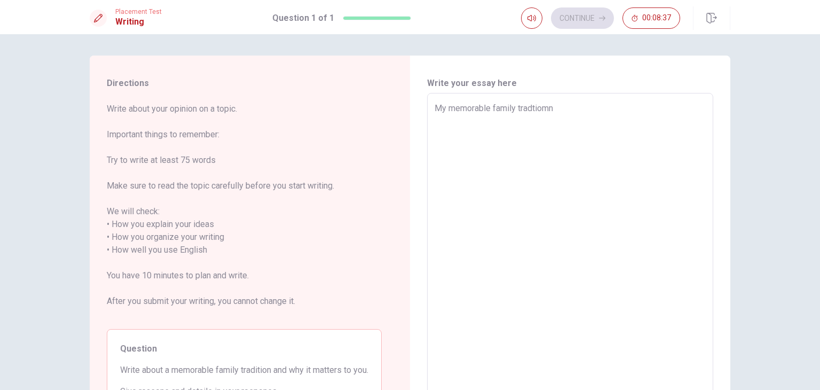
type textarea "My memorable family tradtiomn"
type textarea "x"
type textarea "My memorable family tradtiom"
type textarea "x"
type textarea "My memorable family tradtio"
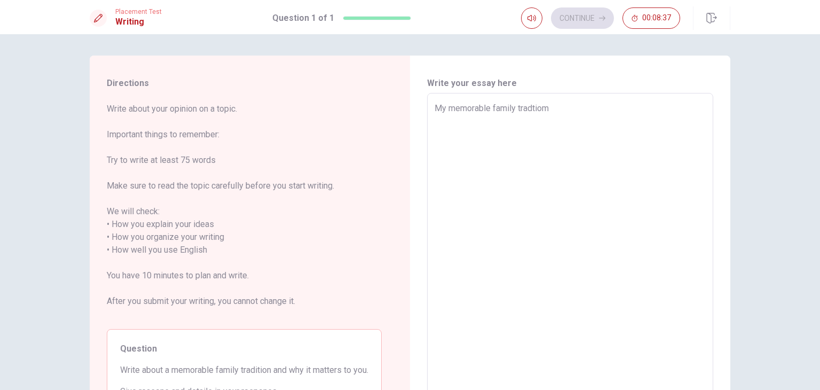
type textarea "x"
type textarea "My memorable family tradtion"
type textarea "x"
type textarea "My memorable family tradtion"
type textarea "x"
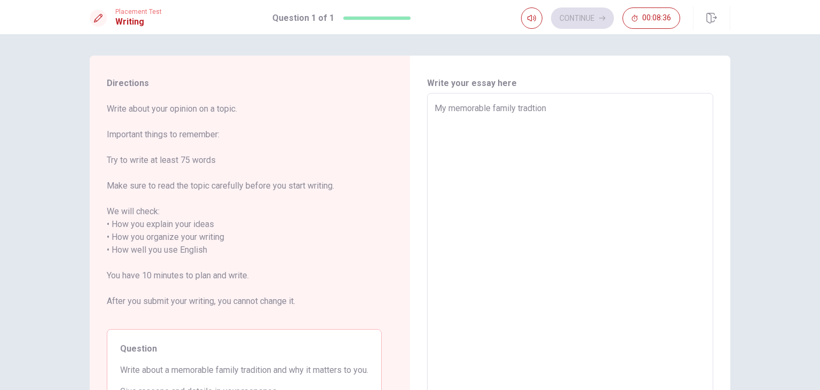
type textarea "My memorable family tradtion"
type textarea "x"
type textarea "My memorable family tradtio"
type textarea "x"
type textarea "My memorable family tradti"
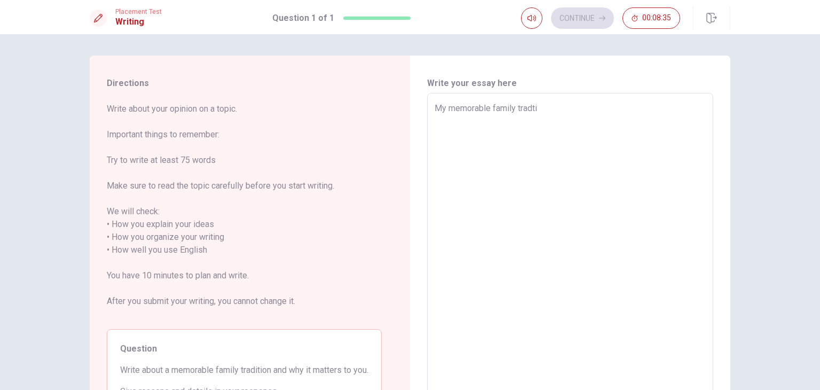
type textarea "x"
type textarea "My memorable family tradt"
type textarea "x"
type textarea "My memorable family trad"
type textarea "x"
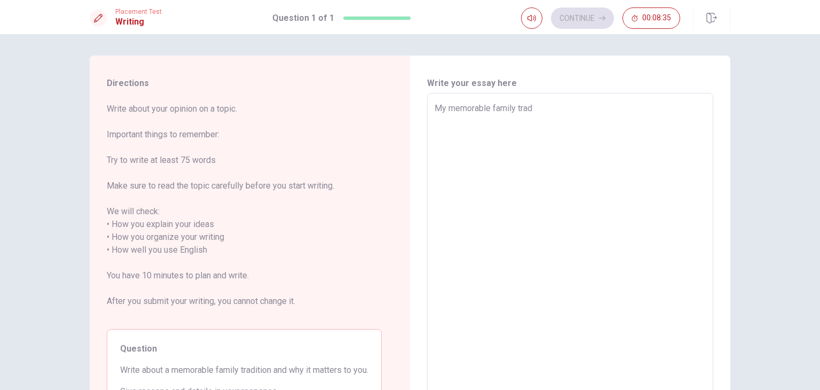
type textarea "My memorable family tradi"
type textarea "x"
type textarea "My memorable family tradit"
type textarea "x"
type textarea "My memorable family traditi"
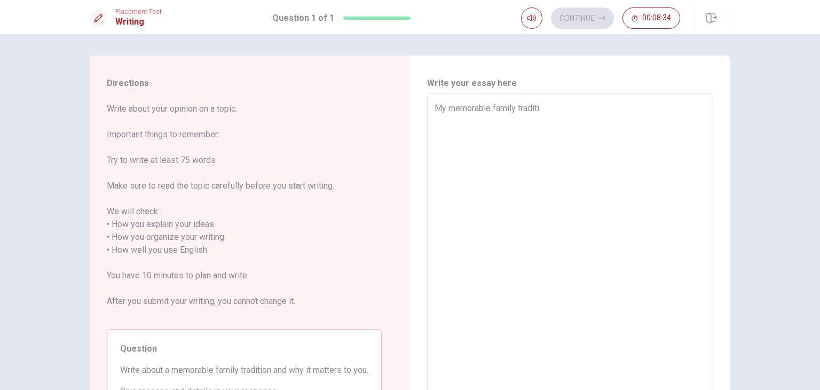
type textarea "x"
type textarea "My memorable family traditio"
type textarea "x"
type textarea "My memorable family tradition"
type textarea "x"
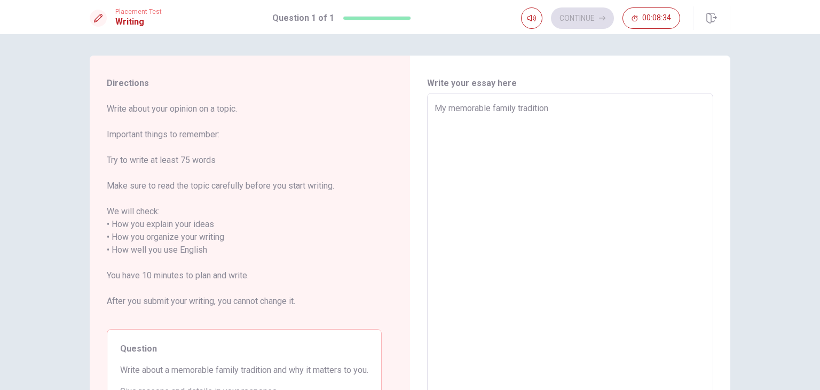
type textarea "My memorable family tradition"
type textarea "x"
type textarea "My memorable family tradition i"
type textarea "x"
type textarea "My memorable family tradition is"
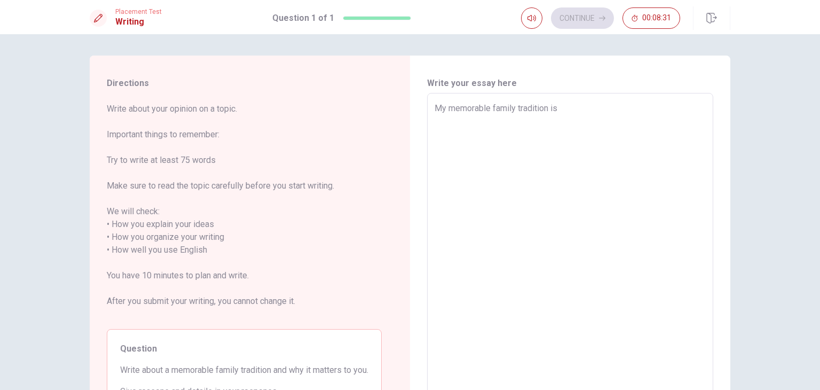
type textarea "x"
type textarea "My memorable family tradition is"
type textarea "x"
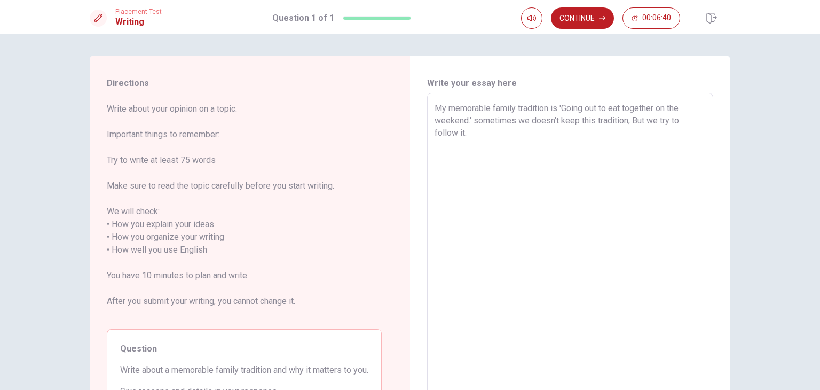
click at [476, 122] on textarea "My memorable family tradition is 'Going out to eat together on the weekend.' so…" at bounding box center [570, 244] width 271 height 284
click at [493, 138] on textarea "My memorable family tradition is 'Going out to eat together on the weekend.' So…" at bounding box center [570, 244] width 271 height 284
click at [485, 145] on textarea "My memorable family tradition is 'Going out to eat together on the weekend.' So…" at bounding box center [570, 244] width 271 height 284
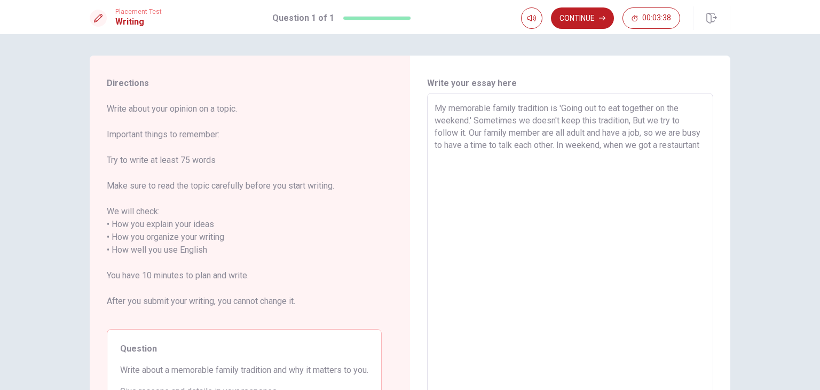
click at [688, 147] on textarea "My memorable family tradition is 'Going out to eat together on the weekend.' So…" at bounding box center [570, 244] width 271 height 284
click at [495, 160] on textarea "My memorable family tradition is 'Going out to eat together on the weekend.' So…" at bounding box center [570, 244] width 271 height 284
click at [571, 161] on textarea "My memorable family tradition is 'Going out to eat together on the weekend.' So…" at bounding box center [570, 244] width 271 height 284
click at [619, 146] on textarea "My memorable family tradition is 'Going out to eat together on the weekend.' So…" at bounding box center [570, 244] width 271 height 284
click at [609, 154] on textarea "My memorable family tradition is 'Going out to eat together on the weekend.' So…" at bounding box center [570, 244] width 271 height 284
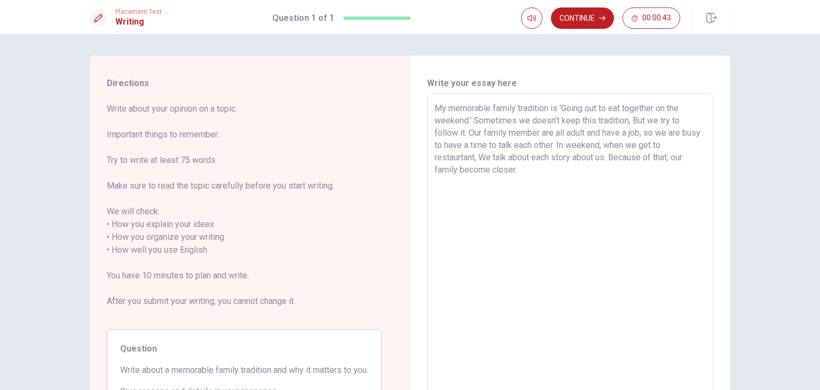
click at [551, 214] on textarea "My memorable family tradition is 'Going out to eat together on the weekend.' So…" at bounding box center [570, 244] width 271 height 284
click at [467, 133] on textarea "My memorable family tradition is 'Going out to eat together on the weekend.' So…" at bounding box center [570, 244] width 271 height 284
click at [429, 106] on div "My memorable family tradition is 'Going out to eat together on the weekend.' So…" at bounding box center [570, 243] width 286 height 301
click at [468, 133] on textarea "My memorable family tradition is 'Going out to eat together on the weekend.' So…" at bounding box center [570, 244] width 271 height 284
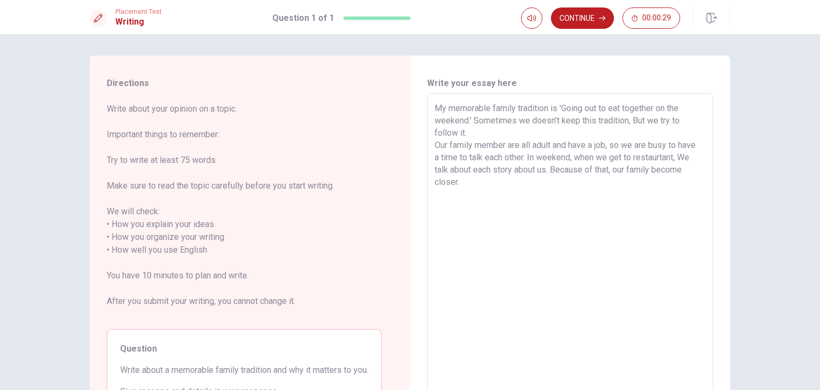
click at [506, 181] on textarea "My memorable family tradition is 'Going out to eat together on the weekend.' So…" at bounding box center [570, 244] width 271 height 284
click at [592, 22] on button "Continue" at bounding box center [582, 17] width 63 height 21
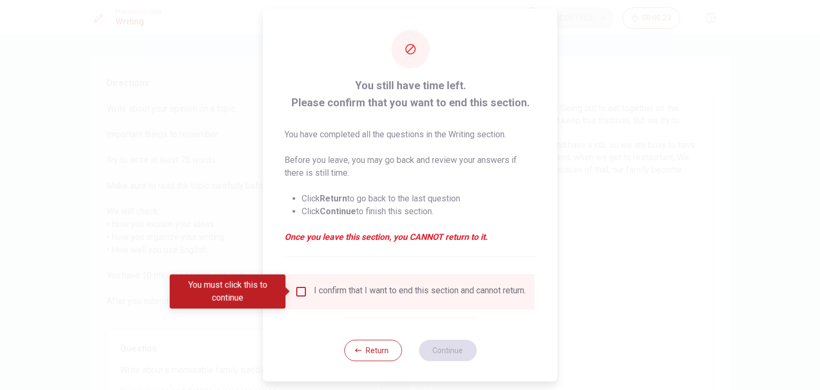
click at [304, 290] on input "You must click this to continue" at bounding box center [301, 291] width 13 height 13
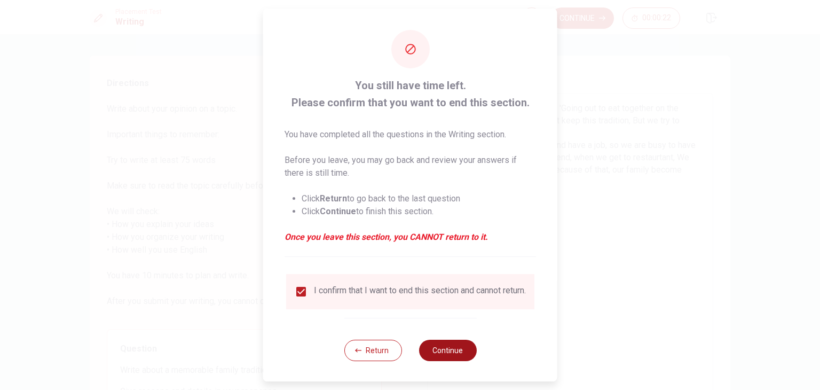
click at [436, 356] on button "Continue" at bounding box center [448, 350] width 58 height 21
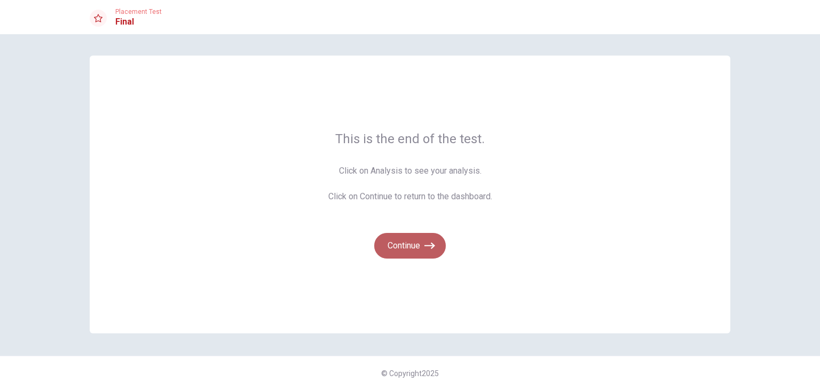
click at [410, 243] on button "Continue" at bounding box center [410, 246] width 72 height 26
